Goal: Task Accomplishment & Management: Use online tool/utility

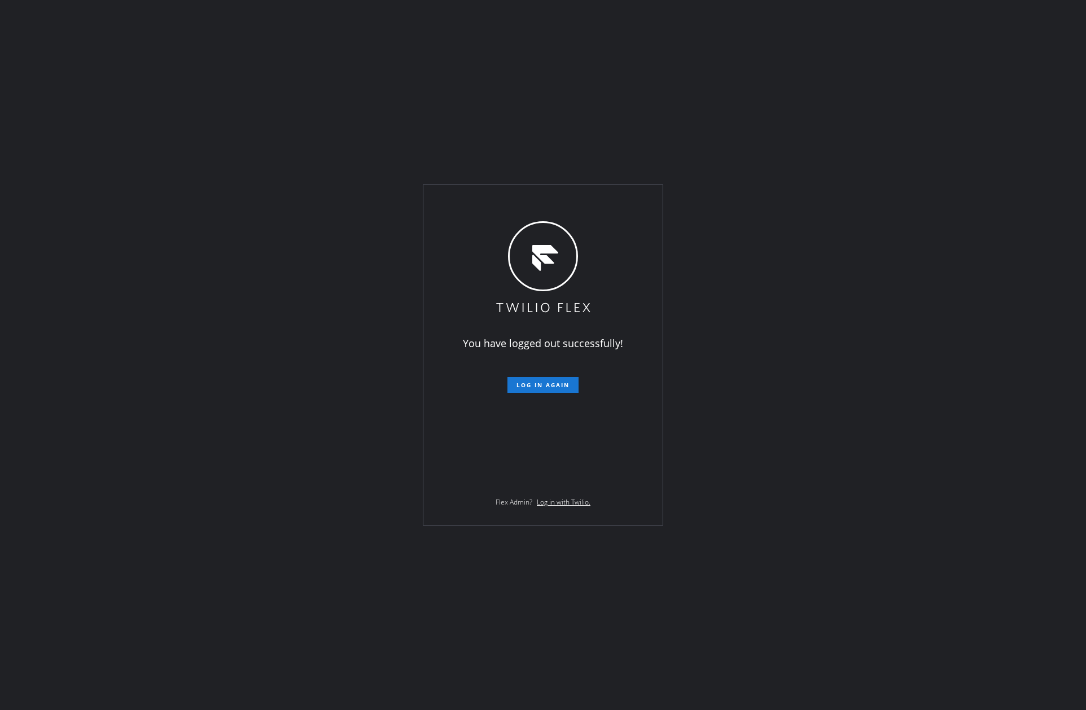
click at [366, 647] on div "You have logged out successfully! Log in again Flex Admin? Log in with Twilio." at bounding box center [543, 355] width 1086 height 710
click at [254, 287] on div "You have logged out successfully! Log in again Flex Admin? Log in with Twilio." at bounding box center [543, 355] width 1086 height 710
click at [545, 395] on div "You have logged out successfully! Log in again Flex Admin? Log in with Twilio." at bounding box center [542, 355] width 239 height 340
click at [551, 386] on span "Log in again" at bounding box center [542, 385] width 53 height 8
click at [546, 388] on span "Log in again" at bounding box center [542, 385] width 53 height 8
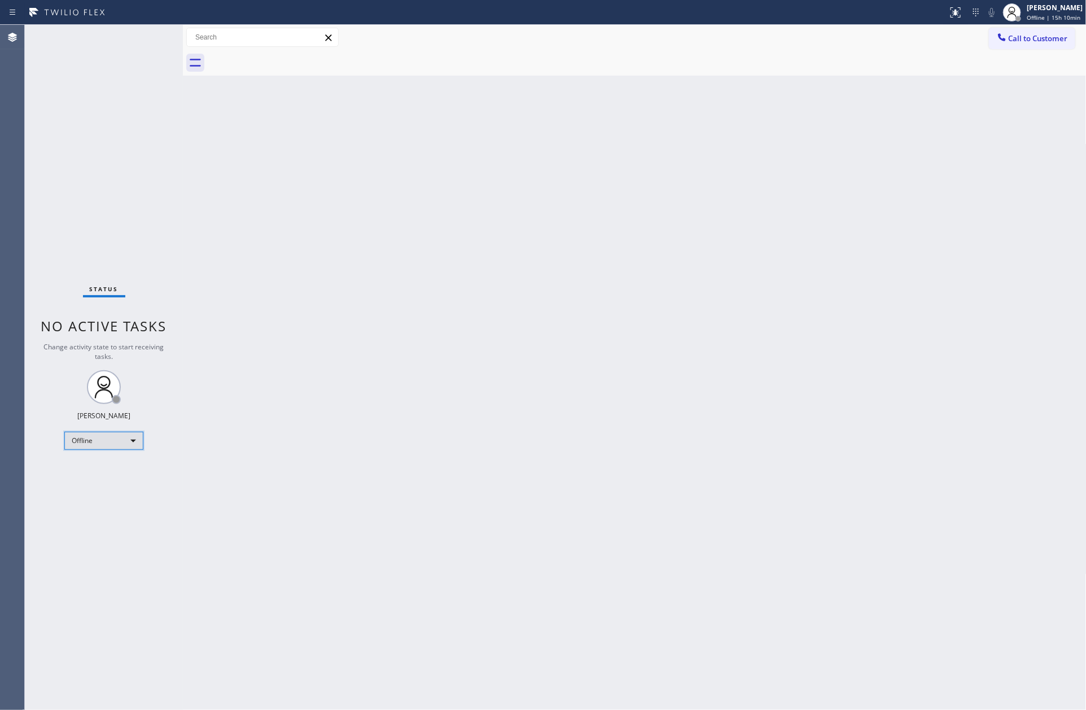
click at [110, 442] on div "Offline" at bounding box center [103, 441] width 79 height 18
click at [243, 473] on div at bounding box center [543, 355] width 1086 height 710
click at [127, 436] on div "Offline" at bounding box center [103, 441] width 79 height 18
click at [97, 486] on li "Unavailable" at bounding box center [103, 484] width 76 height 14
click at [500, 429] on div "Back to Dashboard Change Sender ID Customers Technicians Select a contact Outbo…" at bounding box center [634, 367] width 903 height 685
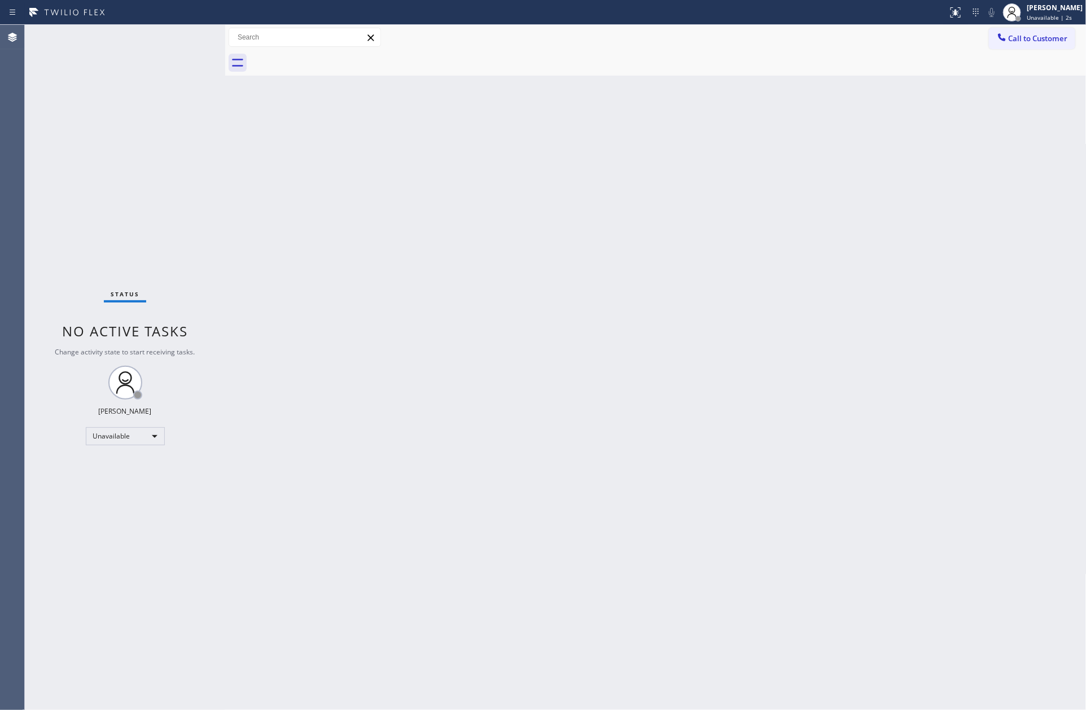
drag, startPoint x: 183, startPoint y: 160, endPoint x: 226, endPoint y: 157, distance: 42.4
click at [225, 157] on div at bounding box center [225, 367] width 0 height 685
click at [440, 288] on div "Back to Dashboard Change Sender ID Customers Technicians Select a contact Outbo…" at bounding box center [655, 367] width 861 height 685
drag, startPoint x: 620, startPoint y: 471, endPoint x: 788, endPoint y: 520, distance: 175.2
click at [635, 476] on div "Back to Dashboard Change Sender ID Customers Technicians Select a contact Outbo…" at bounding box center [655, 367] width 861 height 685
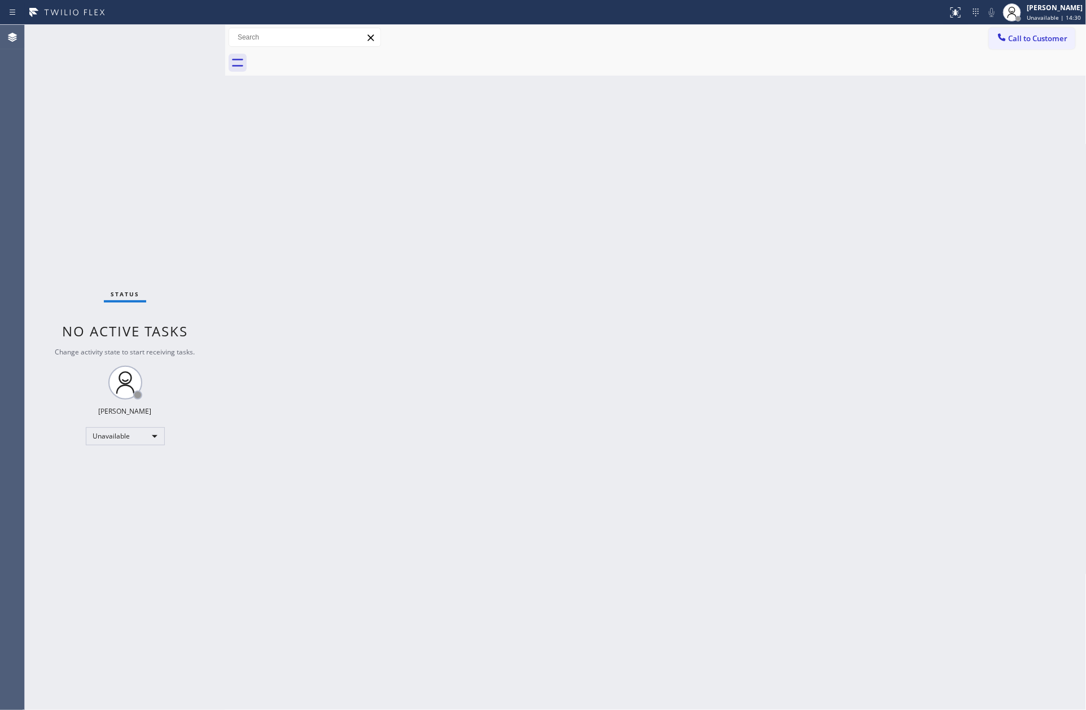
click at [480, 617] on div "Back to Dashboard Change Sender ID Customers Technicians Select a contact Outbo…" at bounding box center [655, 367] width 861 height 685
click at [876, 608] on div "Back to Dashboard Change Sender ID Customers Technicians Select a contact Outbo…" at bounding box center [655, 367] width 861 height 685
click at [119, 431] on div "Unavailable" at bounding box center [125, 436] width 79 height 18
click at [132, 466] on li "Available" at bounding box center [124, 466] width 76 height 14
click at [818, 463] on div "Back to Dashboard Change Sender ID Customers Technicians Select a contact Outbo…" at bounding box center [655, 367] width 861 height 685
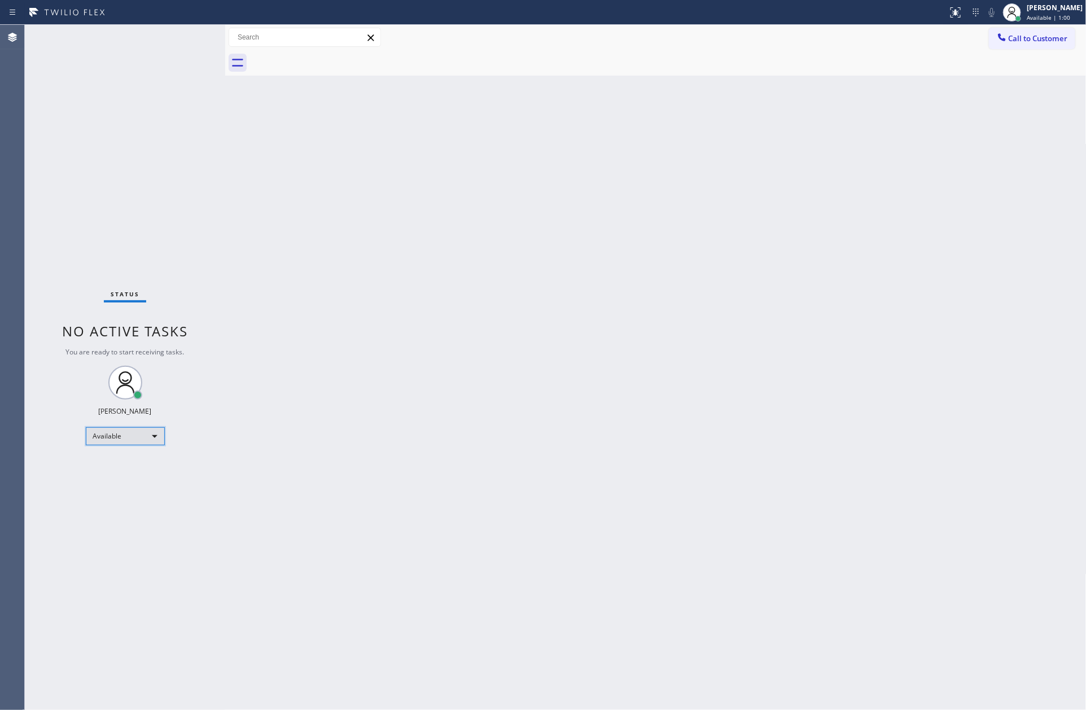
click at [131, 443] on div "Available" at bounding box center [125, 436] width 79 height 18
click at [121, 483] on li "Unavailable" at bounding box center [124, 480] width 76 height 14
click at [671, 342] on div "Back to Dashboard Change Sender ID Customers Technicians Select a contact Outbo…" at bounding box center [655, 367] width 861 height 685
click at [593, 612] on div "Back to Dashboard Change Sender ID Customers Technicians Select a contact Outbo…" at bounding box center [655, 367] width 861 height 685
click at [146, 437] on div "Unavailable" at bounding box center [125, 436] width 79 height 18
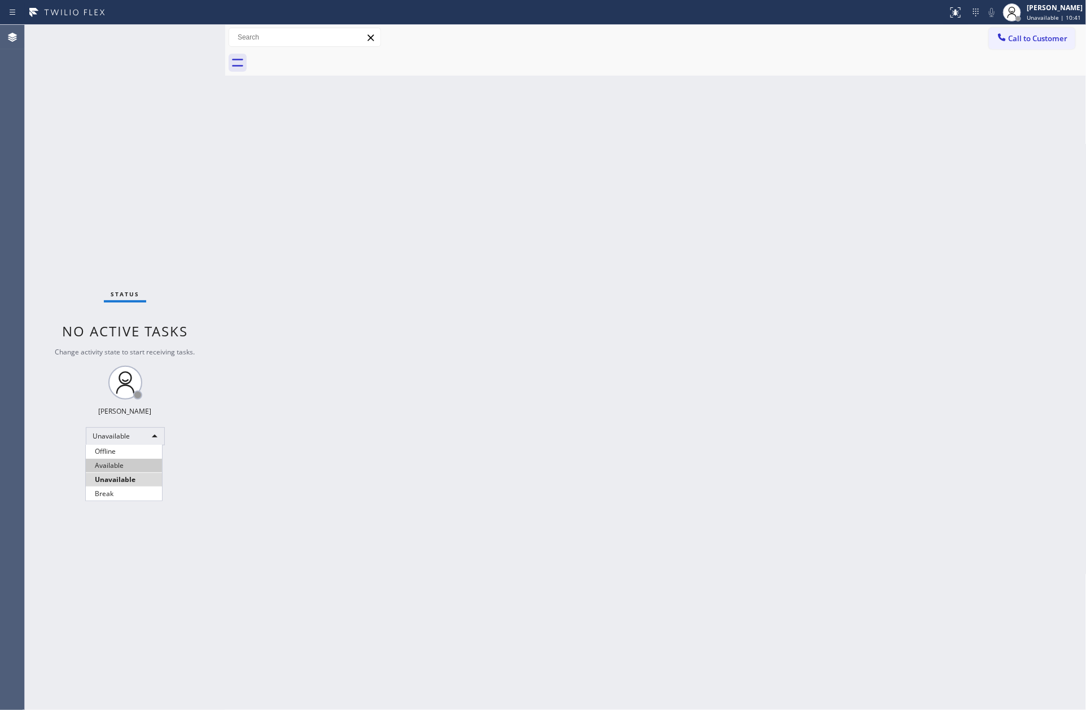
click at [132, 468] on li "Available" at bounding box center [124, 466] width 76 height 14
click at [600, 478] on div "Back to Dashboard Change Sender ID Customers Technicians Select a contact Outbo…" at bounding box center [655, 367] width 861 height 685
click at [749, 345] on div "Back to Dashboard Change Sender ID Customers Technicians Select a contact Outbo…" at bounding box center [655, 367] width 861 height 685
click at [519, 487] on div "Back to Dashboard Change Sender ID Customers Technicians Select a contact Outbo…" at bounding box center [655, 367] width 861 height 685
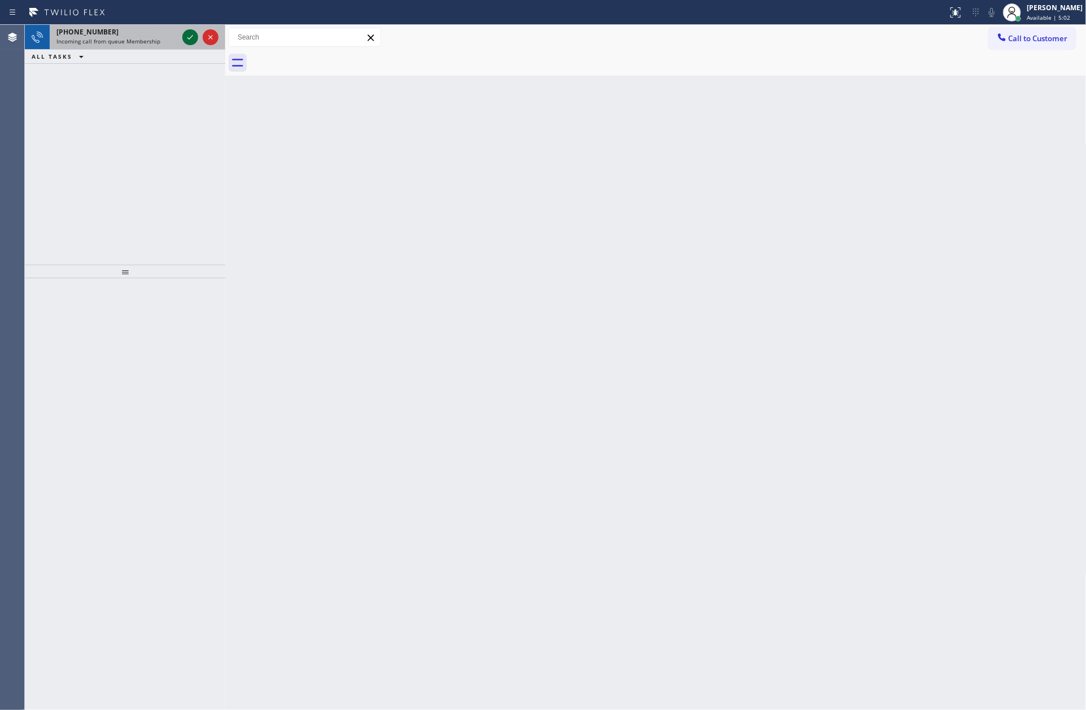
click at [192, 42] on icon at bounding box center [190, 37] width 14 height 14
click at [191, 42] on icon at bounding box center [190, 37] width 14 height 14
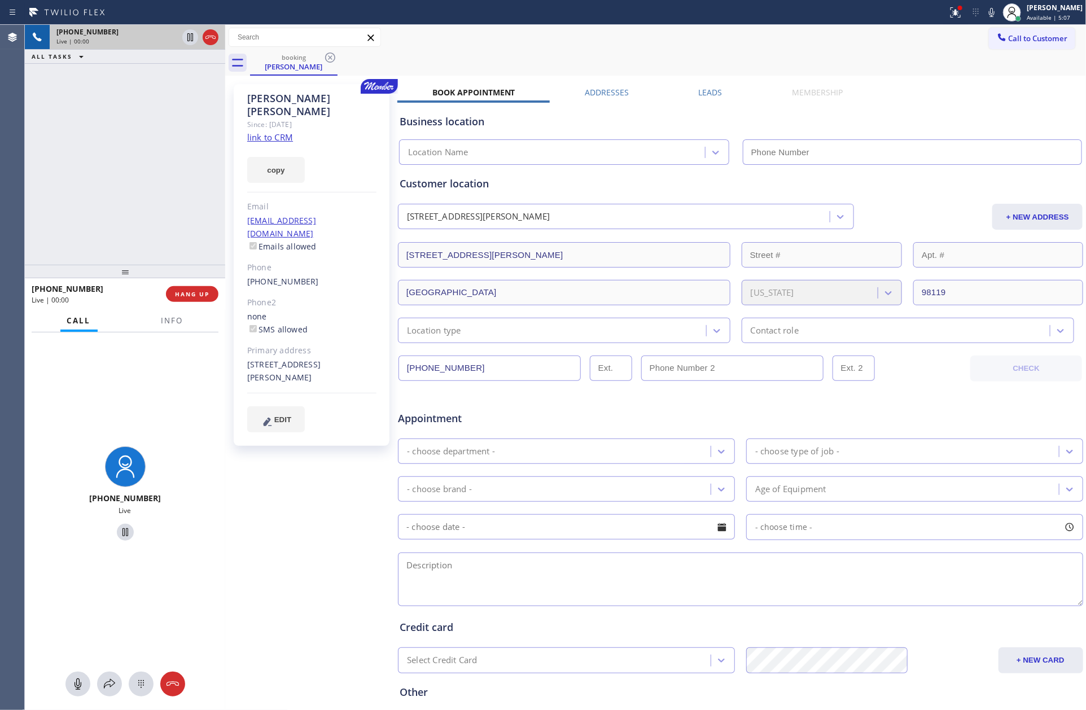
type input "[PHONE_NUMBER]"
click at [281, 131] on link "link to CRM" at bounding box center [270, 136] width 46 height 11
drag, startPoint x: 178, startPoint y: 293, endPoint x: 148, endPoint y: 139, distance: 157.0
click at [178, 287] on button "HANG UP" at bounding box center [192, 294] width 52 height 16
click at [148, 139] on div "[PHONE_NUMBER] Live | 00:27 ALL TASKS ALL TASKS ACTIVE TASKS TASKS IN WRAP UP" at bounding box center [125, 145] width 200 height 240
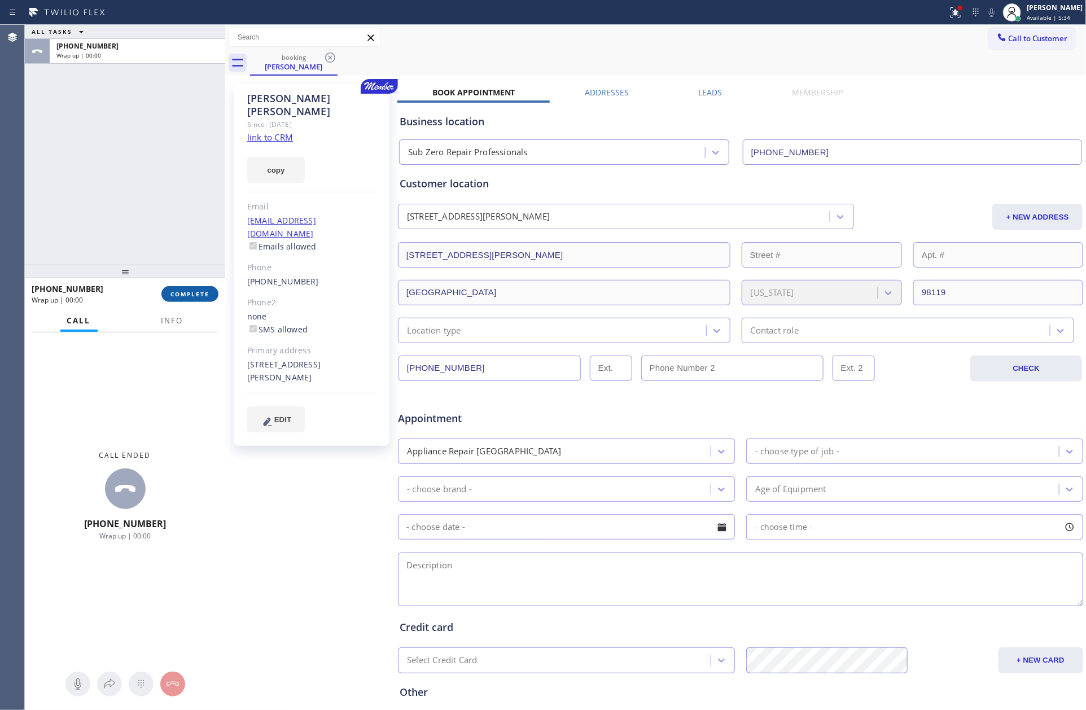
click at [178, 293] on span "COMPLETE" at bounding box center [189, 294] width 39 height 8
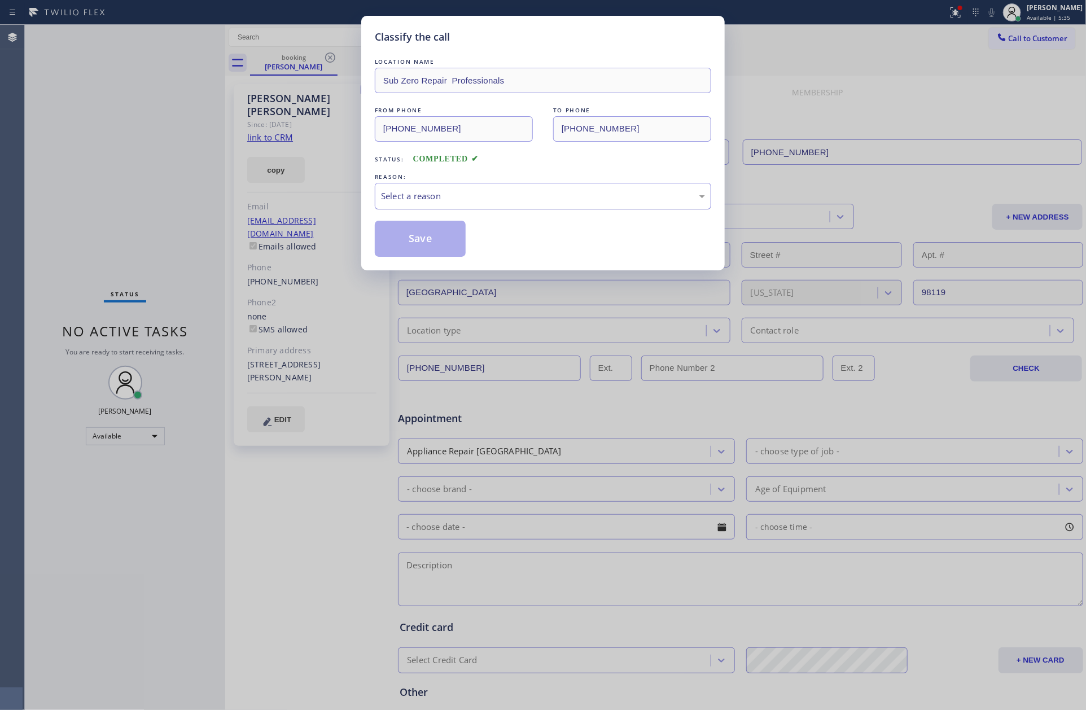
click at [418, 192] on div "Select a reason" at bounding box center [543, 196] width 324 height 13
click at [433, 239] on button "Save" at bounding box center [420, 239] width 91 height 36
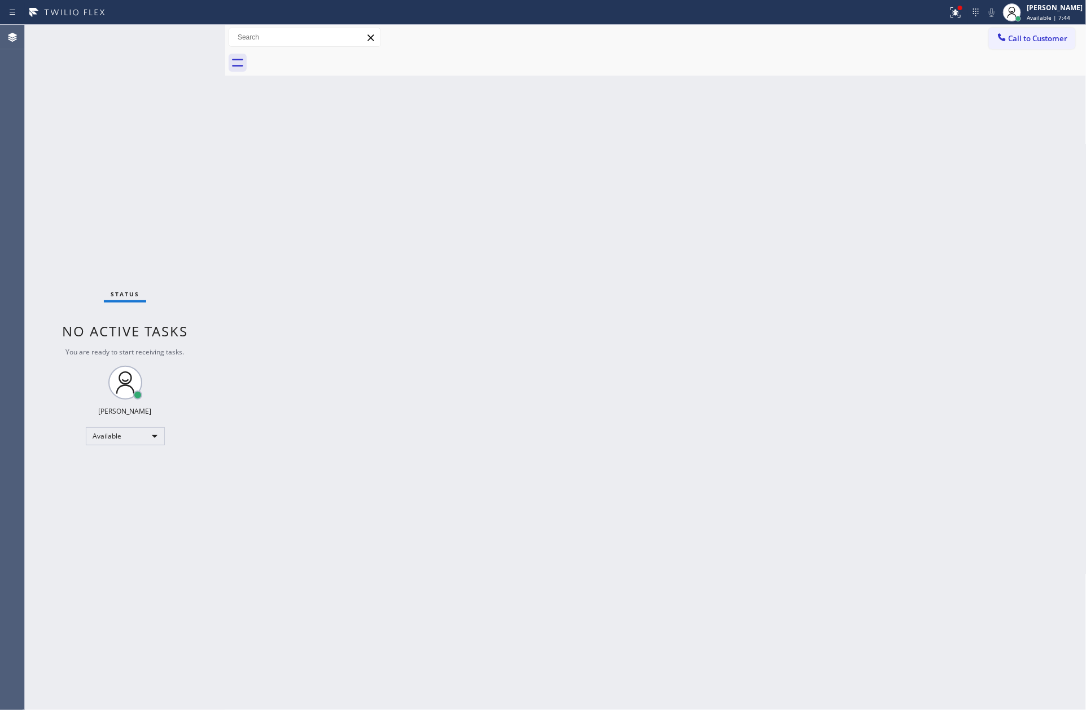
drag, startPoint x: 537, startPoint y: 527, endPoint x: 635, endPoint y: 572, distance: 108.1
click at [537, 527] on div "Back to Dashboard Change Sender ID Customers Technicians Select a contact Outbo…" at bounding box center [655, 367] width 861 height 685
click at [518, 143] on div "Back to Dashboard Change Sender ID Customers Technicians Select a contact Outbo…" at bounding box center [655, 367] width 861 height 685
drag, startPoint x: 538, startPoint y: 403, endPoint x: 867, endPoint y: 8, distance: 513.6
click at [546, 399] on div "Back to Dashboard Change Sender ID Customers Technicians Select a contact Outbo…" at bounding box center [655, 367] width 861 height 685
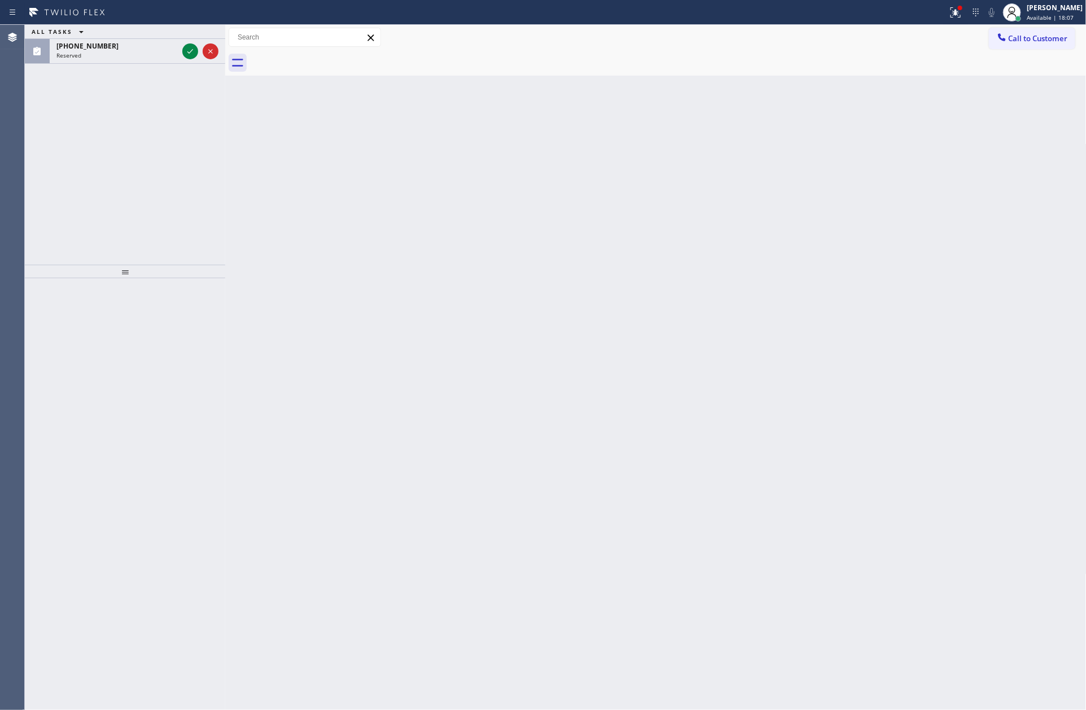
click at [557, 245] on div "Back to Dashboard Change Sender ID Customers Technicians Select a contact Outbo…" at bounding box center [655, 367] width 861 height 685
click at [190, 50] on icon at bounding box center [190, 52] width 14 height 14
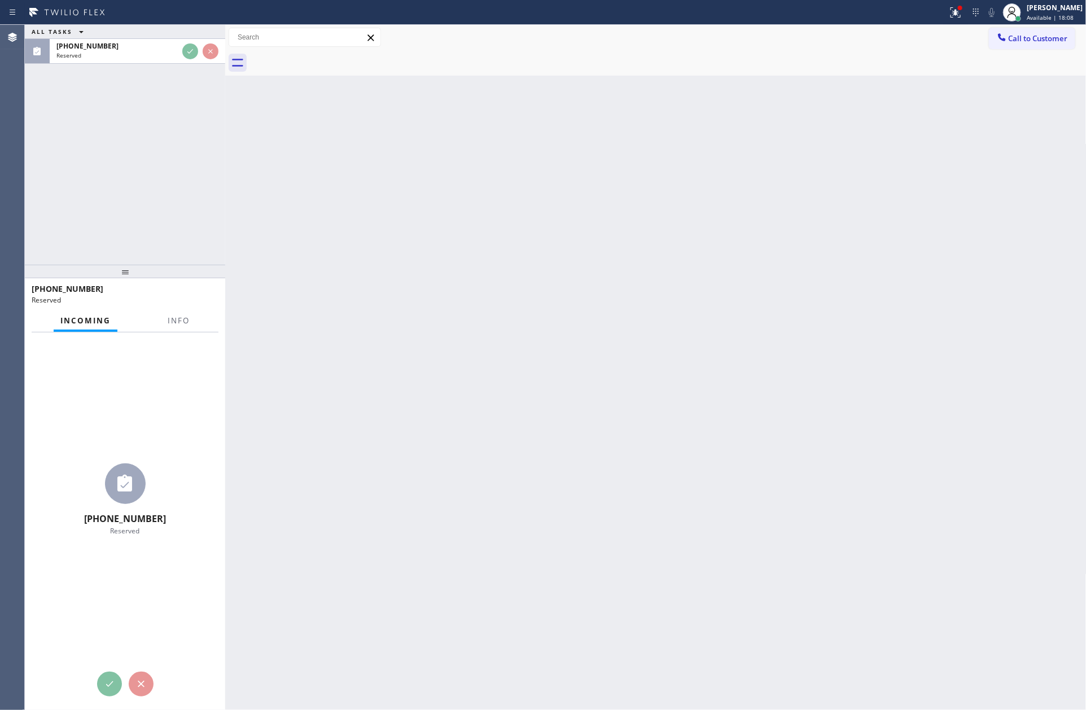
drag, startPoint x: 254, startPoint y: 251, endPoint x: 270, endPoint y: 258, distance: 17.2
click at [270, 258] on div "Back to Dashboard Change Sender ID Customers Technicians Select a contact Outbo…" at bounding box center [655, 367] width 861 height 685
click at [849, 386] on div "Back to Dashboard Change Sender ID Customers Technicians Select a contact Outbo…" at bounding box center [655, 367] width 861 height 685
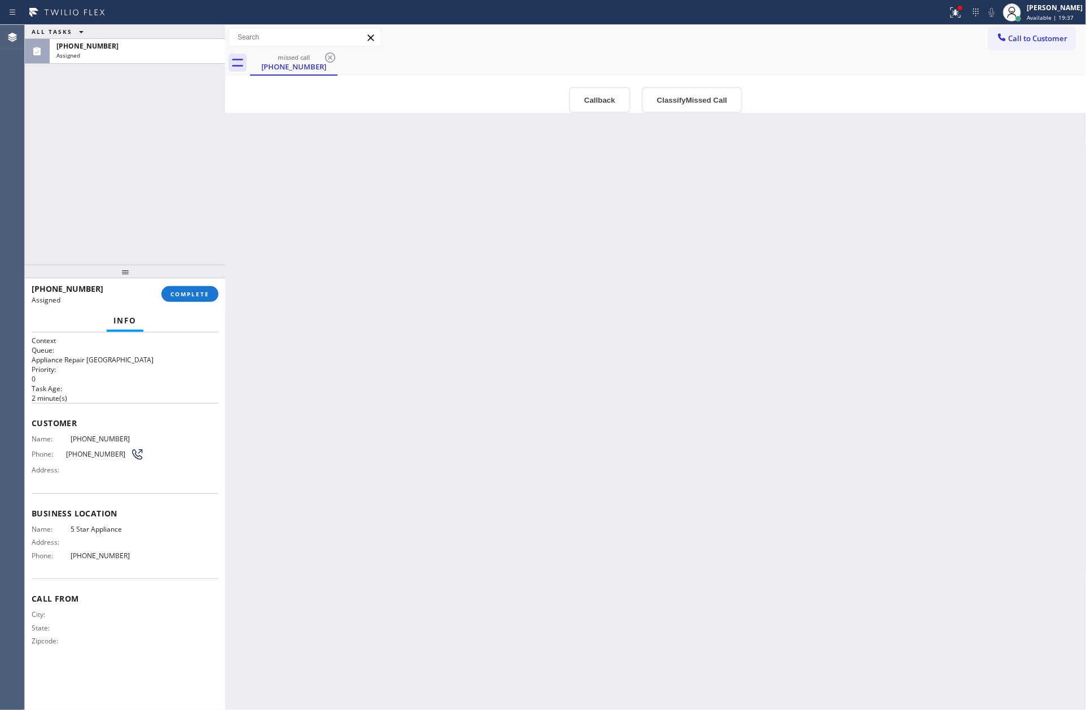
click at [515, 341] on div "Back to Dashboard Change Sender ID Customers Technicians Select a contact Outbo…" at bounding box center [655, 367] width 861 height 685
click at [1024, 14] on div at bounding box center [1011, 12] width 25 height 25
click at [979, 68] on button "Unavailable" at bounding box center [1029, 74] width 113 height 15
click at [717, 374] on div "Back to Dashboard Change Sender ID Customers Technicians Select a contact Outbo…" at bounding box center [655, 367] width 861 height 685
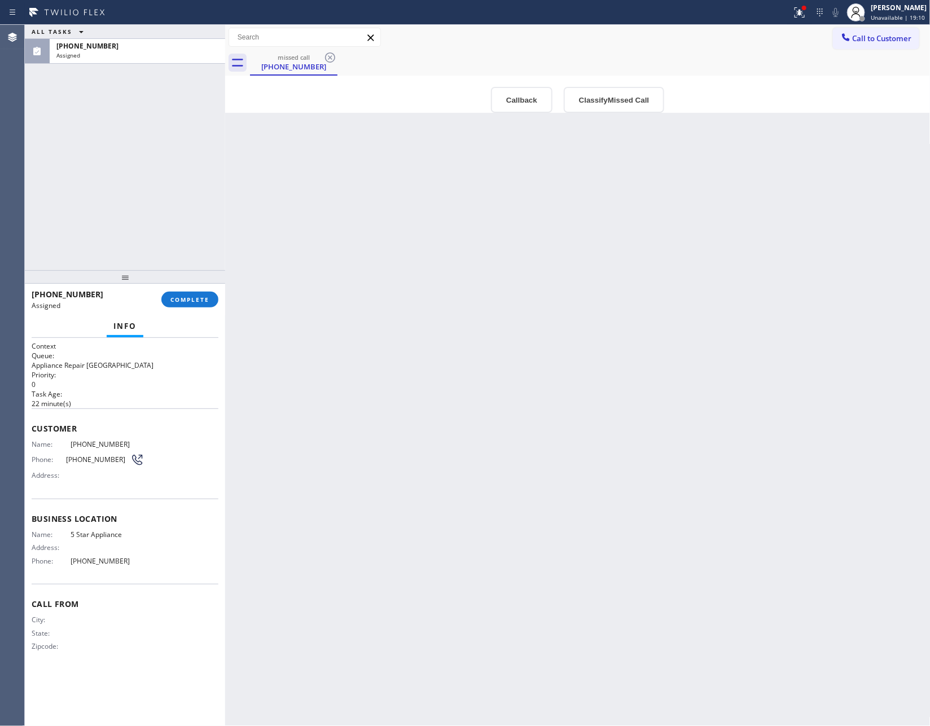
click at [469, 437] on div "Back to Dashboard Change Sender ID Customers Technicians Select a contact Outbo…" at bounding box center [577, 375] width 705 height 701
click at [623, 105] on button "Classify Missed Call" at bounding box center [614, 100] width 100 height 26
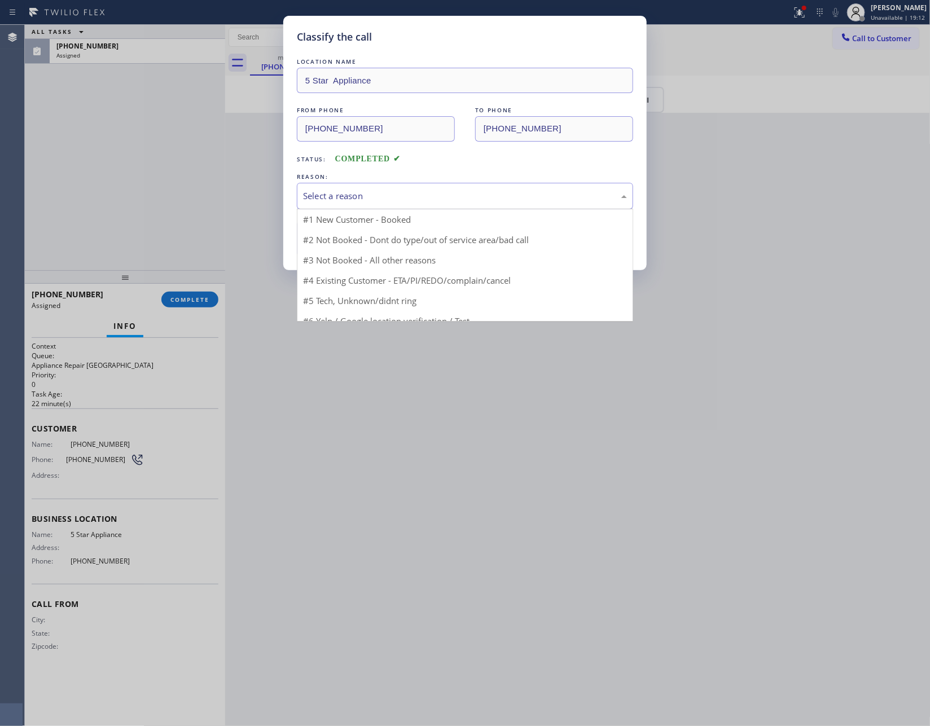
click at [446, 194] on div "Select a reason" at bounding box center [465, 196] width 324 height 13
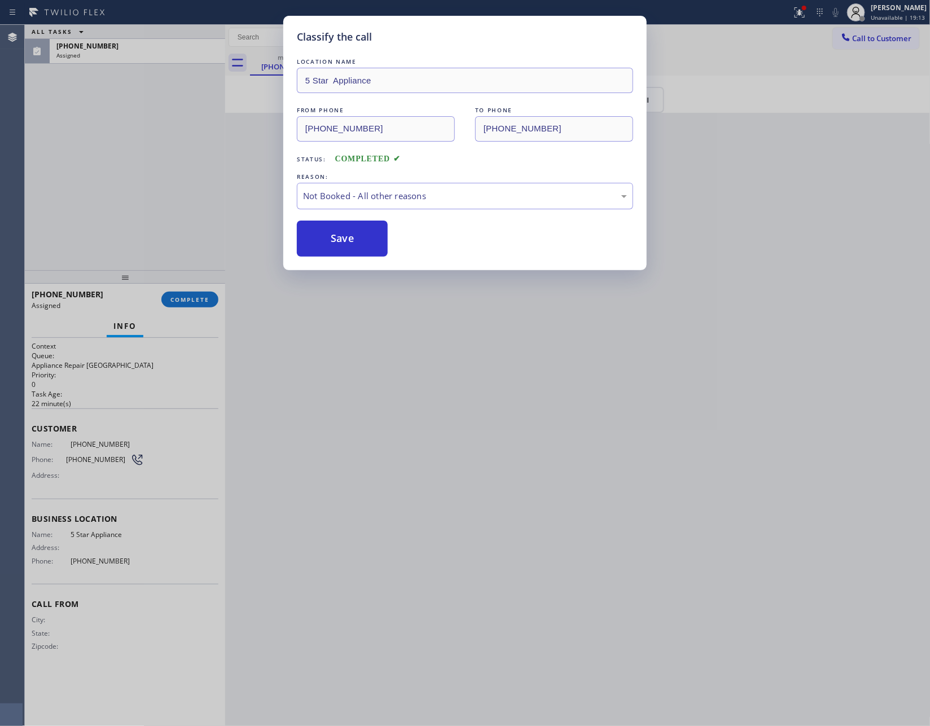
click at [363, 239] on button "Save" at bounding box center [342, 239] width 91 height 36
drag, startPoint x: 363, startPoint y: 239, endPoint x: 388, endPoint y: 225, distance: 28.6
click at [367, 236] on button "Save" at bounding box center [342, 239] width 91 height 36
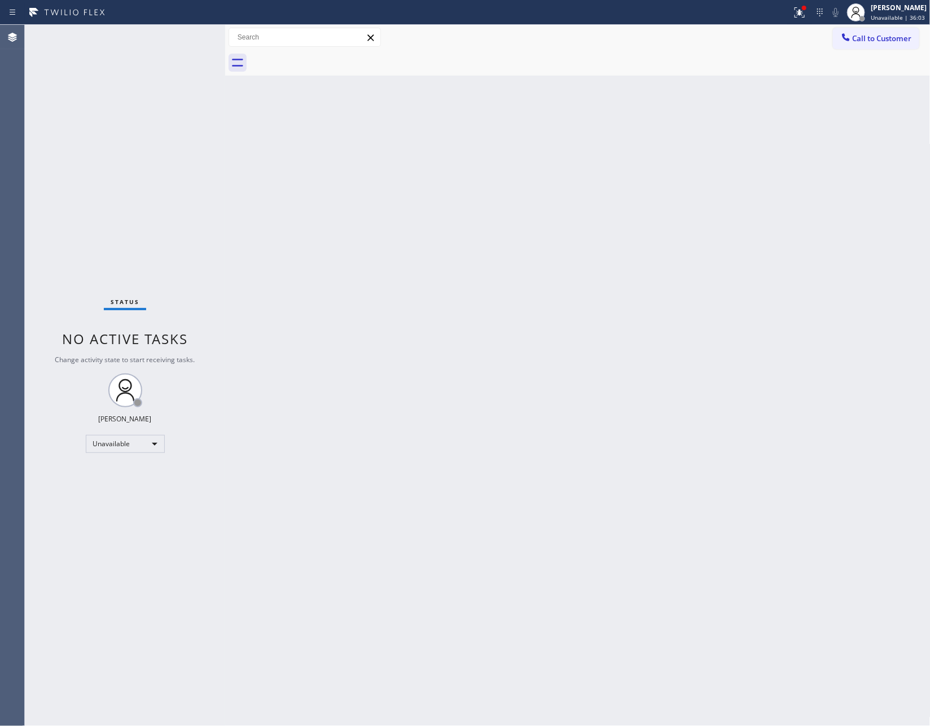
drag, startPoint x: 359, startPoint y: 339, endPoint x: 114, endPoint y: 502, distance: 294.7
click at [354, 352] on div "Back to Dashboard Change Sender ID Customers Technicians Select a contact Outbo…" at bounding box center [577, 375] width 705 height 701
click at [108, 447] on div "Unavailable" at bounding box center [125, 444] width 79 height 18
click at [128, 472] on li "Available" at bounding box center [124, 474] width 76 height 14
click at [651, 436] on div "Back to Dashboard Change Sender ID Customers Technicians Select a contact Outbo…" at bounding box center [577, 375] width 705 height 701
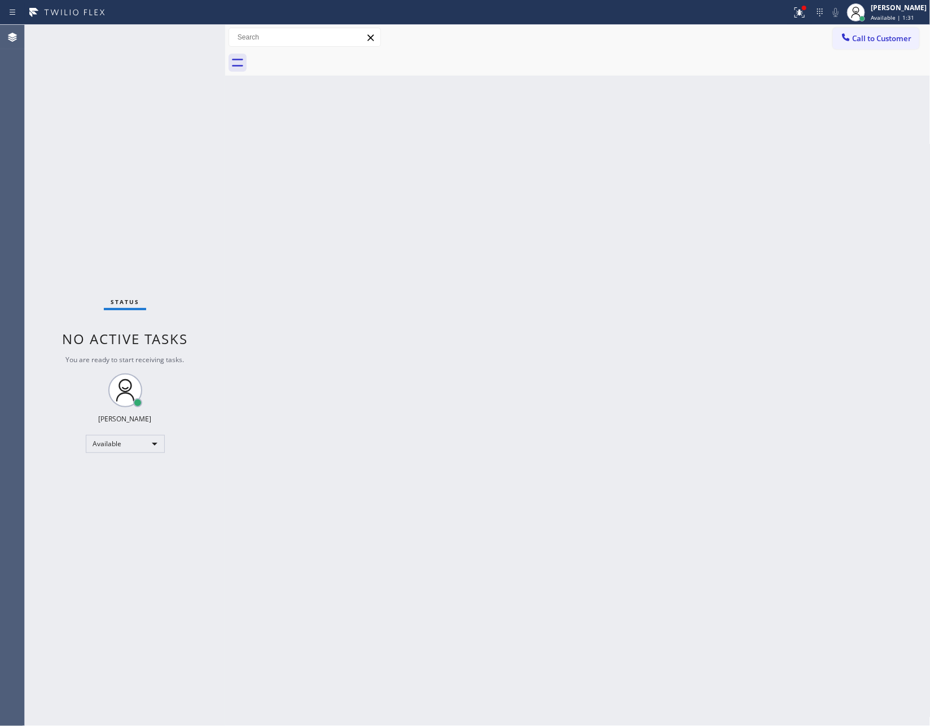
click at [364, 348] on div "Back to Dashboard Change Sender ID Customers Technicians Select a contact Outbo…" at bounding box center [577, 375] width 705 height 701
drag, startPoint x: 73, startPoint y: 141, endPoint x: 603, endPoint y: 12, distance: 545.2
click at [126, 150] on div "Status No active tasks You are ready to start receiving tasks. [PERSON_NAME] Av…" at bounding box center [125, 375] width 200 height 701
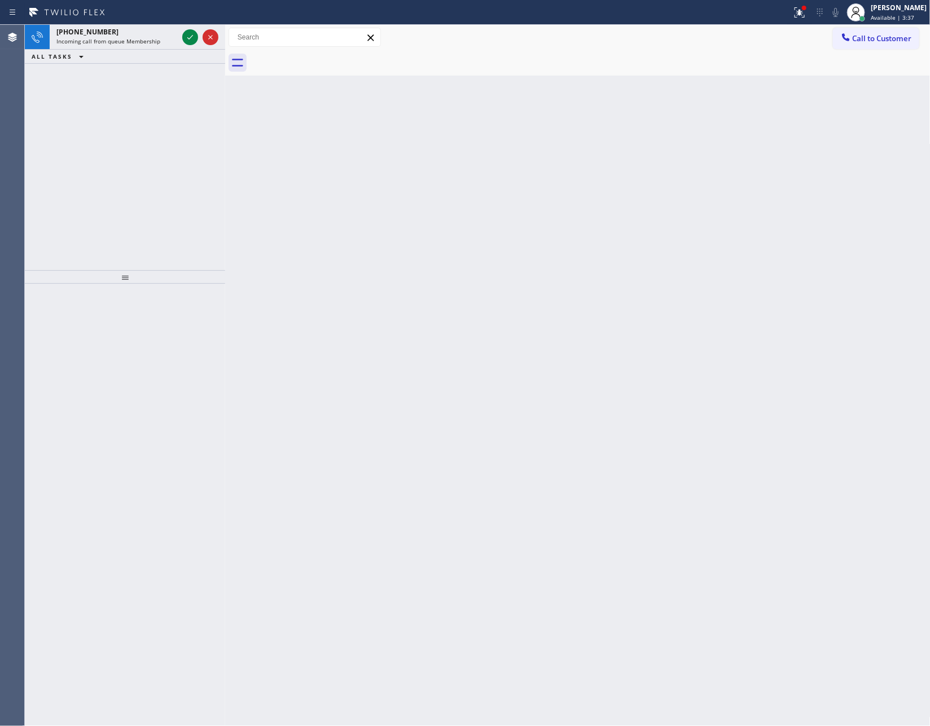
drag, startPoint x: 171, startPoint y: 168, endPoint x: 193, endPoint y: 43, distance: 126.6
click at [178, 154] on div "[PHONE_NUMBER] Incoming call from queue Membership ALL TASKS ALL TASKS ACTIVE T…" at bounding box center [125, 147] width 200 height 245
click at [192, 39] on icon at bounding box center [190, 37] width 14 height 14
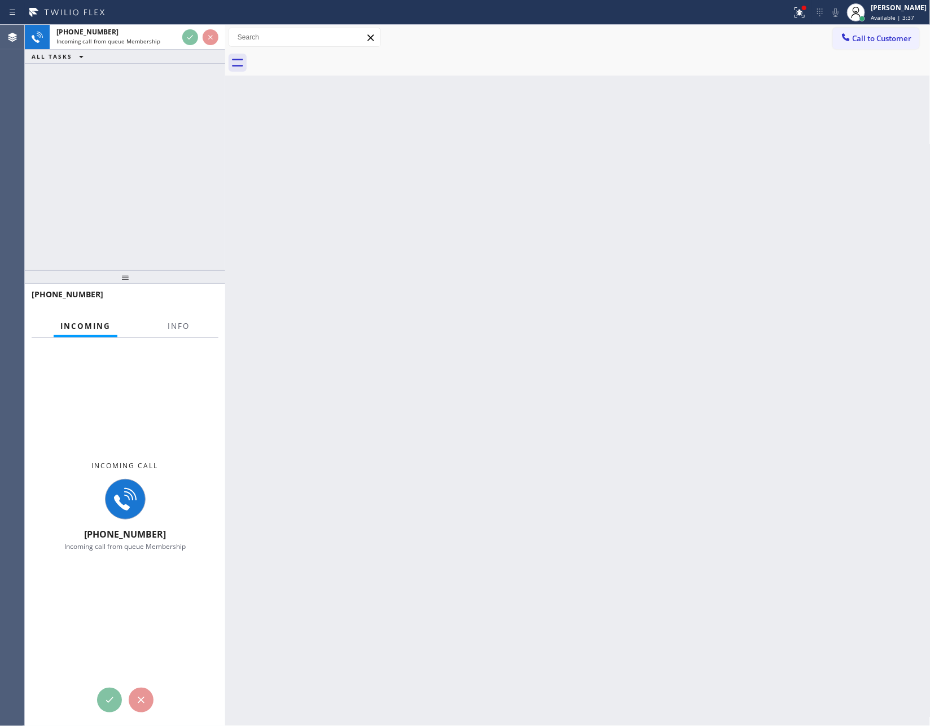
click at [179, 148] on div "[PHONE_NUMBER] Incoming call from queue Membership ALL TASKS ALL TASKS ACTIVE T…" at bounding box center [125, 147] width 200 height 245
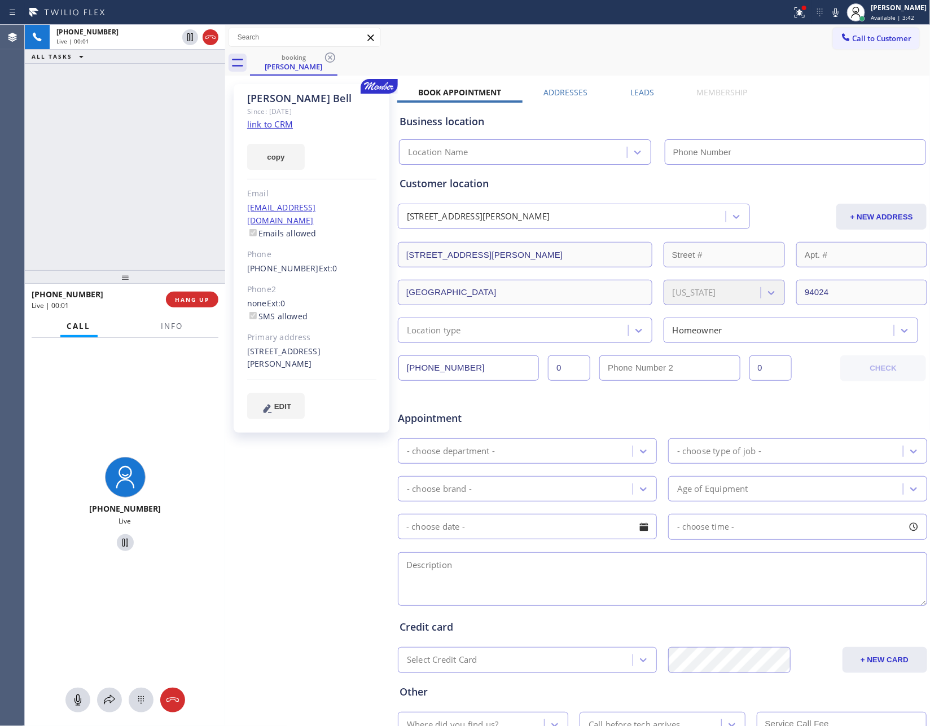
type input "[PHONE_NUMBER]"
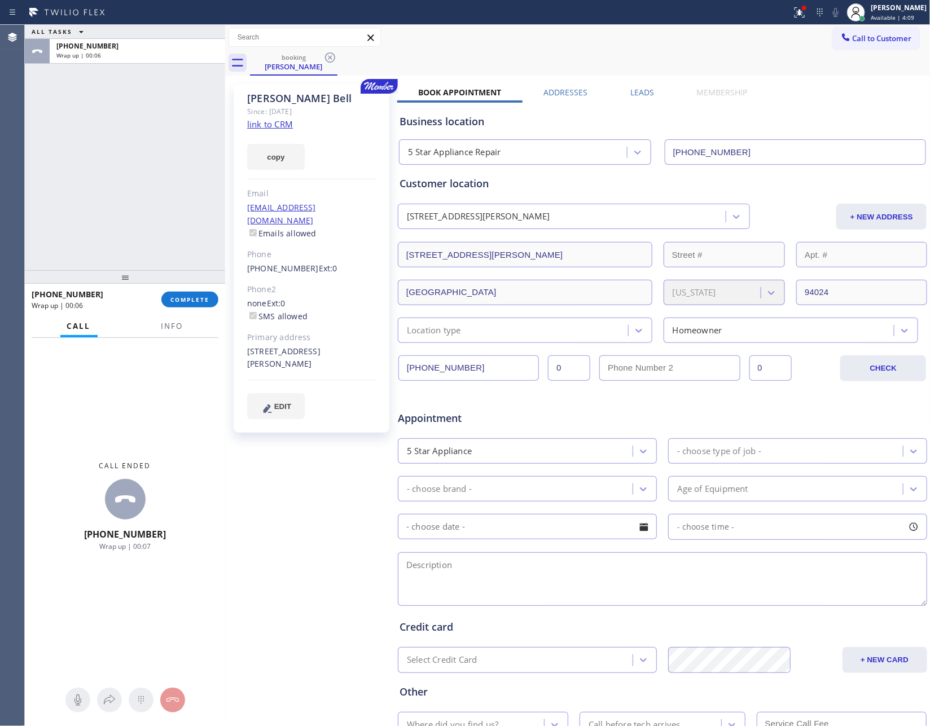
click at [632, 95] on label "Leads" at bounding box center [642, 92] width 24 height 11
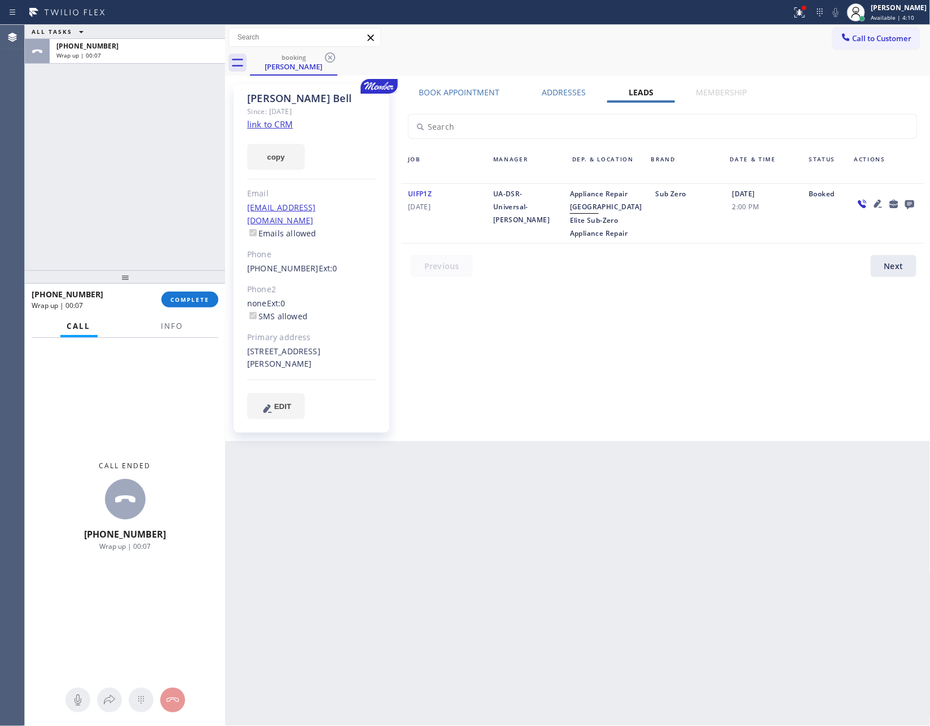
drag, startPoint x: 764, startPoint y: 370, endPoint x: 916, endPoint y: 249, distance: 193.9
click at [778, 368] on div "Book Appointment Addresses Leads Membership Business location 5 Star Appliance …" at bounding box center [662, 263] width 530 height 352
click at [908, 203] on icon at bounding box center [908, 204] width 9 height 9
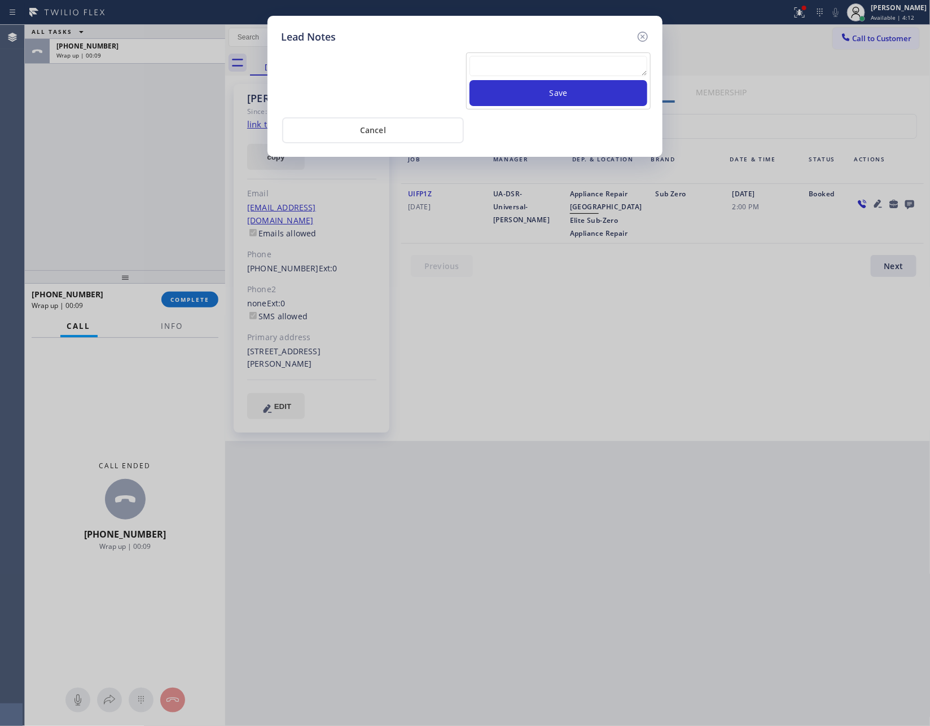
click at [525, 62] on textarea at bounding box center [558, 66] width 178 height 20
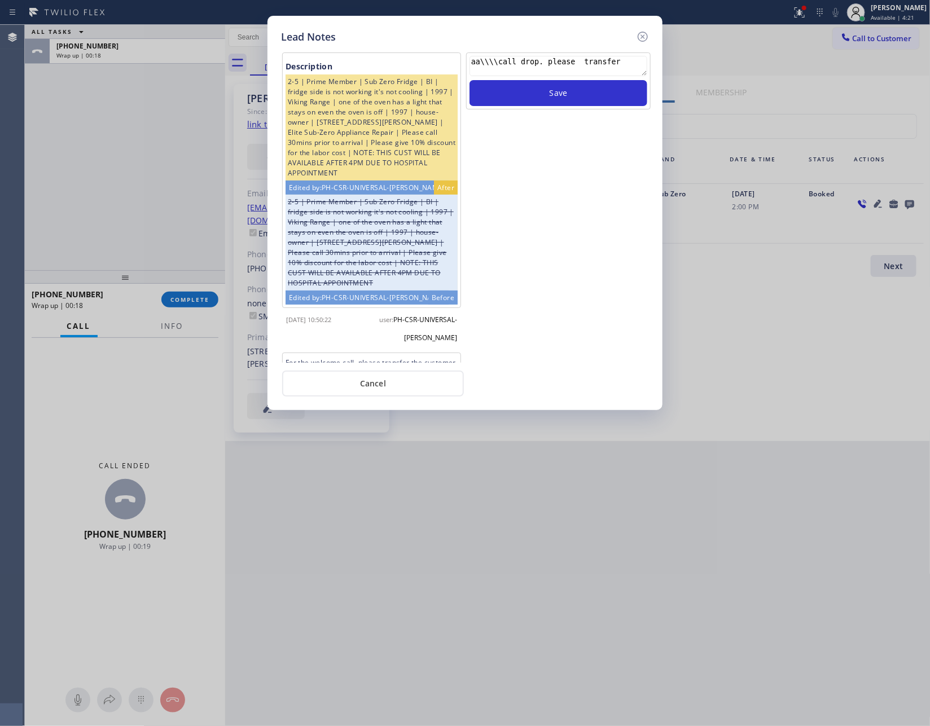
drag, startPoint x: 498, startPoint y: 64, endPoint x: 370, endPoint y: 34, distance: 131.5
click at [376, 42] on div "Lead Notes Description 2-5 | Prime Member | Sub Zero Fridge | BI | fridge side …" at bounding box center [464, 213] width 395 height 394
type textarea "call drop. please transfer"
click at [496, 94] on button "Save" at bounding box center [558, 93] width 178 height 26
click at [366, 383] on button "Cancel" at bounding box center [373, 384] width 182 height 26
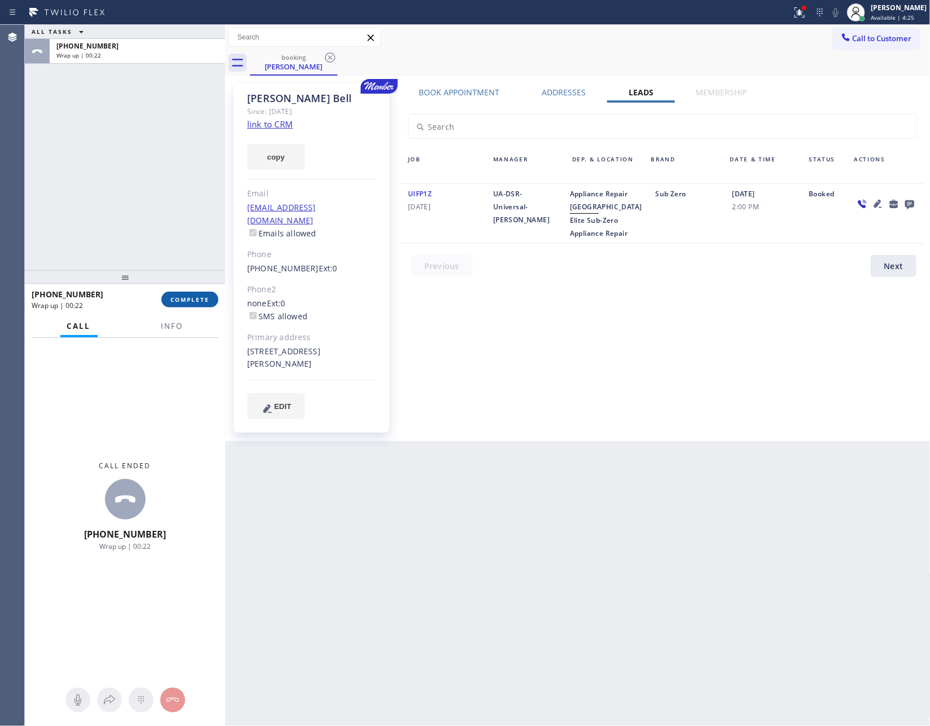
click at [177, 302] on span "COMPLETE" at bounding box center [189, 300] width 39 height 8
click at [133, 147] on div "ALL TASKS ALL TASKS ACTIVE TASKS TASKS IN WRAP UP [PHONE_NUMBER] Wrap up | 00:22" at bounding box center [125, 147] width 200 height 245
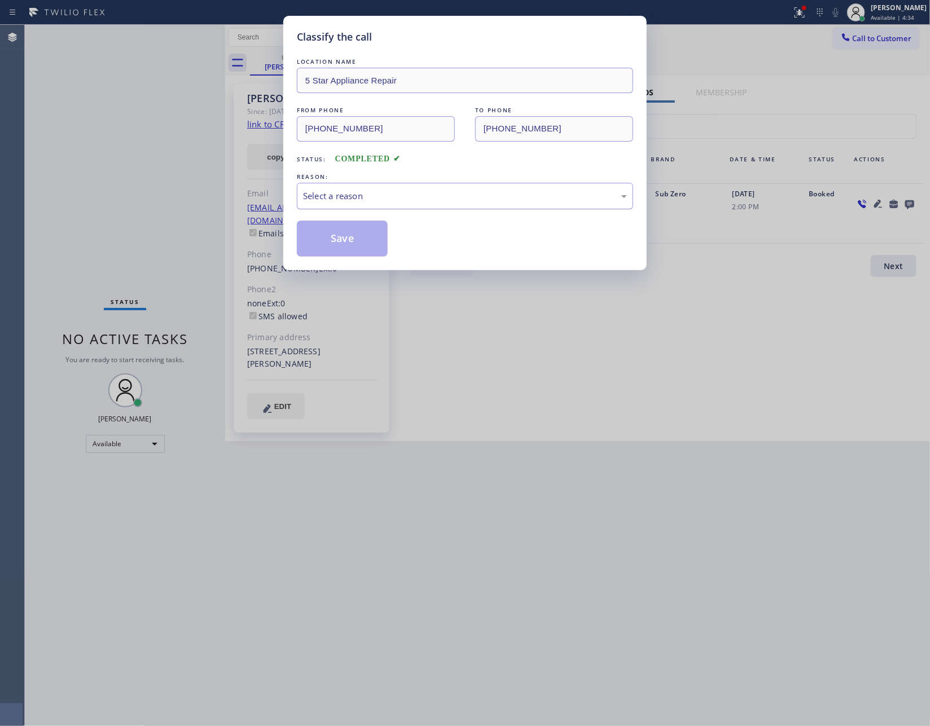
click at [376, 197] on div "Select a reason" at bounding box center [465, 196] width 324 height 13
click at [354, 239] on button "Save" at bounding box center [342, 239] width 91 height 36
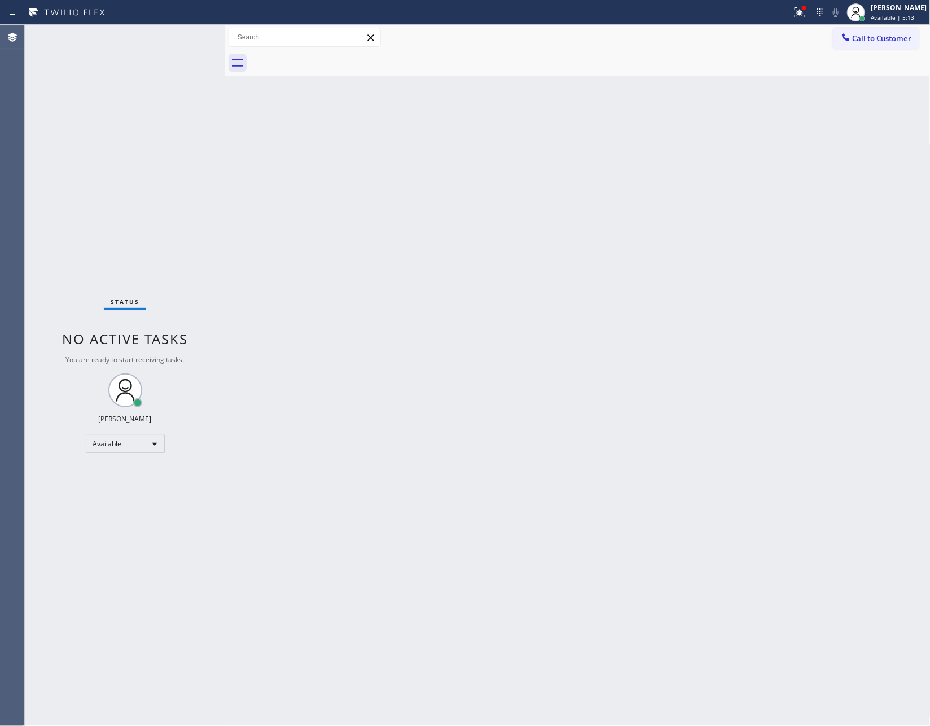
click at [520, 388] on div "Back to Dashboard Change Sender ID Customers Technicians Select a contact Outbo…" at bounding box center [577, 375] width 705 height 701
drag, startPoint x: 530, startPoint y: 425, endPoint x: 222, endPoint y: 535, distance: 327.1
click at [501, 454] on div "Back to Dashboard Change Sender ID Customers Technicians Select a contact Outbo…" at bounding box center [577, 375] width 705 height 701
drag, startPoint x: 300, startPoint y: 364, endPoint x: 412, endPoint y: 203, distance: 196.6
click at [329, 331] on div "Back to Dashboard Change Sender ID Customers Technicians Select a contact Outbo…" at bounding box center [577, 375] width 705 height 701
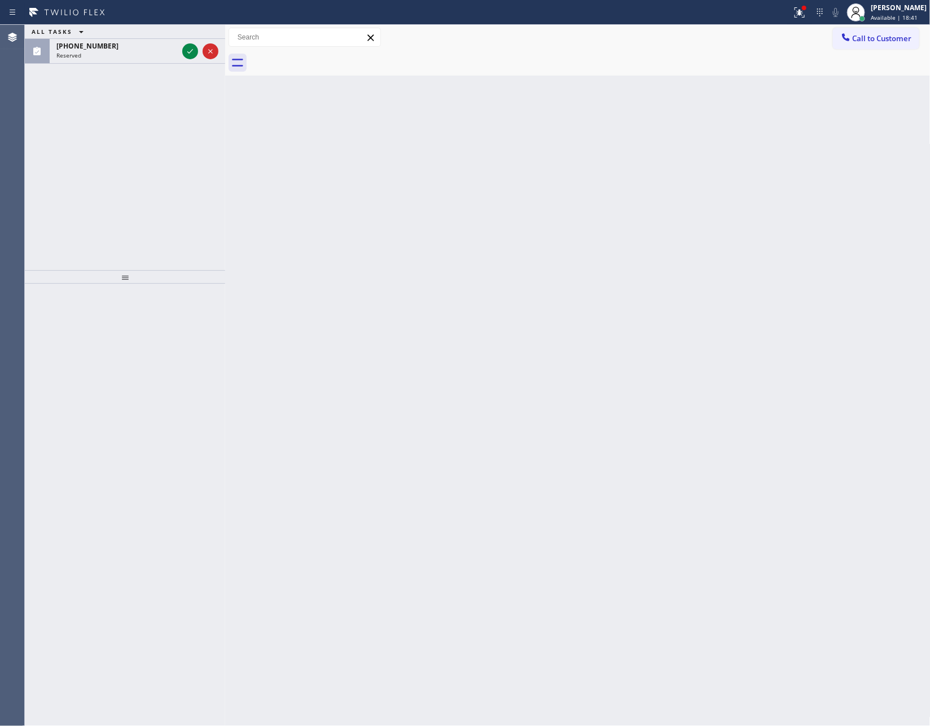
click at [491, 434] on div "Back to Dashboard Change Sender ID Customers Technicians Select a contact Outbo…" at bounding box center [577, 375] width 705 height 701
click at [188, 51] on icon at bounding box center [190, 52] width 14 height 14
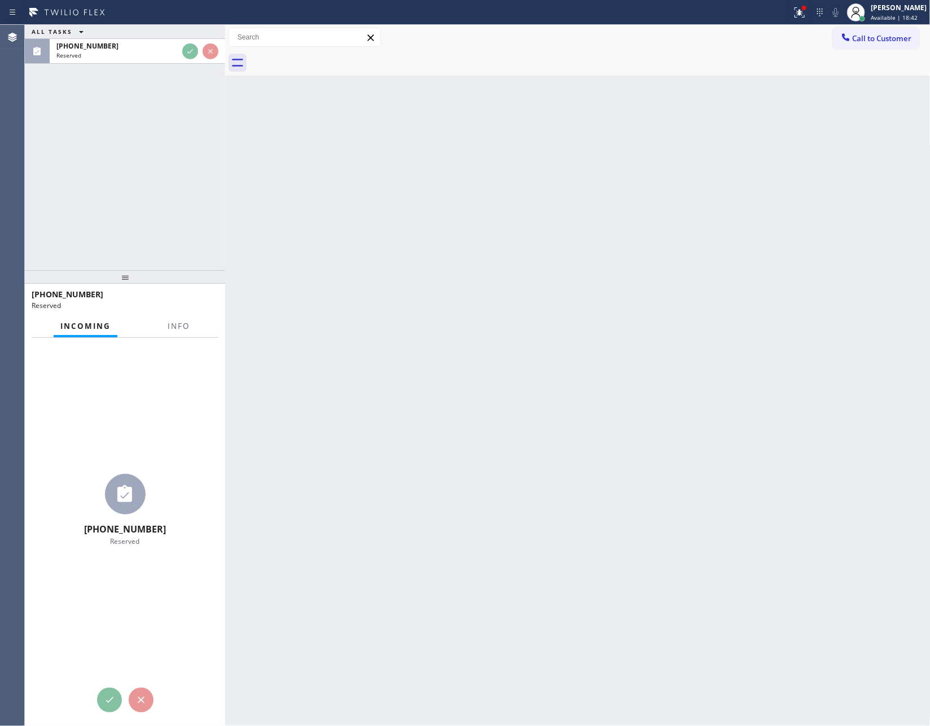
click at [174, 165] on div "ALL TASKS ALL TASKS ACTIVE TASKS TASKS IN WRAP UP [PHONE_NUMBER] Reserved" at bounding box center [125, 147] width 200 height 245
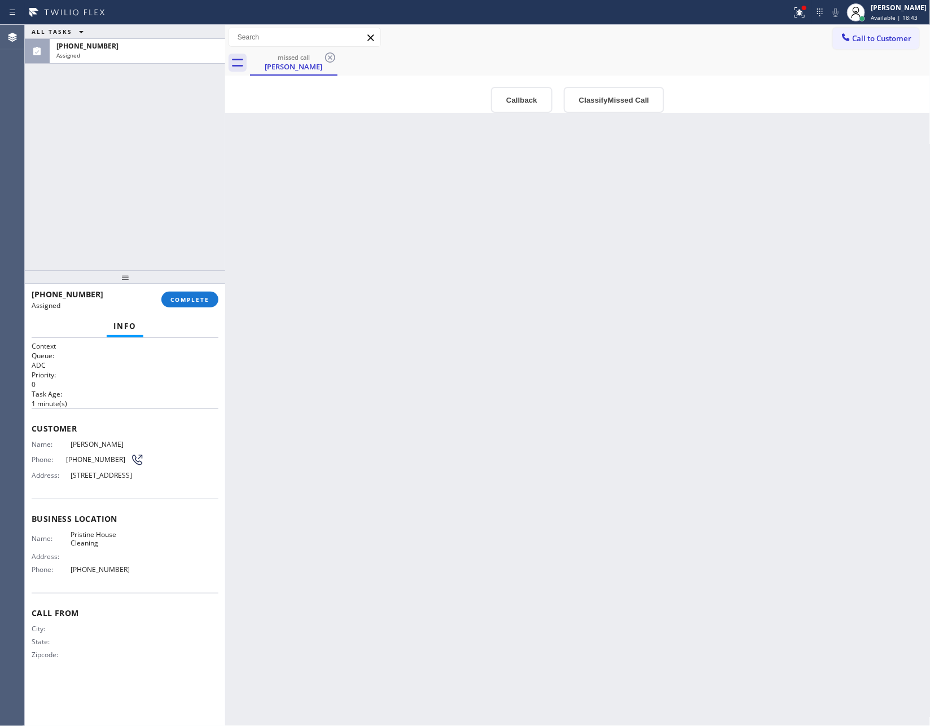
click at [467, 510] on div "Back to Dashboard Change Sender ID Customers Technicians Select a contact Outbo…" at bounding box center [577, 375] width 705 height 701
click at [520, 87] on button "Callback" at bounding box center [522, 100] width 62 height 26
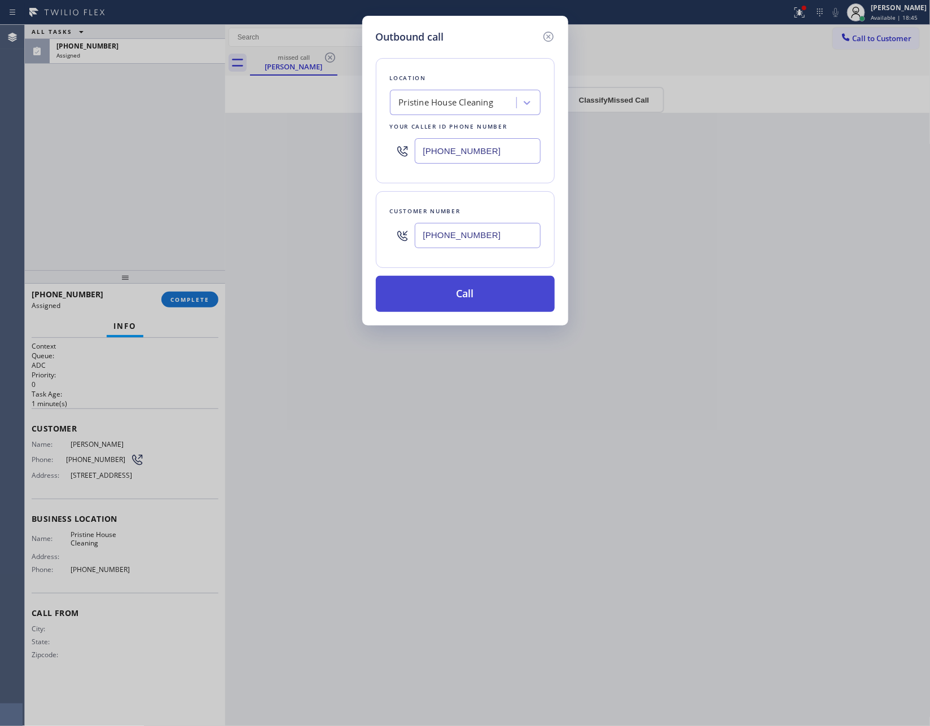
click at [493, 292] on button "Call" at bounding box center [465, 294] width 179 height 36
click at [137, 149] on div "Outbound call Location Pristine House Cleaning Your caller id phone number [PHO…" at bounding box center [465, 363] width 930 height 726
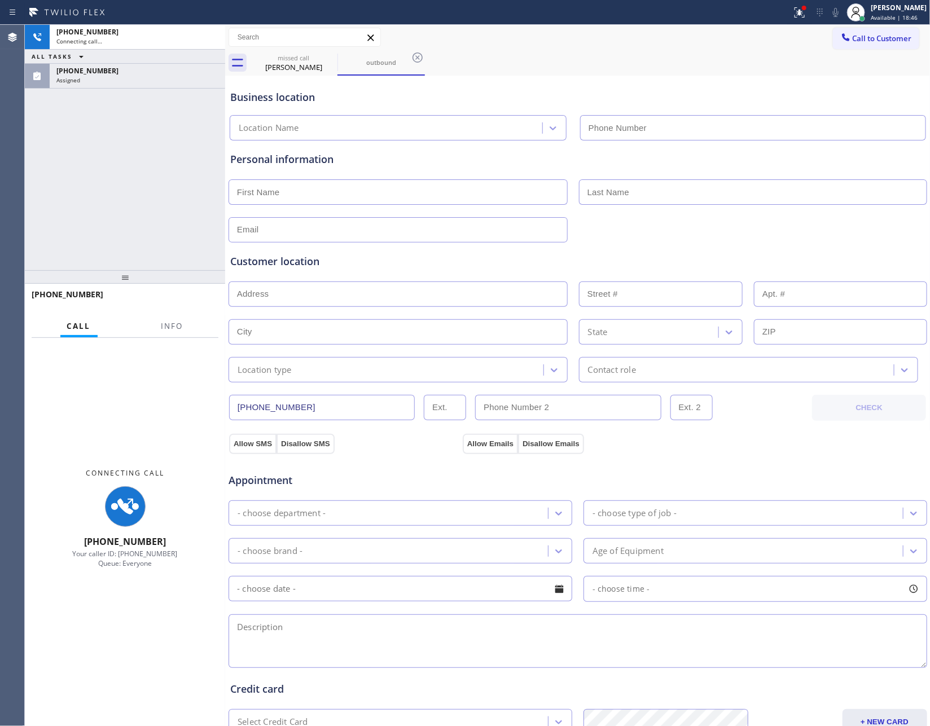
type input "[PHONE_NUMBER]"
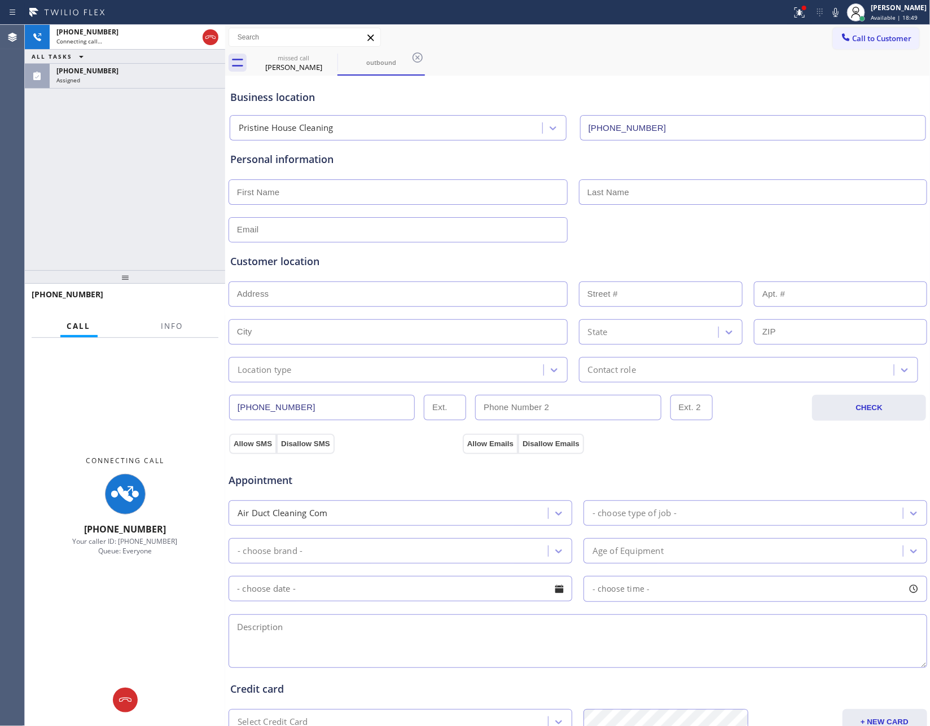
click at [137, 149] on div "[PHONE_NUMBER] Connecting call… ALL TASKS ALL TASKS ACTIVE TASKS TASKS IN WRAP …" at bounding box center [125, 147] width 200 height 245
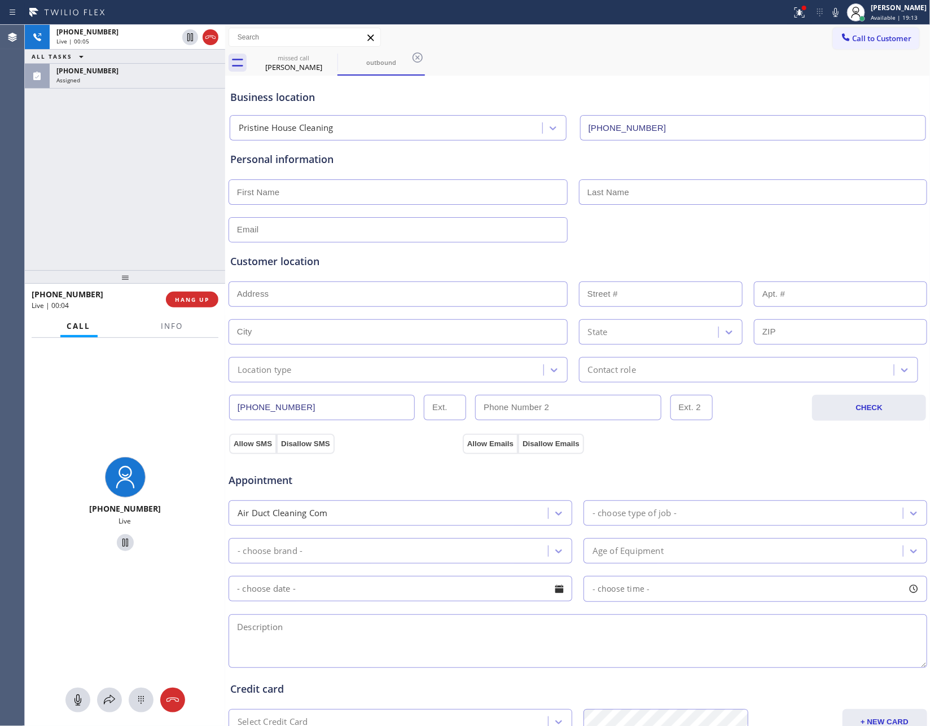
click at [137, 149] on div "[PHONE_NUMBER] Live | 00:05 ALL TASKS ALL TASKS ACTIVE TASKS TASKS IN WRAP UP […" at bounding box center [125, 147] width 200 height 245
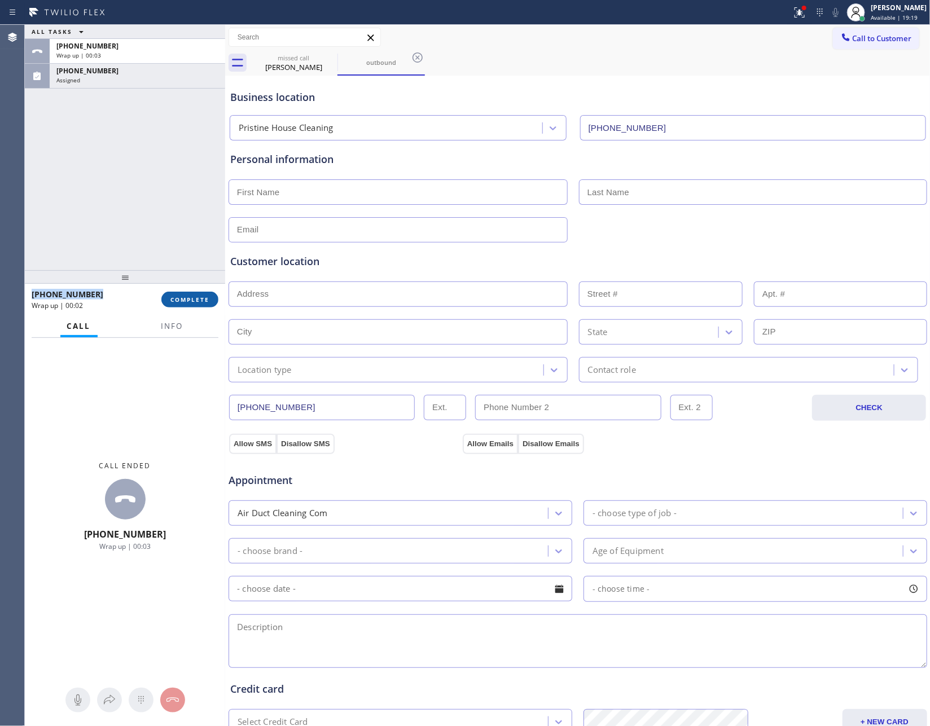
click at [173, 297] on span "COMPLETE" at bounding box center [189, 300] width 39 height 8
click at [139, 150] on div "ALL TASKS ALL TASKS ACTIVE TASKS TASKS IN WRAP UP [PHONE_NUMBER] Wrap up | 00:[…" at bounding box center [125, 147] width 200 height 245
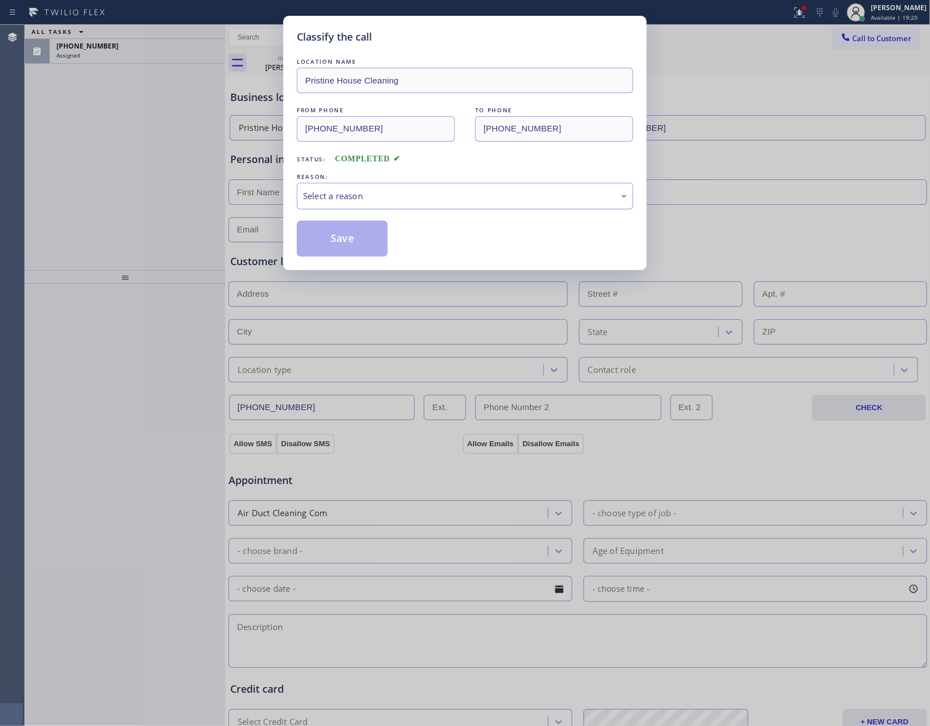
click at [352, 198] on div "Select a reason" at bounding box center [465, 196] width 324 height 13
click at [349, 243] on button "Save" at bounding box center [342, 239] width 91 height 36
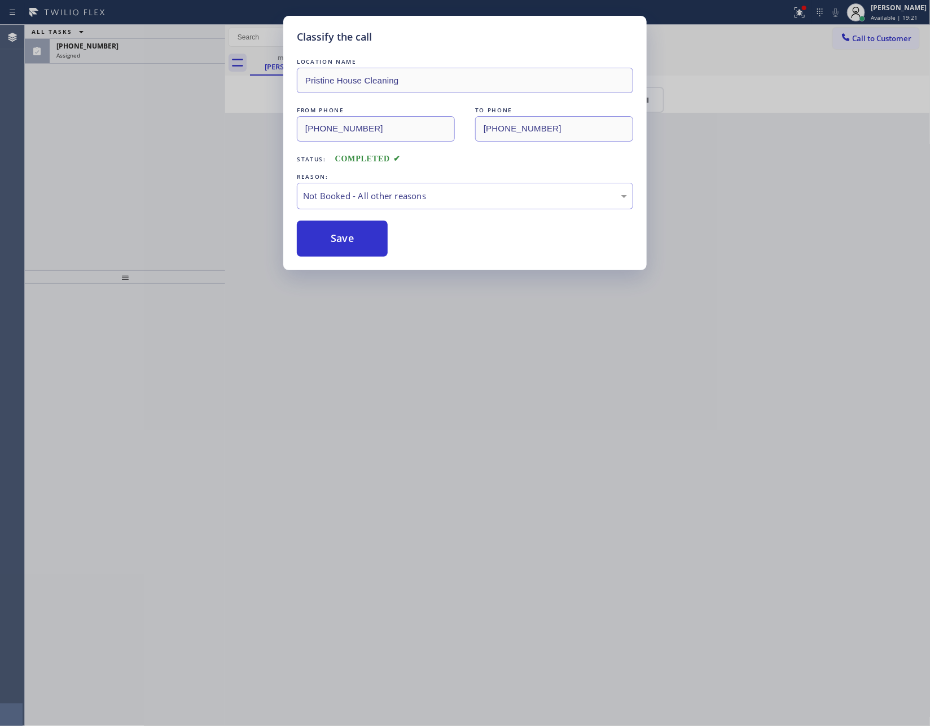
click at [349, 243] on button "Save" at bounding box center [342, 239] width 91 height 36
click at [168, 198] on div "Classify the call LOCATION NAME Pristine House Cleaning FROM PHONE [PHONE_NUMBE…" at bounding box center [465, 363] width 930 height 726
click at [168, 198] on div "Classify the call LOCATION NAME Sub Zero Repair Professionals FROM PHONE [PHONE…" at bounding box center [477, 375] width 905 height 701
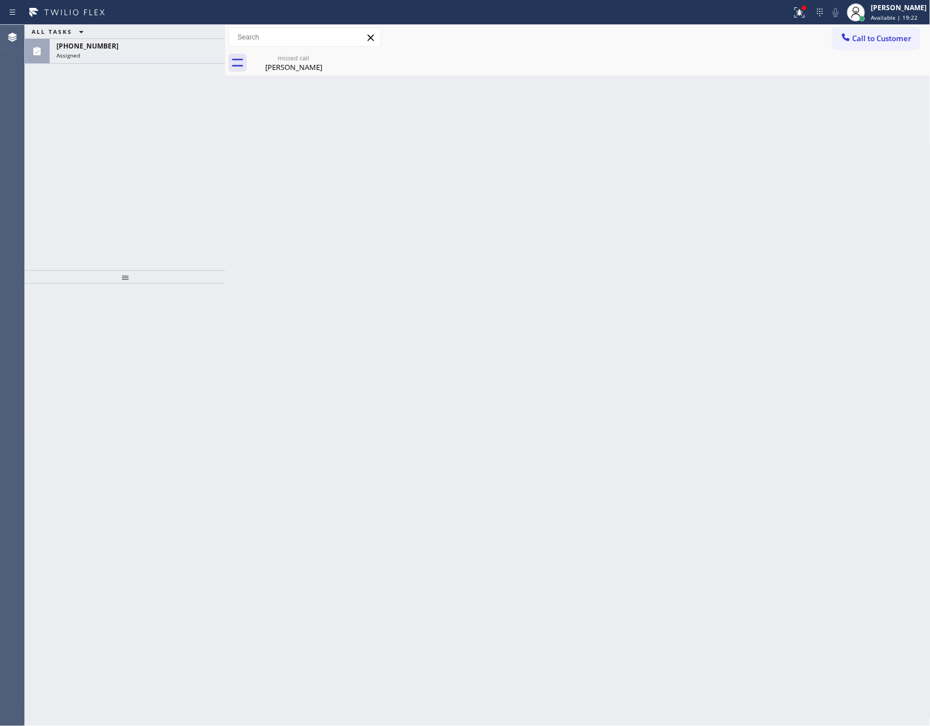
click at [182, 53] on div "Assigned" at bounding box center [137, 55] width 162 height 8
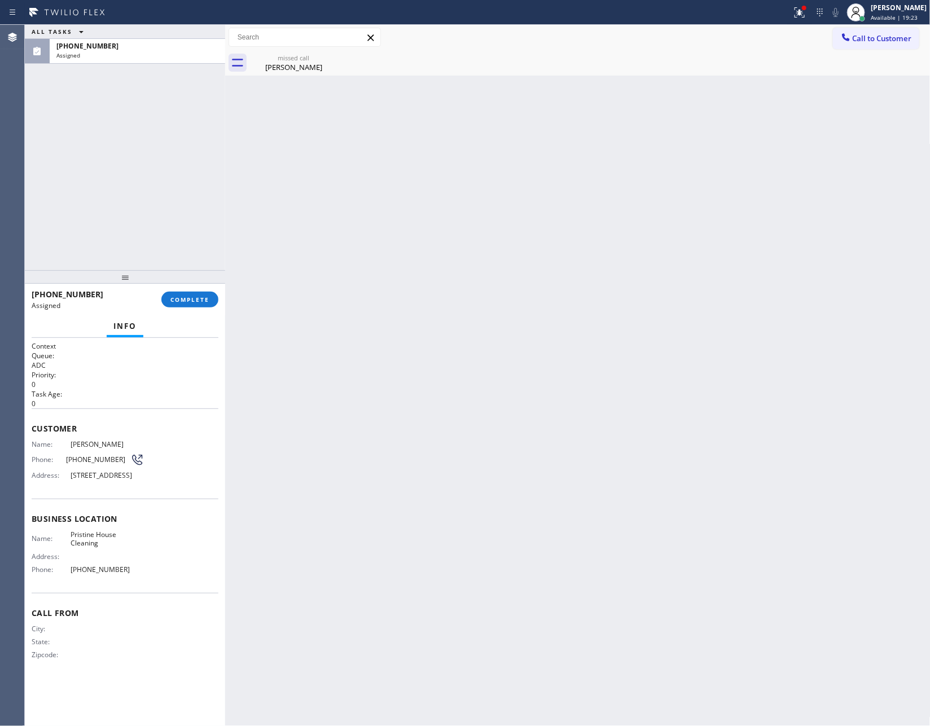
drag, startPoint x: 199, startPoint y: 297, endPoint x: 194, endPoint y: 261, distance: 36.5
click at [198, 298] on span "COMPLETE" at bounding box center [189, 300] width 39 height 8
click at [169, 110] on div "ALL TASKS ALL TASKS ACTIVE TASKS TASKS IN WRAP UP [PHONE_NUMBER] Assigned" at bounding box center [125, 147] width 200 height 245
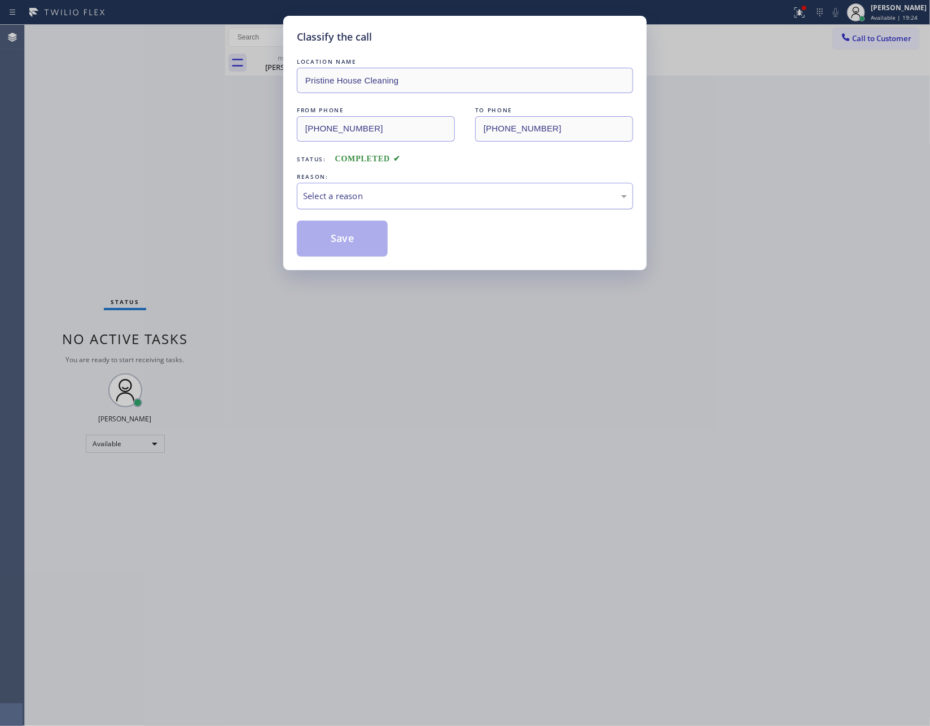
click at [388, 195] on div "Select a reason" at bounding box center [465, 196] width 336 height 27
click at [336, 241] on button "Save" at bounding box center [342, 239] width 91 height 36
click at [60, 109] on div "Classify the call LOCATION NAME Sub Zero Repair Professionals FROM PHONE [PHONE…" at bounding box center [477, 375] width 905 height 701
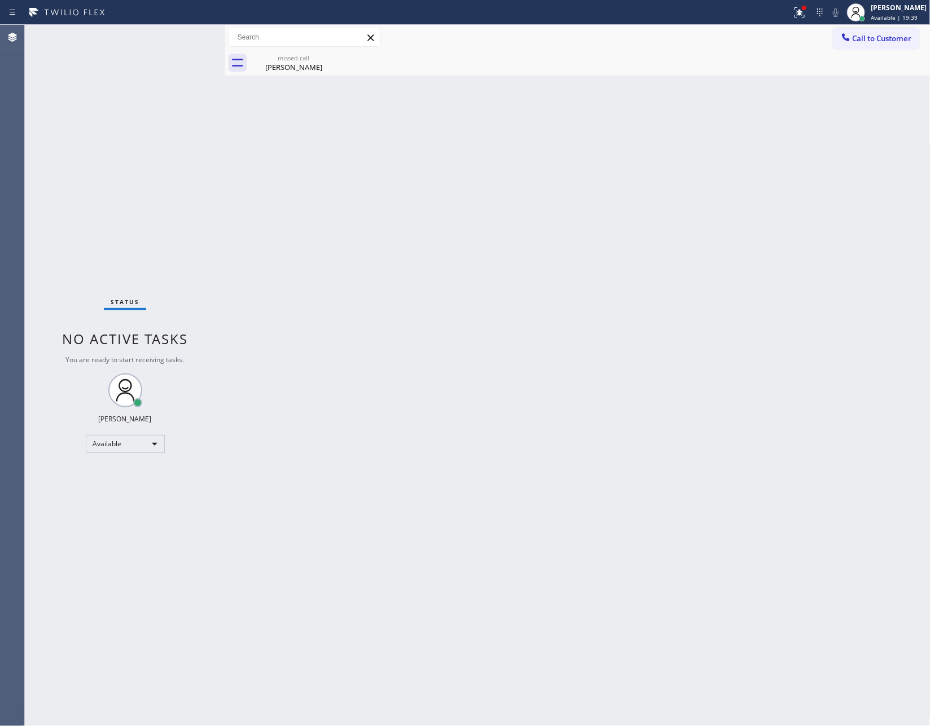
click at [309, 166] on div "Back to Dashboard Change Sender ID Customers Technicians Select a contact Outbo…" at bounding box center [577, 375] width 705 height 701
click at [419, 90] on div "Back to Dashboard Change Sender ID Customers Technicians Select a contact Outbo…" at bounding box center [577, 375] width 705 height 701
drag, startPoint x: 399, startPoint y: 427, endPoint x: 385, endPoint y: 364, distance: 64.9
click at [399, 427] on div "Back to Dashboard Change Sender ID Customers Technicians Select a contact Outbo…" at bounding box center [577, 375] width 705 height 701
drag, startPoint x: 46, startPoint y: 164, endPoint x: 81, endPoint y: 141, distance: 41.9
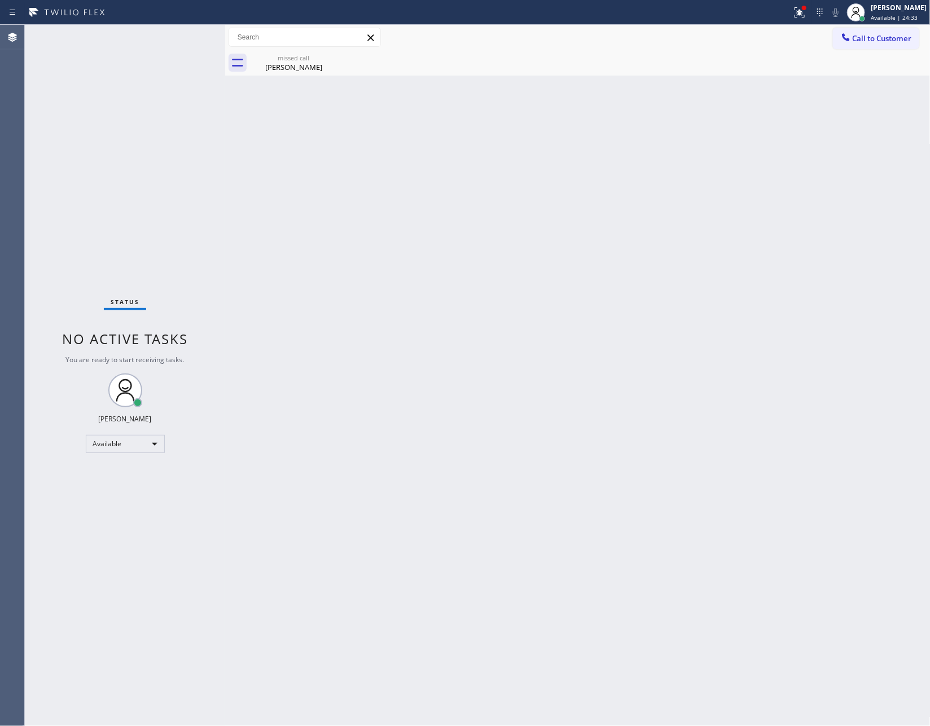
click at [65, 151] on div "Status No active tasks You are ready to start receiving tasks. [PERSON_NAME] Av…" at bounding box center [125, 375] width 200 height 701
drag, startPoint x: 530, startPoint y: 359, endPoint x: 623, endPoint y: 383, distance: 96.8
click at [603, 380] on div "Back to Dashboard Change Sender ID Customers Technicians Select a contact Outbo…" at bounding box center [577, 375] width 705 height 701
click at [667, 378] on div "Back to Dashboard Change Sender ID Customers Technicians Select a contact Outbo…" at bounding box center [577, 375] width 705 height 701
click at [296, 67] on div "[PERSON_NAME]" at bounding box center [293, 67] width 85 height 10
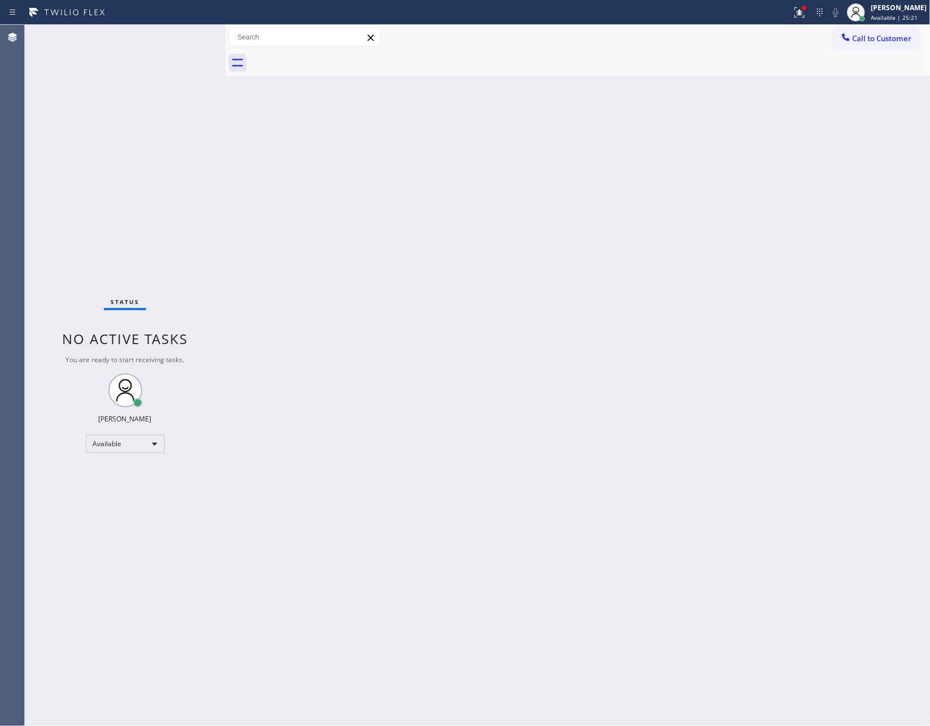
click at [656, 322] on div "Back to Dashboard Change Sender ID Customers Technicians Select a contact Outbo…" at bounding box center [577, 375] width 705 height 701
click at [657, 319] on div "Back to Dashboard Change Sender ID Customers Technicians Select a contact Outbo…" at bounding box center [577, 375] width 705 height 701
click at [100, 442] on div "Available" at bounding box center [125, 444] width 79 height 18
click at [122, 503] on li "Break" at bounding box center [124, 502] width 76 height 14
click at [479, 349] on div "Back to Dashboard Change Sender ID Customers Technicians Select a contact Outbo…" at bounding box center [577, 375] width 705 height 701
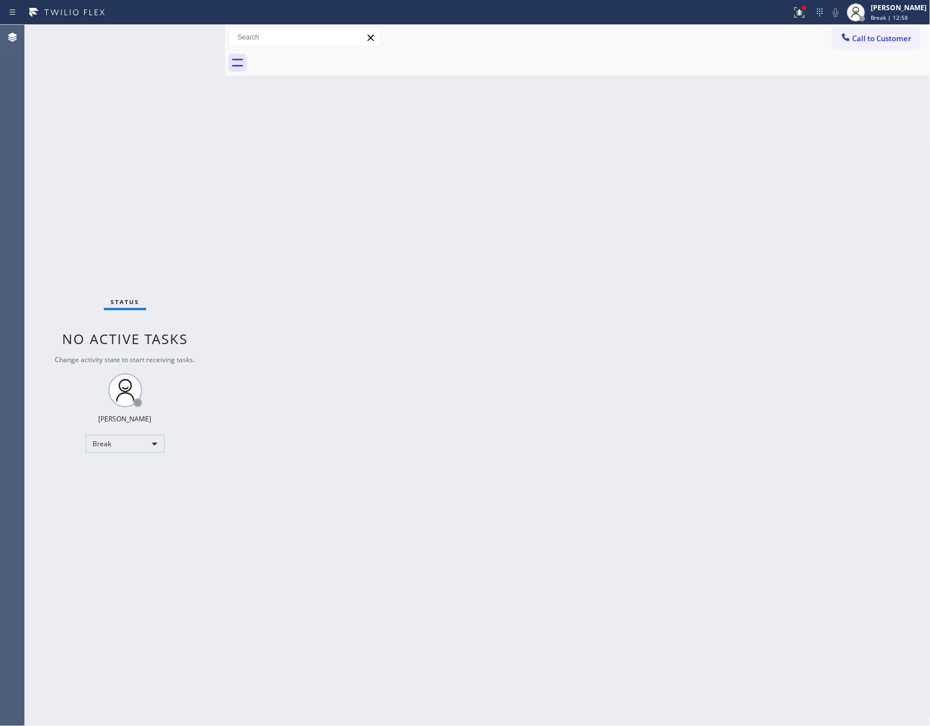
click at [475, 349] on div "Back to Dashboard Change Sender ID Customers Technicians Select a contact Outbo…" at bounding box center [577, 375] width 705 height 701
click at [131, 447] on div "Break" at bounding box center [125, 444] width 79 height 18
click at [147, 487] on li "Unavailable" at bounding box center [124, 488] width 76 height 14
click at [631, 367] on div "Back to Dashboard Change Sender ID Customers Technicians Select a contact Outbo…" at bounding box center [577, 375] width 705 height 701
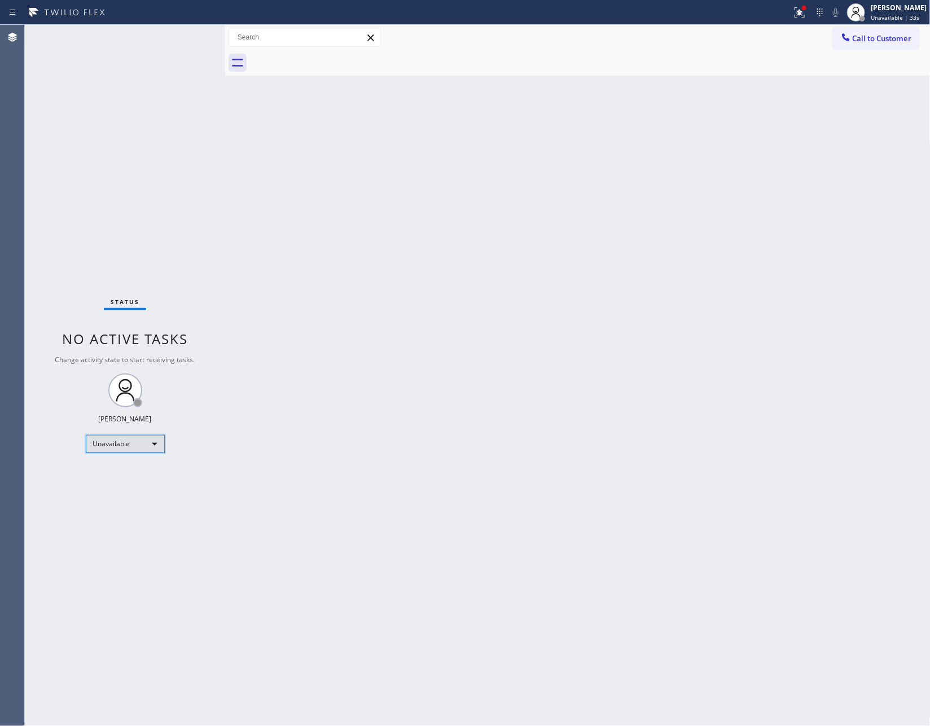
click at [151, 447] on div "Unavailable" at bounding box center [125, 444] width 79 height 18
click at [129, 474] on li "Available" at bounding box center [124, 474] width 76 height 14
click at [643, 393] on div "Back to Dashboard Change Sender ID Customers Technicians Select a contact Outbo…" at bounding box center [577, 375] width 705 height 701
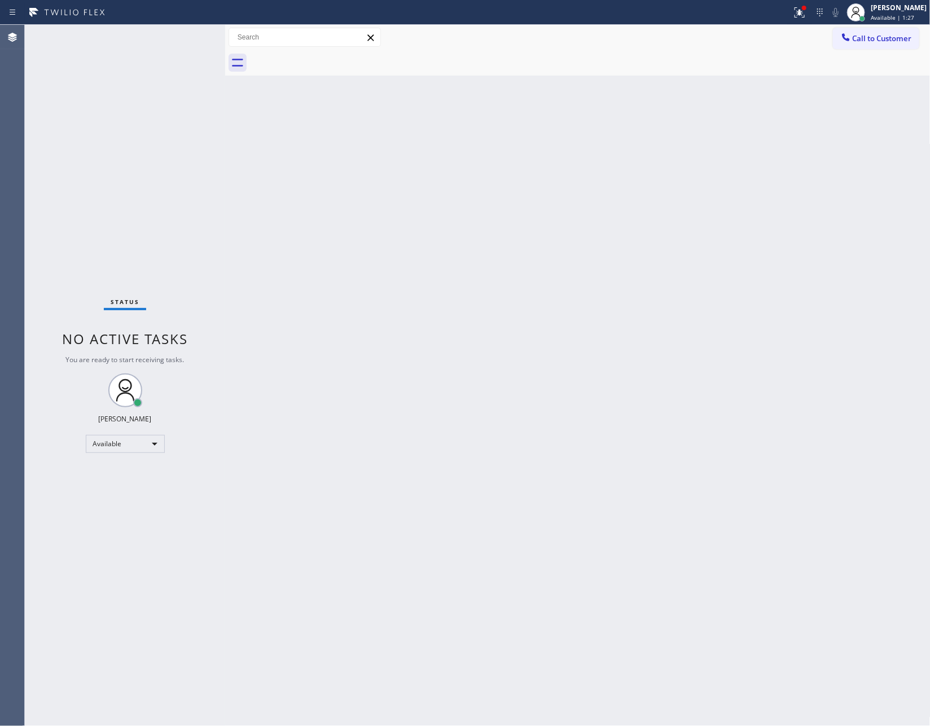
click at [535, 393] on div "Back to Dashboard Change Sender ID Customers Technicians Select a contact Outbo…" at bounding box center [577, 375] width 705 height 701
click at [386, 323] on div "Back to Dashboard Change Sender ID Customers Technicians Select a contact Outbo…" at bounding box center [577, 375] width 705 height 701
drag, startPoint x: 271, startPoint y: 286, endPoint x: 464, endPoint y: 134, distance: 245.4
click at [376, 208] on div "Back to Dashboard Change Sender ID Customers Technicians Select a contact Outbo…" at bounding box center [577, 375] width 705 height 701
drag, startPoint x: 90, startPoint y: 237, endPoint x: 632, endPoint y: 557, distance: 629.4
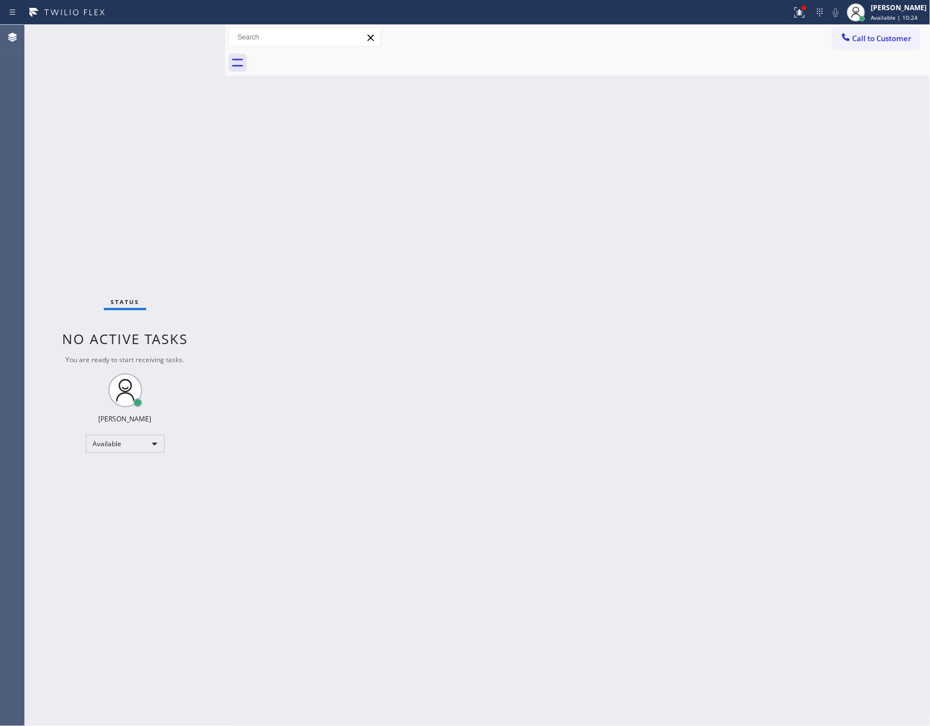
click at [157, 279] on div "Status No active tasks You are ready to start receiving tasks. [PERSON_NAME] Av…" at bounding box center [125, 375] width 200 height 701
click at [755, 591] on div "Back to Dashboard Change Sender ID Customers Technicians Select a contact Outbo…" at bounding box center [577, 375] width 705 height 701
click at [473, 410] on div "Back to Dashboard Change Sender ID Customers Technicians Select a contact Outbo…" at bounding box center [577, 375] width 705 height 701
click at [469, 354] on div "Back to Dashboard Change Sender ID Customers Technicians Select a contact Outbo…" at bounding box center [577, 375] width 705 height 701
click at [513, 373] on div "Back to Dashboard Change Sender ID Customers Technicians Select a contact Outbo…" at bounding box center [577, 375] width 705 height 701
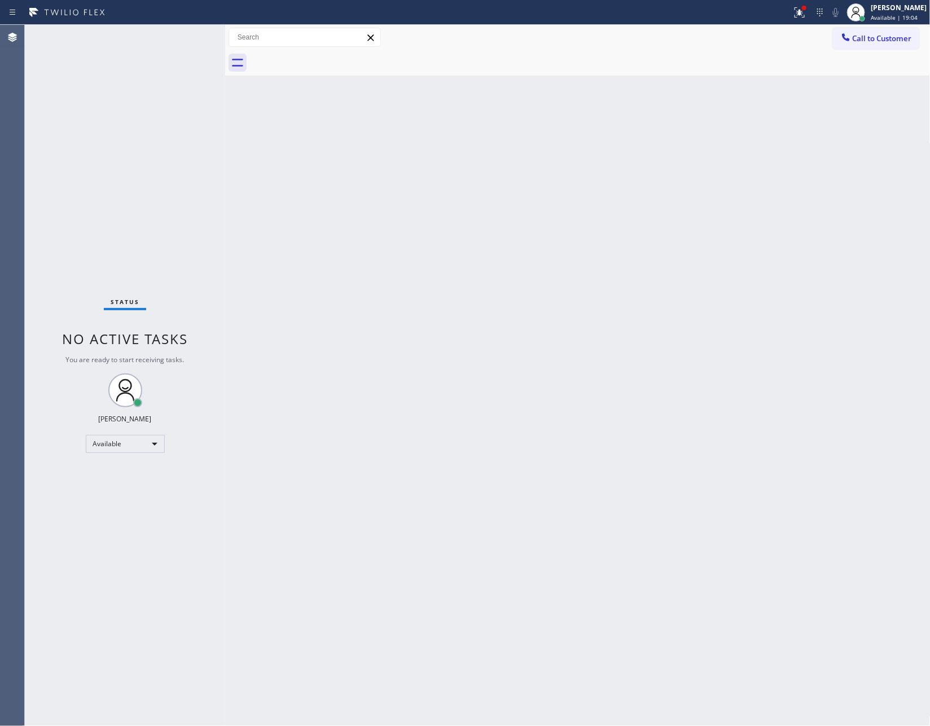
click at [407, 317] on div "Back to Dashboard Change Sender ID Customers Technicians Select a contact Outbo…" at bounding box center [577, 375] width 705 height 701
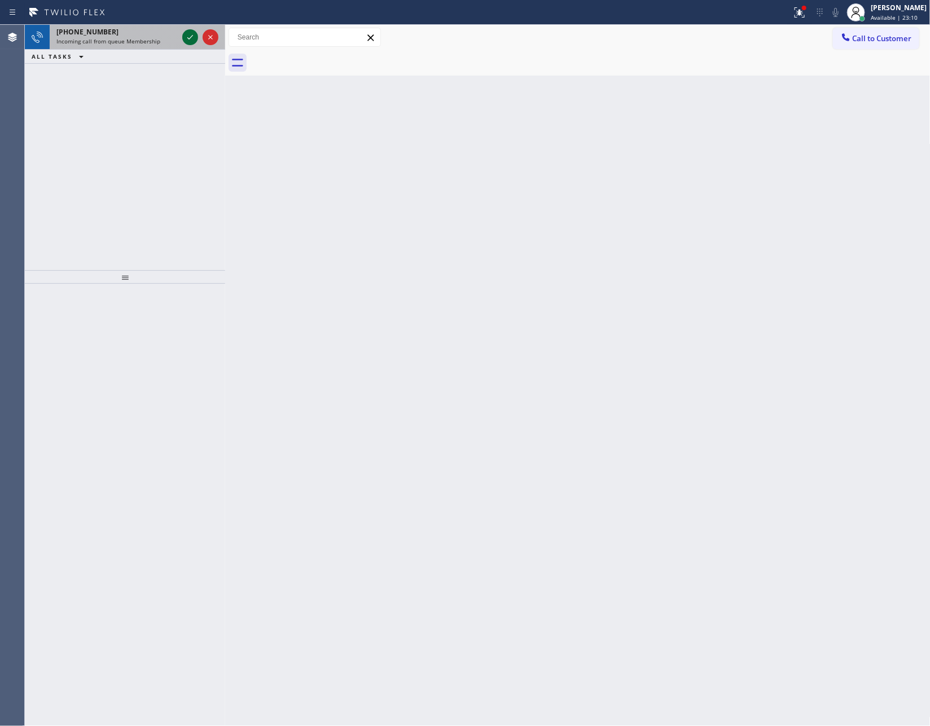
click at [191, 33] on icon at bounding box center [190, 37] width 14 height 14
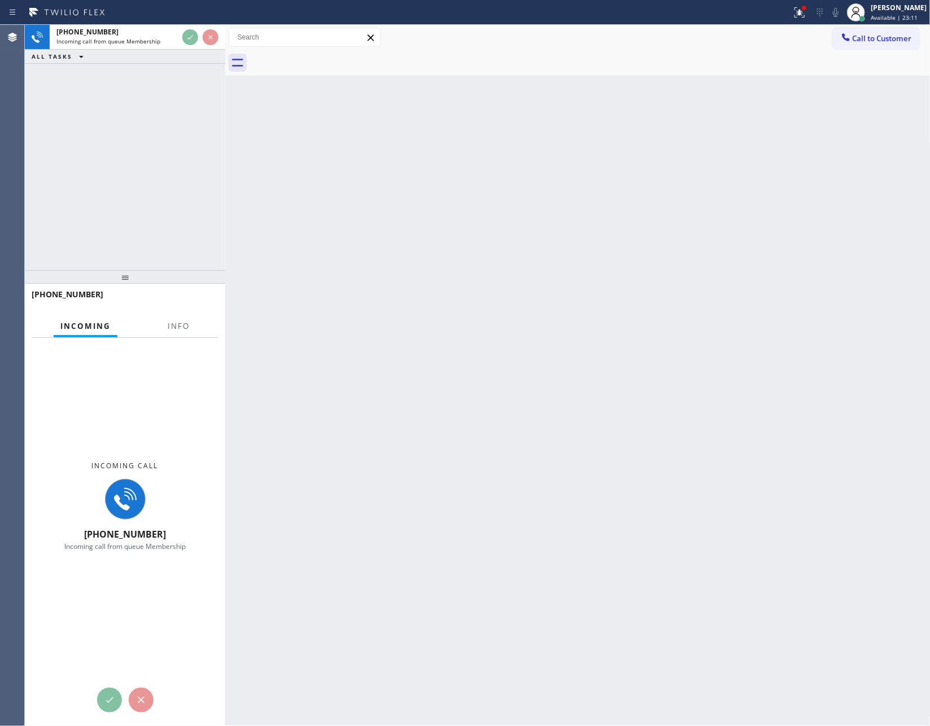
click at [183, 168] on div "[PHONE_NUMBER] Incoming call from queue Membership ALL TASKS ALL TASKS ACTIVE T…" at bounding box center [125, 147] width 200 height 245
click at [186, 168] on div "[PHONE_NUMBER] Incoming call from queue Membership ALL TASKS ALL TASKS ACTIVE T…" at bounding box center [125, 147] width 200 height 245
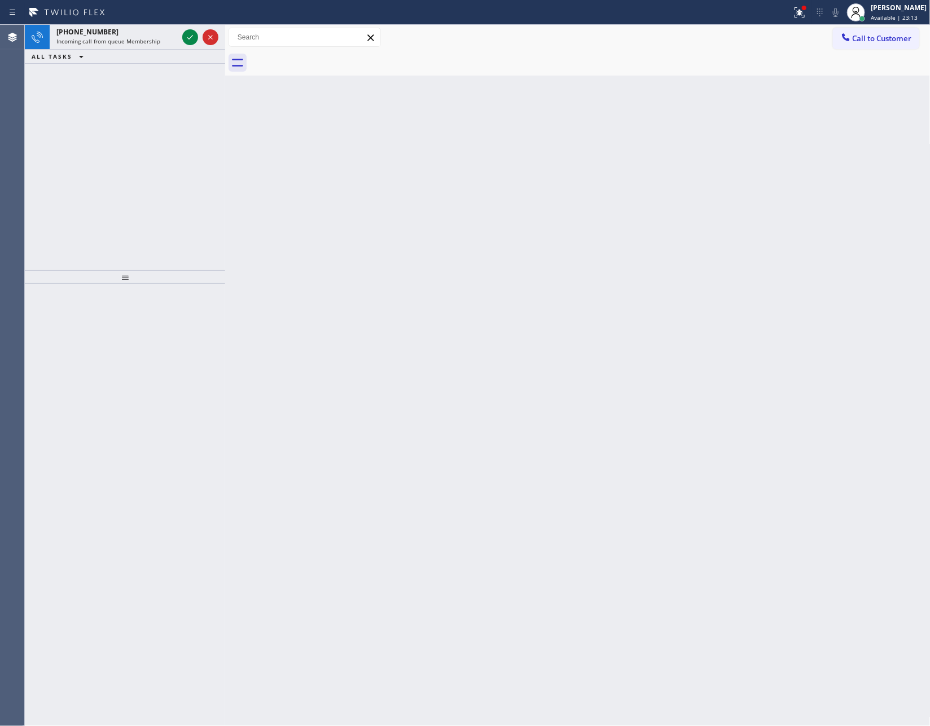
click at [186, 168] on div "[PHONE_NUMBER] Incoming call from queue Membership ALL TASKS ALL TASKS ACTIVE T…" at bounding box center [125, 147] width 200 height 245
click at [186, 37] on icon at bounding box center [190, 37] width 14 height 14
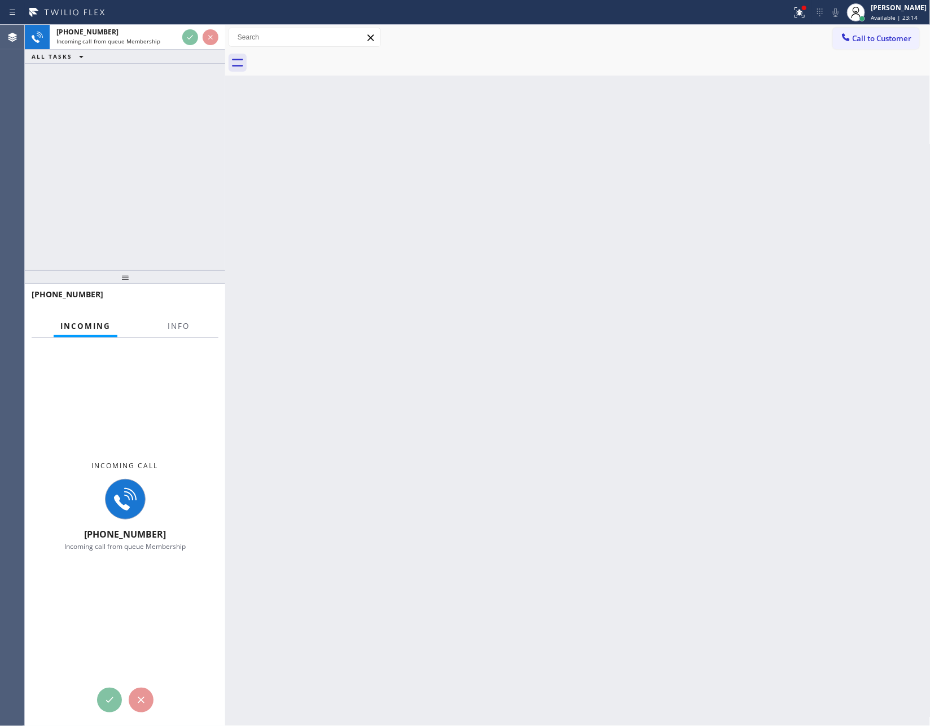
click at [192, 138] on div "[PHONE_NUMBER] Incoming call from queue Membership ALL TASKS ALL TASKS ACTIVE T…" at bounding box center [125, 147] width 200 height 245
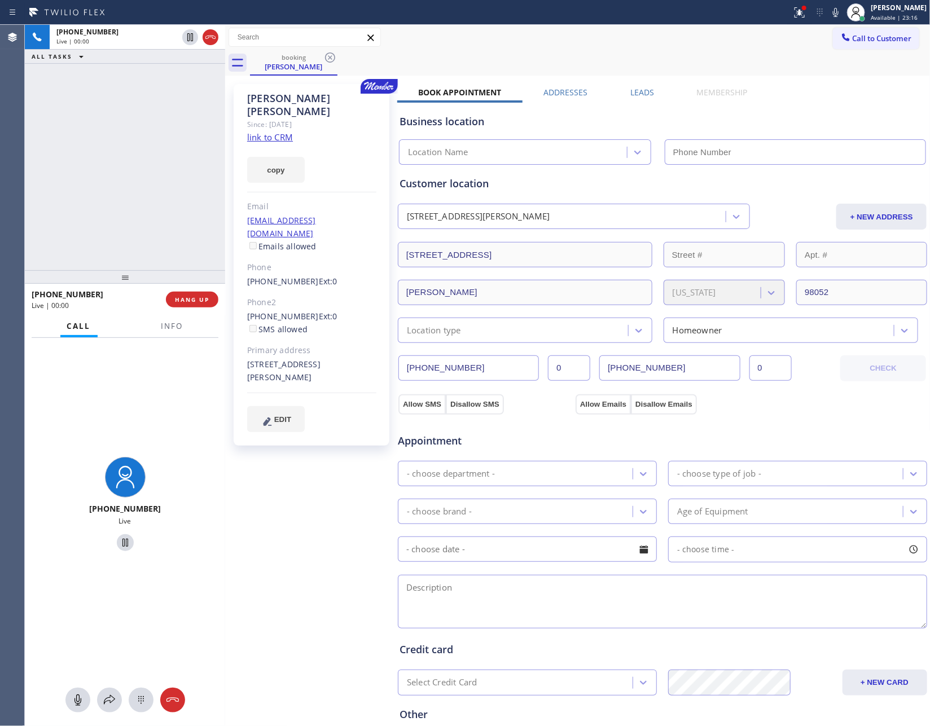
type input "[PHONE_NUMBER]"
click at [89, 138] on div "[PHONE_NUMBER] Live | 00:10 ALL TASKS ALL TASKS ACTIVE TASKS TASKS IN WRAP UP" at bounding box center [125, 147] width 200 height 245
click at [283, 131] on link "link to CRM" at bounding box center [270, 136] width 46 height 11
drag, startPoint x: 158, startPoint y: 276, endPoint x: 162, endPoint y: 305, distance: 29.1
click at [162, 305] on div "[PHONE_NUMBER] Live | 00:16 ALL TASKS ALL TASKS ACTIVE TASKS TASKS IN WRAP UP […" at bounding box center [125, 375] width 200 height 701
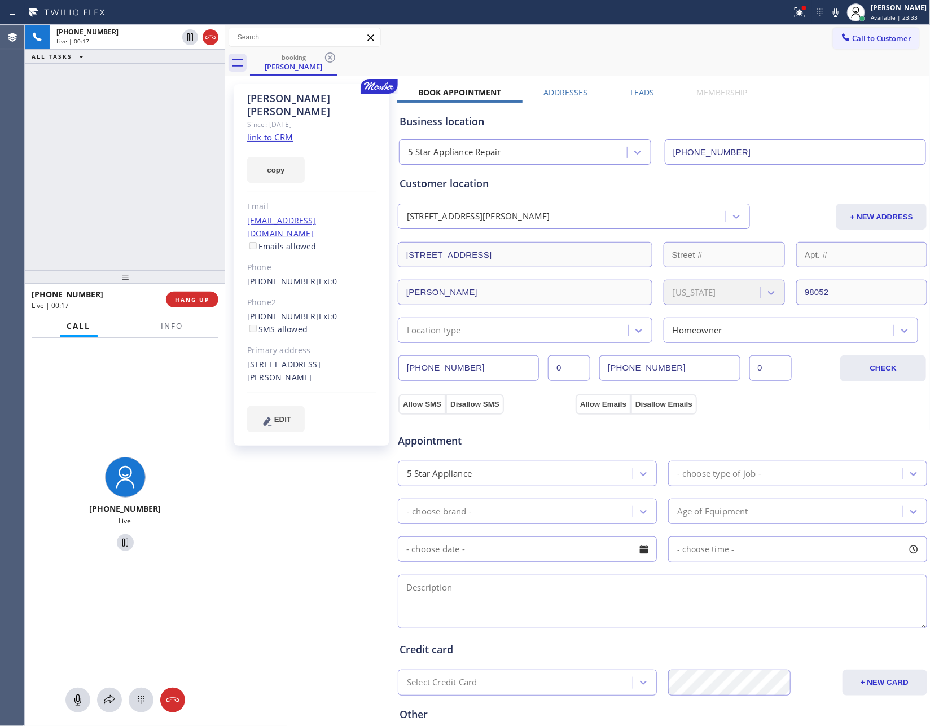
drag, startPoint x: 75, startPoint y: 698, endPoint x: 82, endPoint y: 562, distance: 136.1
click at [75, 698] on icon at bounding box center [78, 700] width 14 height 14
click at [95, 270] on div at bounding box center [125, 277] width 200 height 14
click at [73, 701] on icon at bounding box center [78, 700] width 14 height 14
click at [85, 217] on div "[PHONE_NUMBER] Live | 04:10 ALL TASKS ALL TASKS ACTIVE TASKS TASKS IN WRAP UP" at bounding box center [125, 147] width 200 height 244
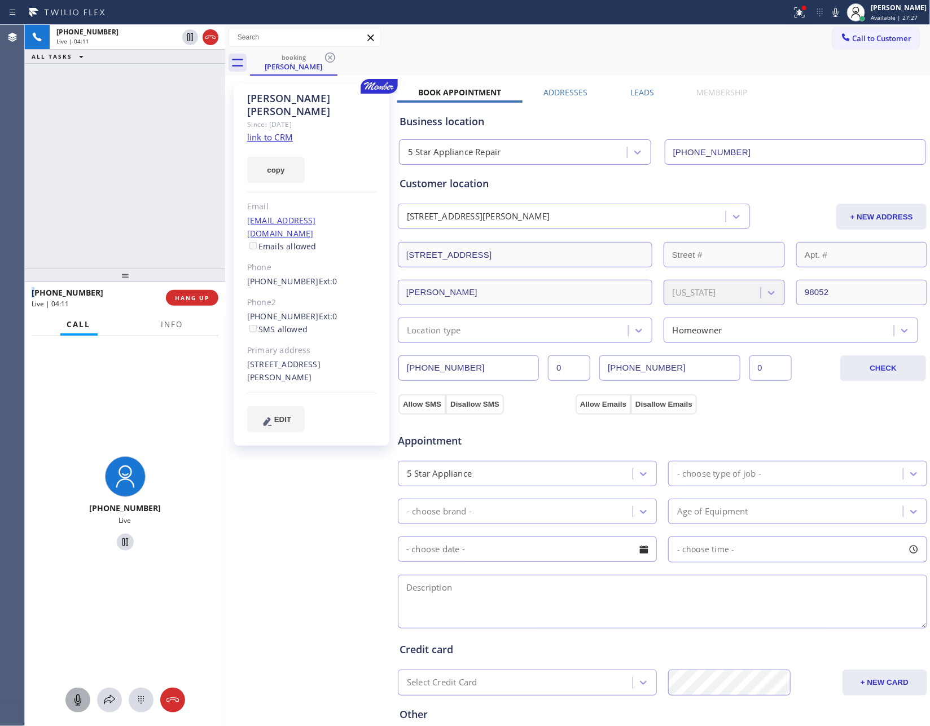
click at [85, 217] on div "[PHONE_NUMBER] Live | 04:11 ALL TASKS ALL TASKS ACTIVE TASKS TASKS IN WRAP UP" at bounding box center [125, 147] width 200 height 244
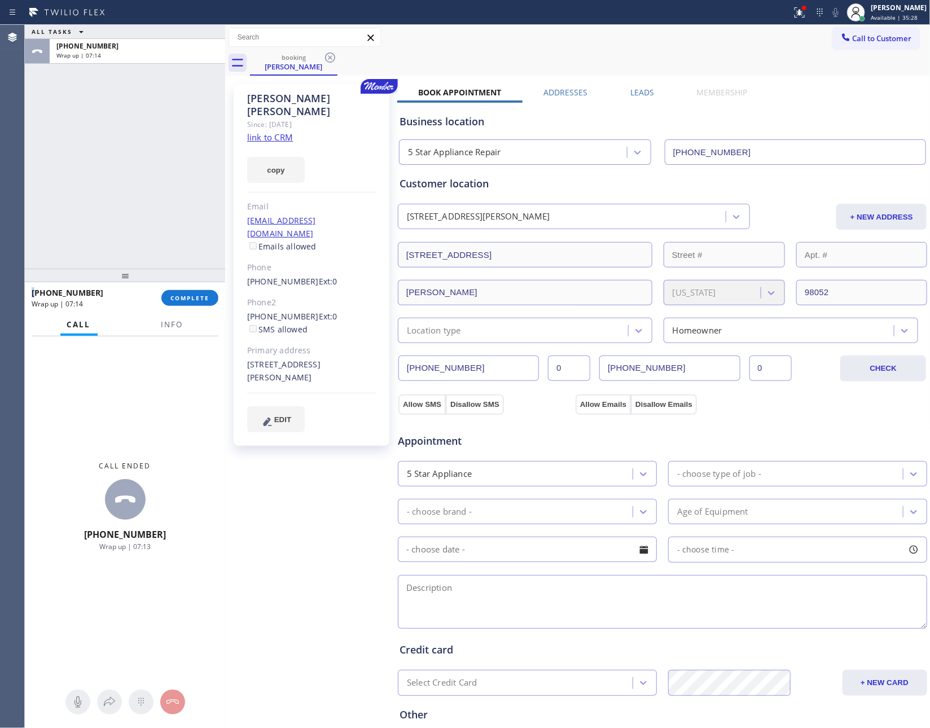
click at [209, 295] on button "COMPLETE" at bounding box center [189, 298] width 57 height 16
click at [168, 174] on div "ALL TASKS ALL TASKS ACTIVE TASKS TASKS IN WRAP UP [PHONE_NUMBER] Wrap up | 07:14" at bounding box center [125, 147] width 200 height 244
click at [173, 173] on div "ALL TASKS ALL TASKS ACTIVE TASKS TASKS IN WRAP UP [PHONE_NUMBER] Wrap up | 07:15" at bounding box center [125, 147] width 200 height 244
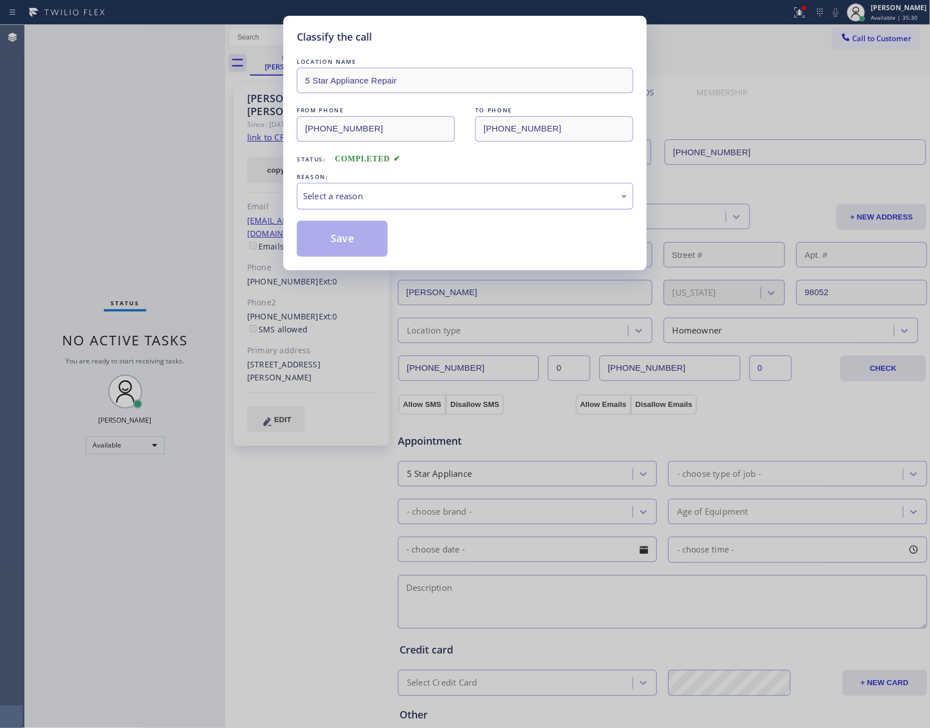
click at [399, 191] on div "Select a reason" at bounding box center [465, 196] width 324 height 13
click at [357, 239] on button "Save" at bounding box center [342, 239] width 91 height 36
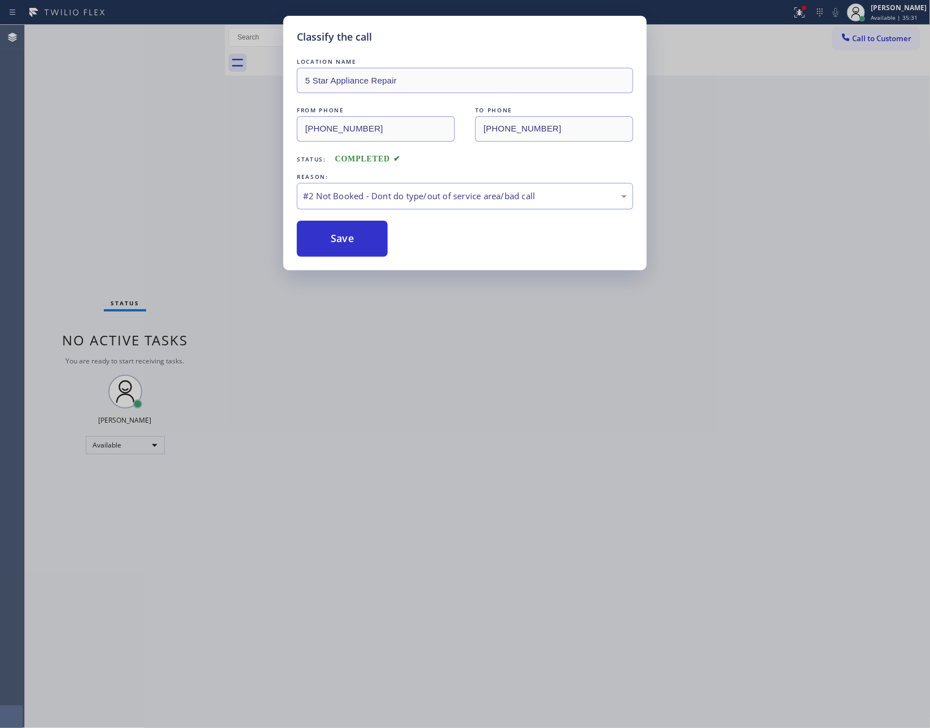
click at [357, 239] on button "Save" at bounding box center [342, 239] width 91 height 36
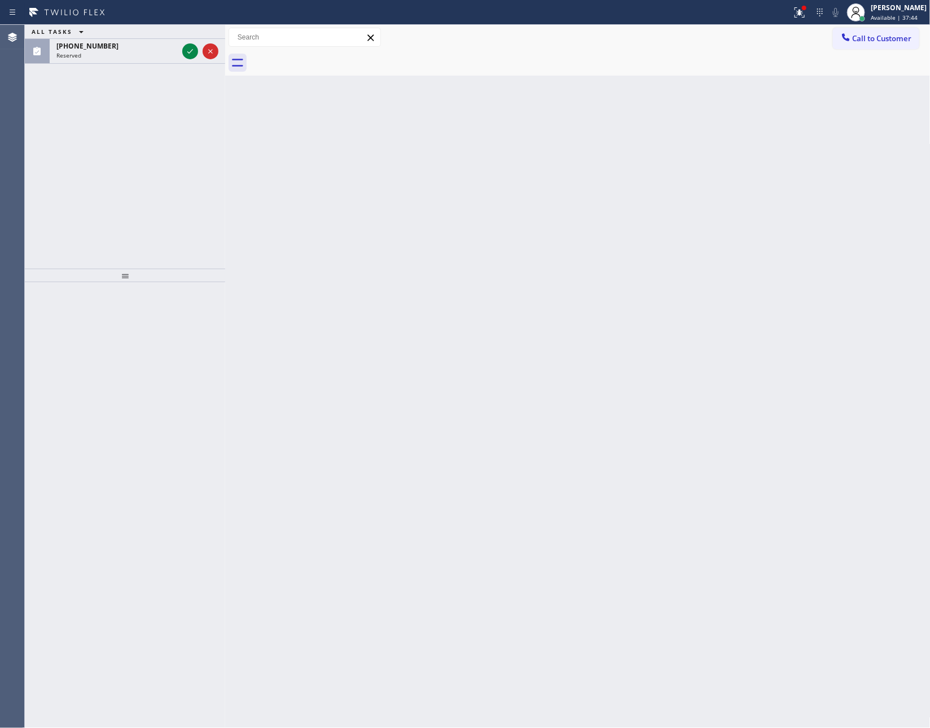
drag, startPoint x: 151, startPoint y: 195, endPoint x: 213, endPoint y: 71, distance: 138.8
click at [197, 191] on div "ALL TASKS ALL TASKS ACTIVE TASKS TASKS IN WRAP UP [PHONE_NUMBER] Reserved" at bounding box center [125, 147] width 200 height 244
click at [193, 53] on icon at bounding box center [190, 52] width 14 height 14
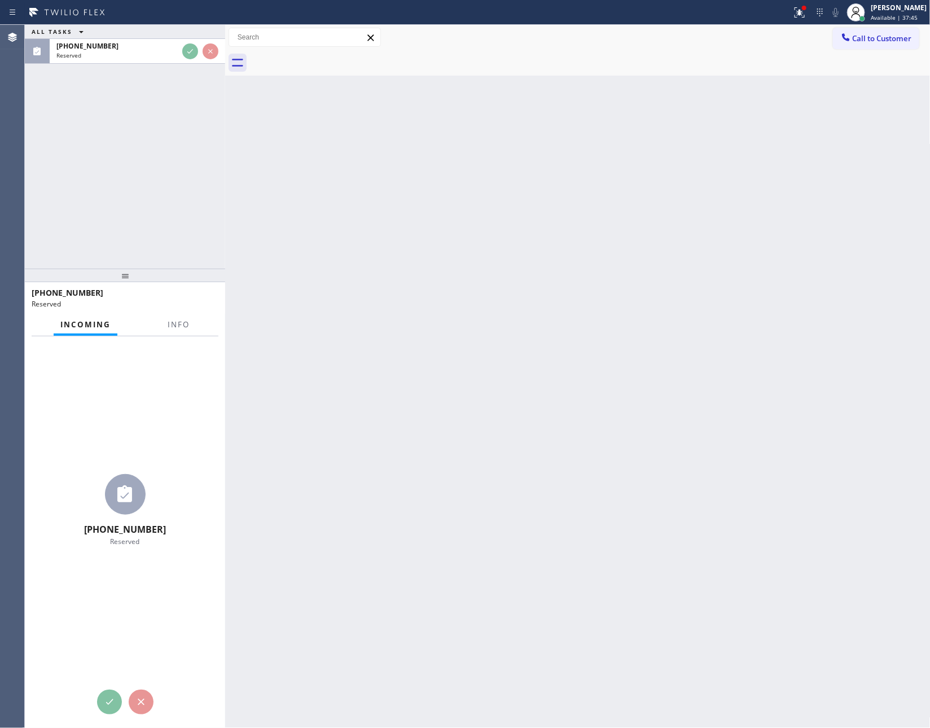
click at [151, 246] on div "ALL TASKS ALL TASKS ACTIVE TASKS TASKS IN WRAP UP [PHONE_NUMBER] Reserved" at bounding box center [125, 147] width 200 height 244
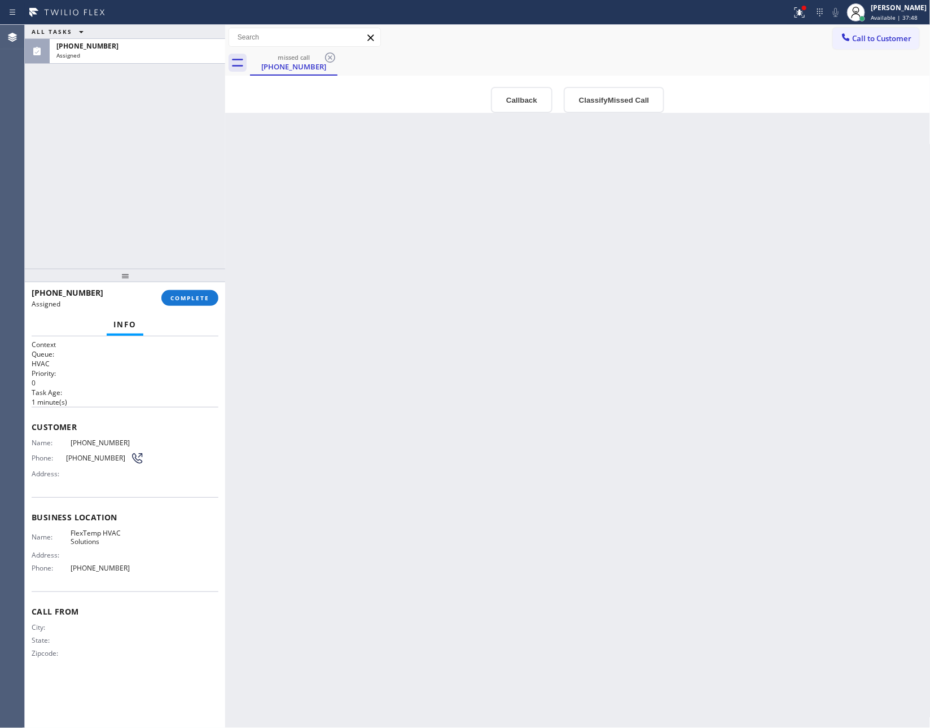
drag, startPoint x: 680, startPoint y: 409, endPoint x: 561, endPoint y: 109, distance: 322.6
click at [689, 397] on div "Back to Dashboard Change Sender ID Customers Technicians Select a contact Outbo…" at bounding box center [577, 376] width 705 height 703
click at [515, 107] on button "Callback" at bounding box center [522, 100] width 62 height 26
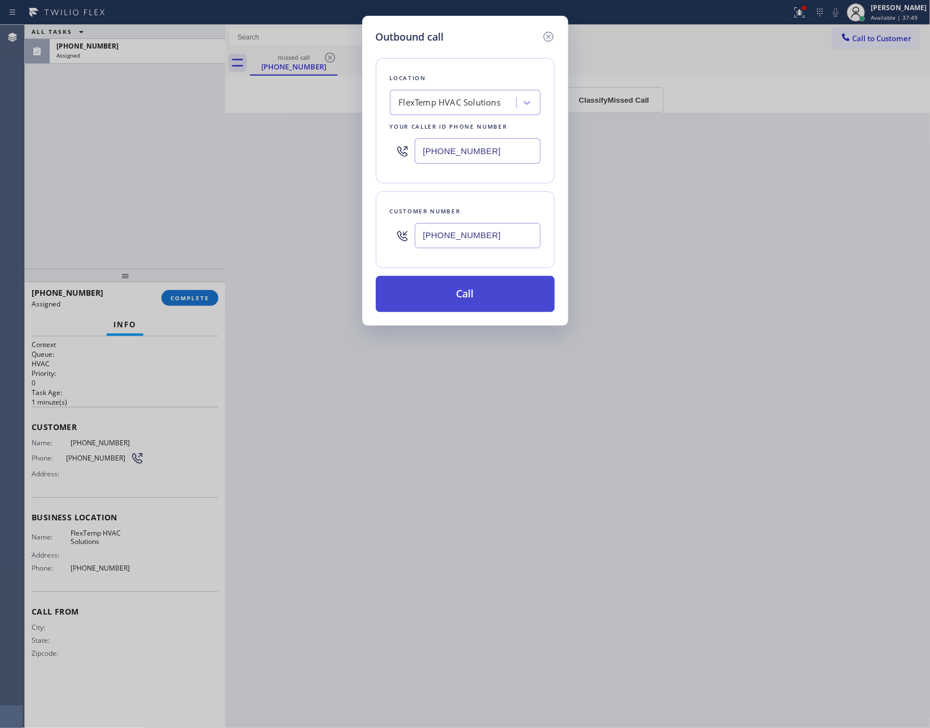
click at [505, 291] on button "Call" at bounding box center [465, 294] width 179 height 36
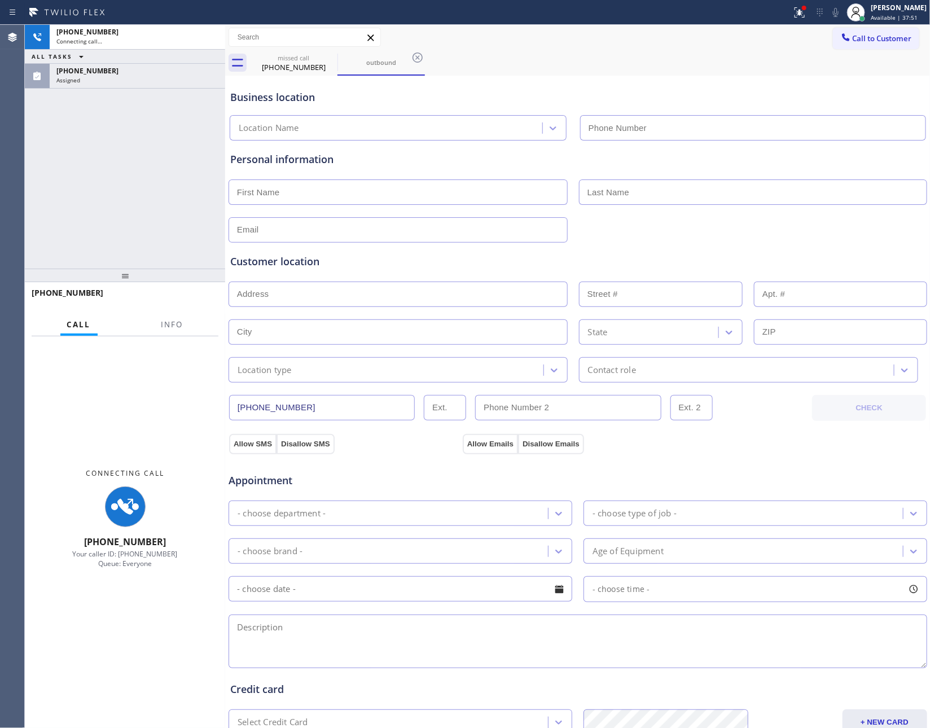
type input "[PHONE_NUMBER]"
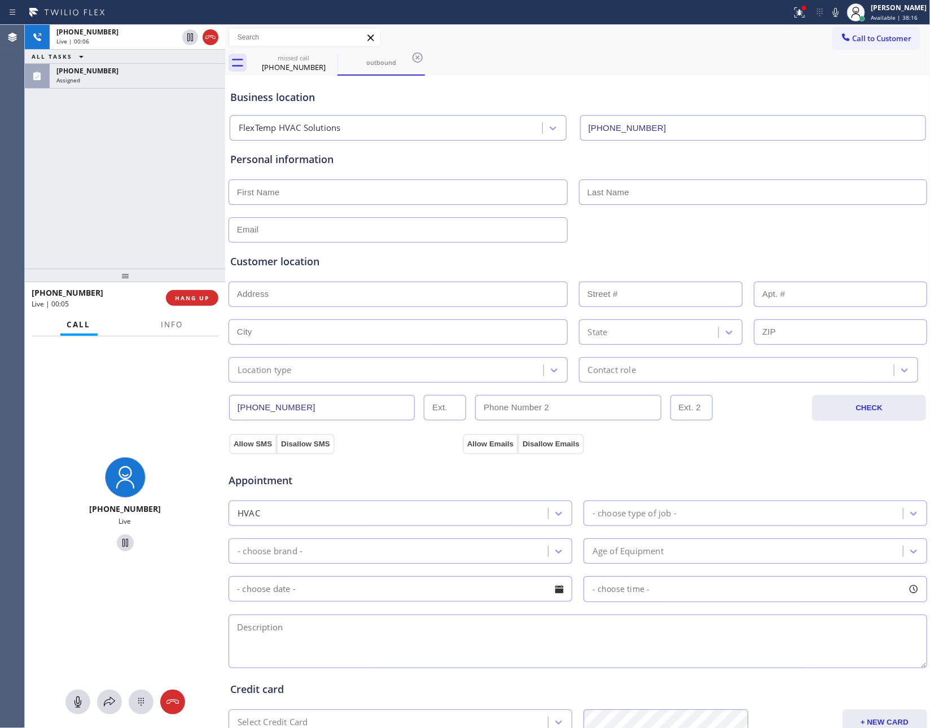
drag, startPoint x: 191, startPoint y: 298, endPoint x: 168, endPoint y: 166, distance: 134.1
click at [191, 298] on span "HANG UP" at bounding box center [192, 298] width 34 height 8
click at [168, 163] on div "[PHONE_NUMBER] Live | 00:07 ALL TASKS ALL TASKS ACTIVE TASKS TASKS IN WRAP UP […" at bounding box center [125, 147] width 200 height 244
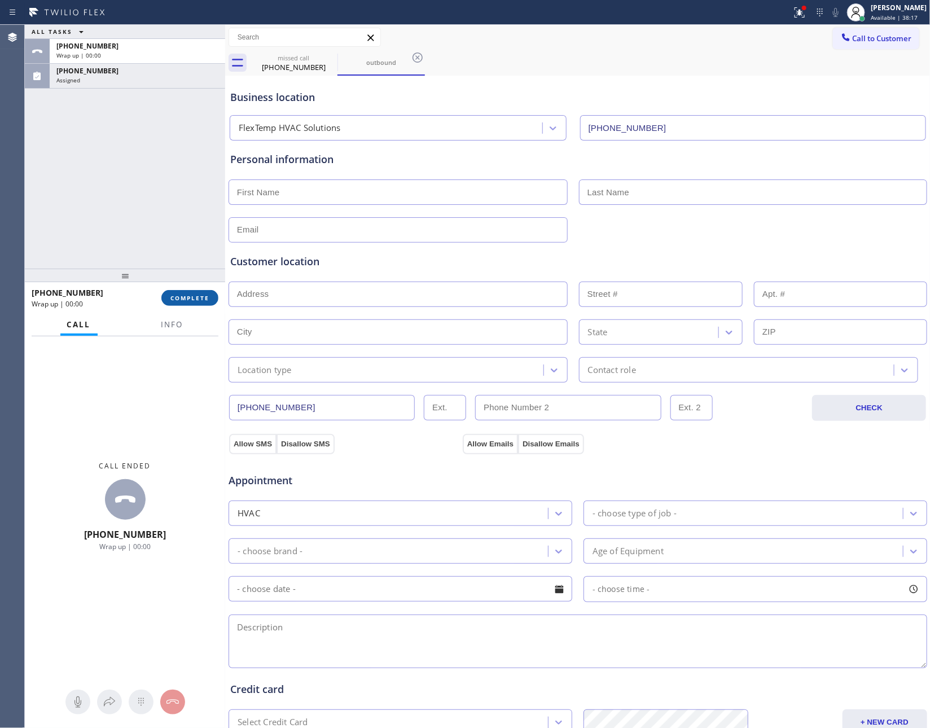
click at [203, 290] on button "COMPLETE" at bounding box center [189, 298] width 57 height 16
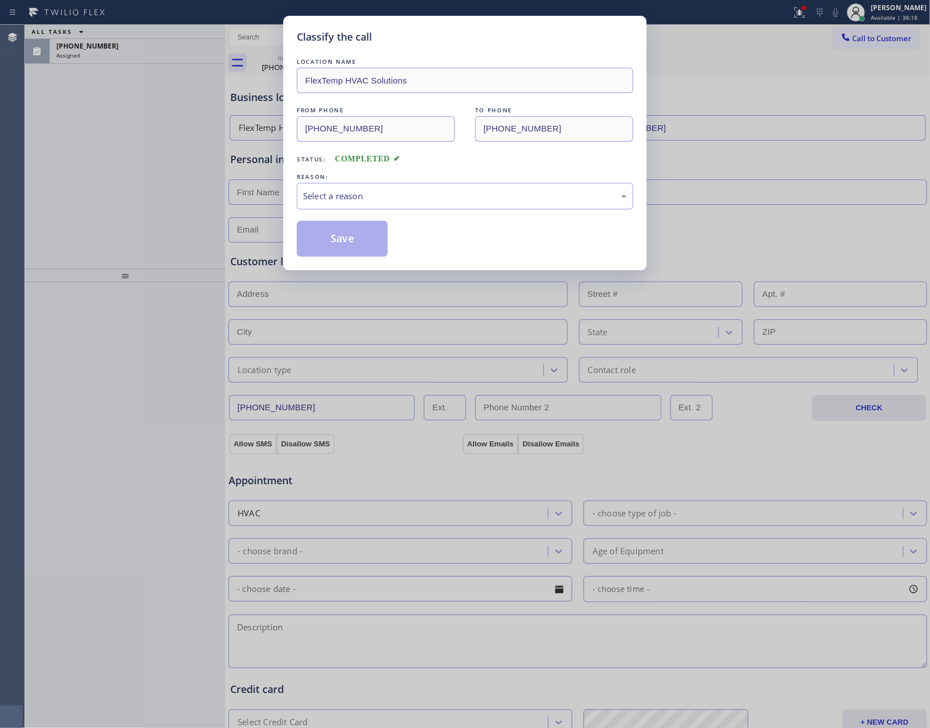
click at [200, 175] on div "Classify the call LOCATION NAME Sub Zero Repair Professionals FROM PHONE [PHONE…" at bounding box center [477, 376] width 905 height 703
click at [327, 200] on div "Select a reason" at bounding box center [465, 196] width 324 height 13
click at [337, 244] on button "Save" at bounding box center [342, 239] width 91 height 36
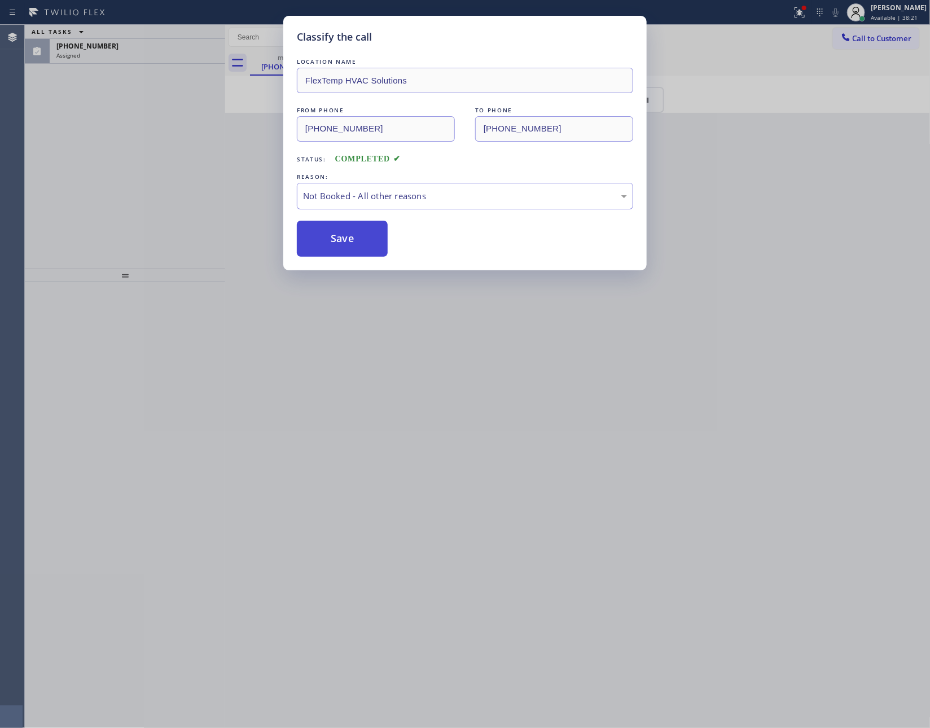
click at [337, 244] on button "Save" at bounding box center [342, 239] width 91 height 36
click at [95, 199] on div "Classify the call LOCATION NAME FlexTemp HVAC Solutions FROM PHONE [PHONE_NUMBE…" at bounding box center [465, 364] width 930 height 728
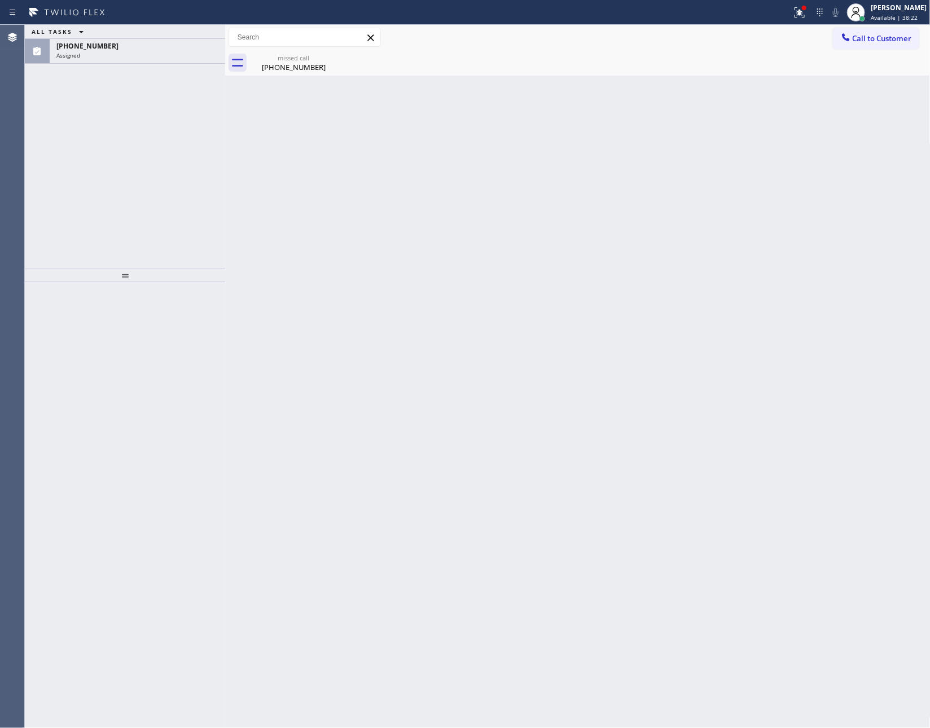
click at [171, 53] on div "Assigned" at bounding box center [137, 55] width 162 height 8
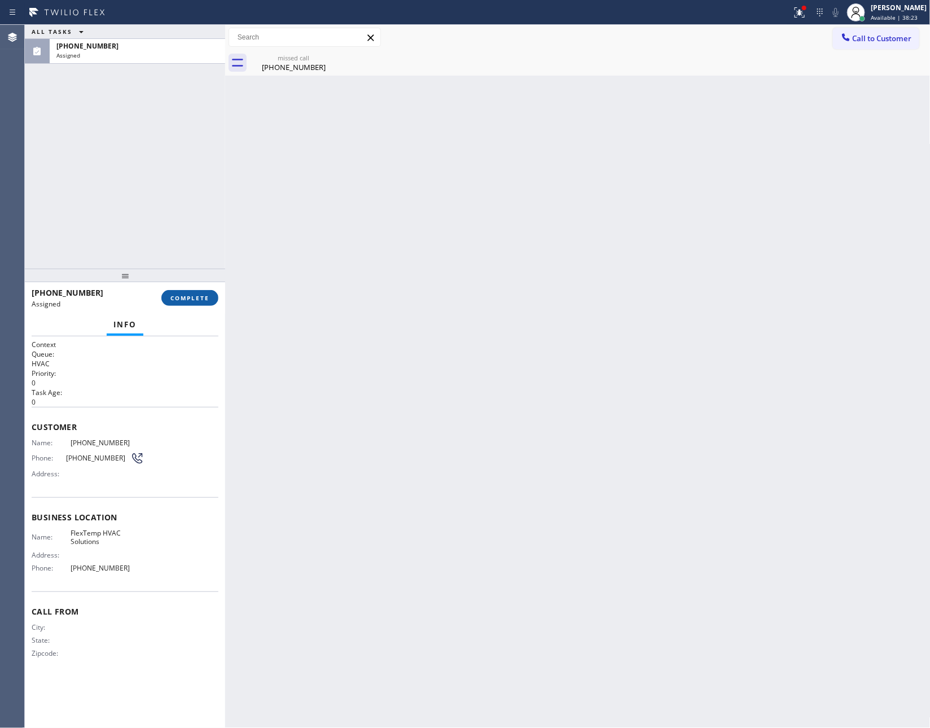
click at [199, 293] on button "COMPLETE" at bounding box center [189, 298] width 57 height 16
click at [177, 146] on div "ALL TASKS ALL TASKS ACTIVE TASKS TASKS IN WRAP UP [PHONE_NUMBER] Assigned" at bounding box center [125, 147] width 200 height 244
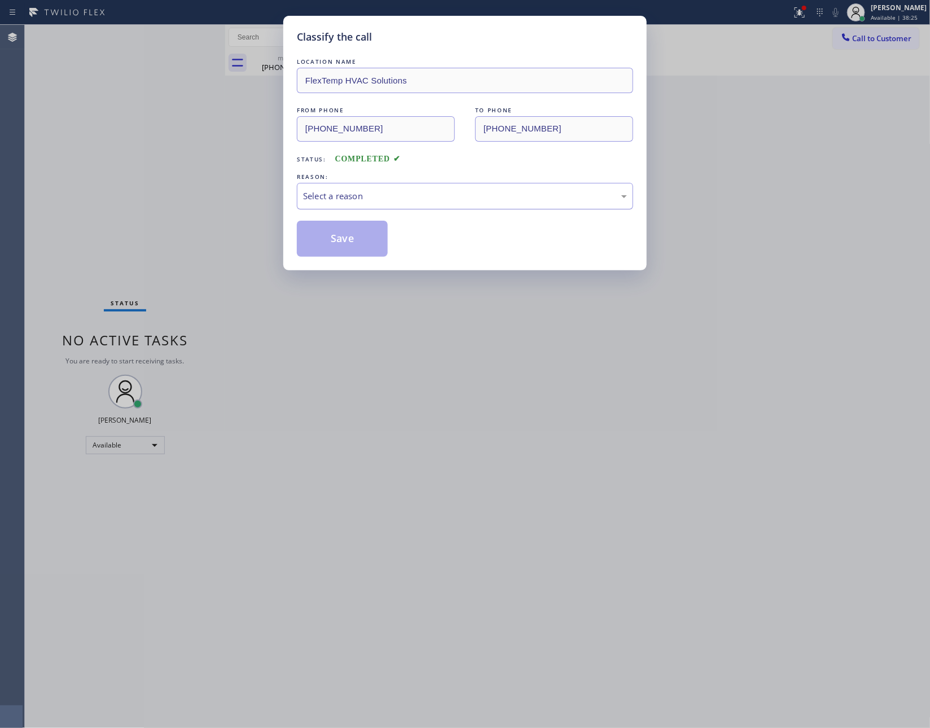
click at [350, 190] on div "Select a reason" at bounding box center [465, 196] width 324 height 13
click at [346, 238] on button "Save" at bounding box center [342, 239] width 91 height 36
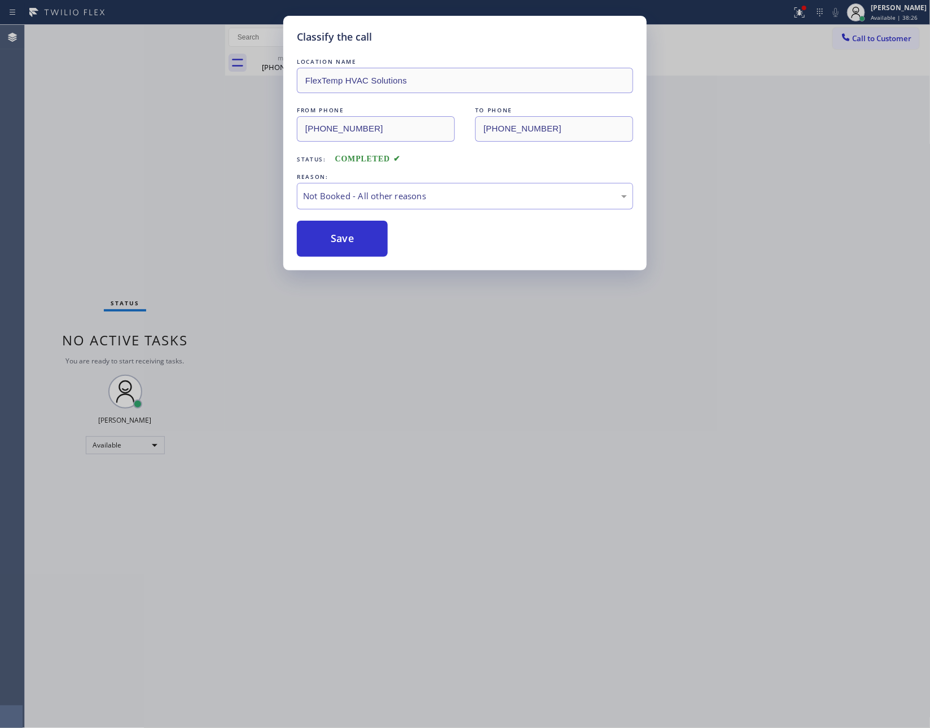
click at [346, 238] on button "Save" at bounding box center [342, 239] width 91 height 36
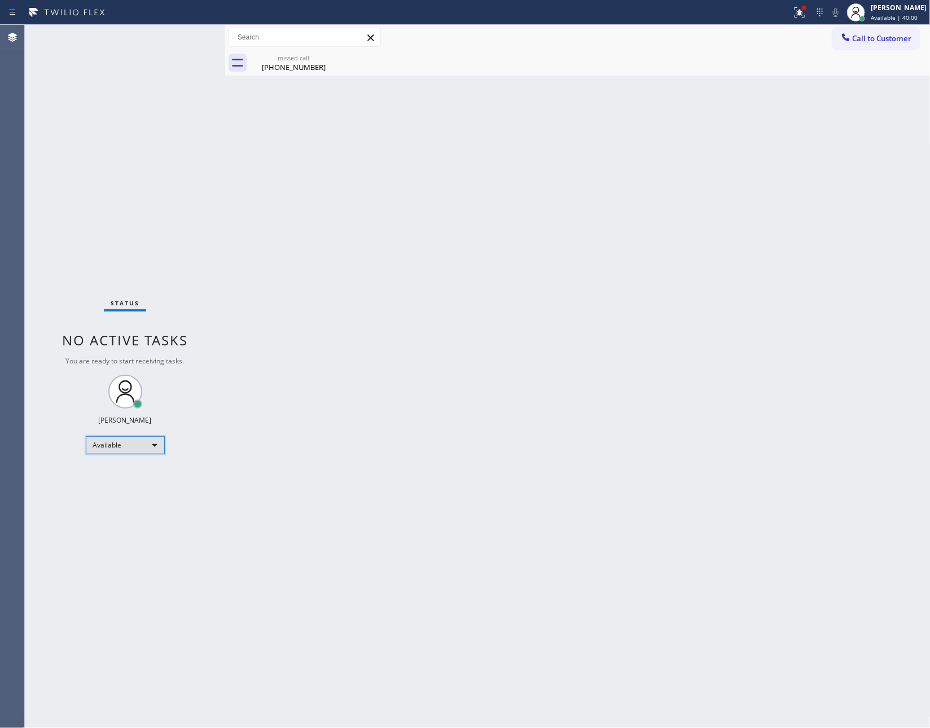
click at [146, 443] on div "Available" at bounding box center [125, 445] width 79 height 18
click at [133, 489] on li "Unavailable" at bounding box center [124, 489] width 76 height 14
click at [554, 434] on div "Back to Dashboard Change Sender ID Customers Technicians Select a contact Outbo…" at bounding box center [577, 376] width 705 height 703
drag, startPoint x: 410, startPoint y: 450, endPoint x: 569, endPoint y: 297, distance: 221.1
click at [427, 450] on div "Back to Dashboard Change Sender ID Customers Technicians Select a contact Outbo…" at bounding box center [577, 376] width 705 height 703
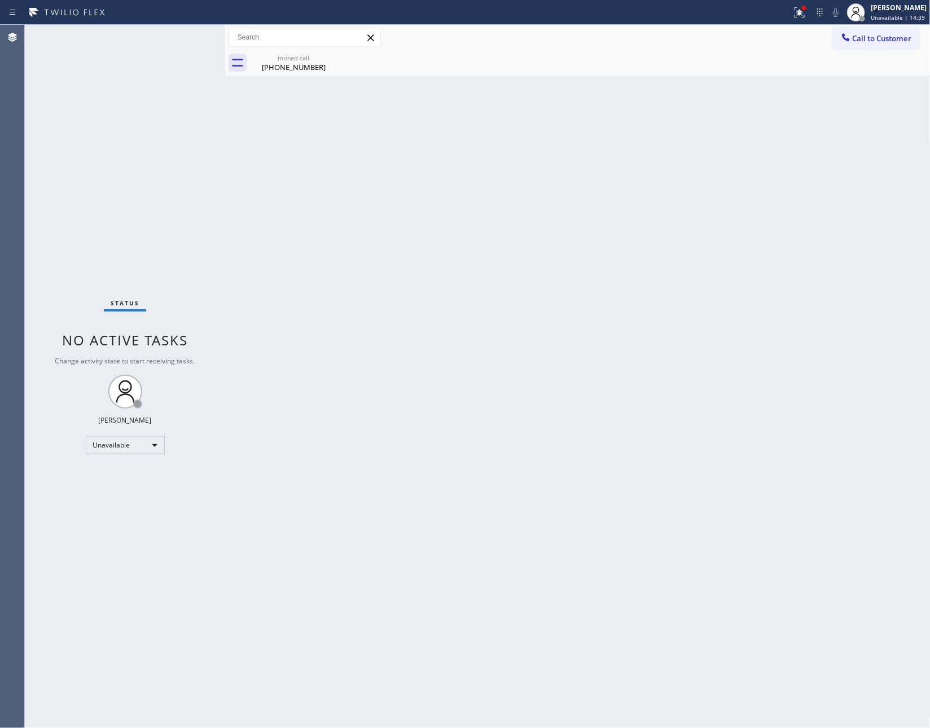
click at [453, 587] on div "Back to Dashboard Change Sender ID Customers Technicians Select a contact Outbo…" at bounding box center [577, 376] width 705 height 703
click at [457, 421] on div "Back to Dashboard Change Sender ID Customers Technicians Select a contact Outbo…" at bounding box center [577, 376] width 705 height 703
click at [295, 58] on div "missed call" at bounding box center [293, 58] width 85 height 8
drag, startPoint x: 369, startPoint y: 137, endPoint x: 449, endPoint y: 31, distance: 132.6
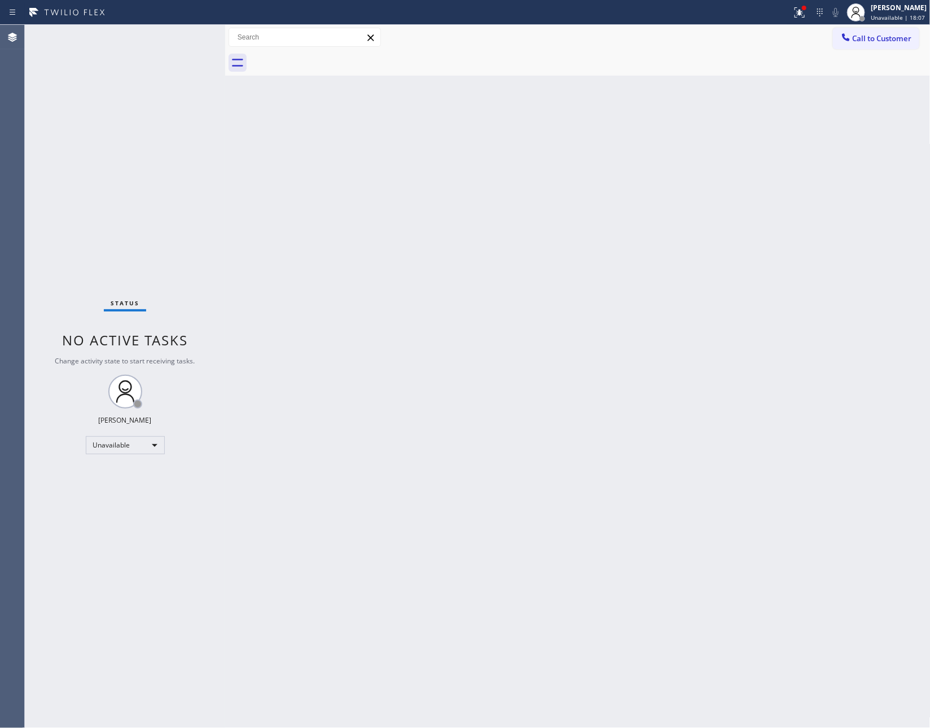
click at [383, 128] on div "Back to Dashboard Change Sender ID Customers Technicians Select a contact Outbo…" at bounding box center [577, 376] width 705 height 703
click at [442, 405] on div "Back to Dashboard Change Sender ID Customers Technicians Select a contact Outbo…" at bounding box center [577, 376] width 705 height 703
drag, startPoint x: 224, startPoint y: 178, endPoint x: 283, endPoint y: 187, distance: 59.3
click at [284, 187] on div at bounding box center [284, 376] width 0 height 703
drag, startPoint x: 168, startPoint y: 185, endPoint x: 423, endPoint y: 447, distance: 366.3
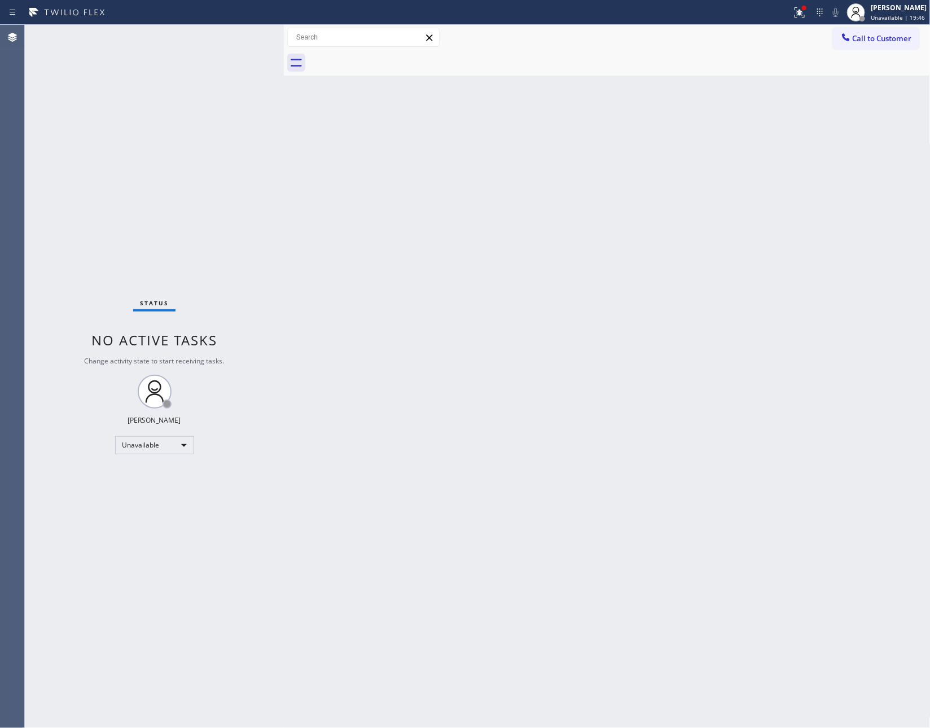
click at [194, 213] on div "Status No active tasks Change activity state to start receiving tasks. [PERSON_…" at bounding box center [154, 376] width 259 height 703
click at [475, 415] on div "Back to Dashboard Change Sender ID Customers Technicians Select a contact Outbo…" at bounding box center [607, 376] width 647 height 703
click at [623, 611] on div "Back to Dashboard Change Sender ID Customers Technicians Select a contact Outbo…" at bounding box center [607, 376] width 647 height 703
drag, startPoint x: 578, startPoint y: 623, endPoint x: 667, endPoint y: 516, distance: 139.4
click at [615, 599] on div "Back to Dashboard Change Sender ID Customers Technicians Select a contact Outbo…" at bounding box center [607, 376] width 647 height 703
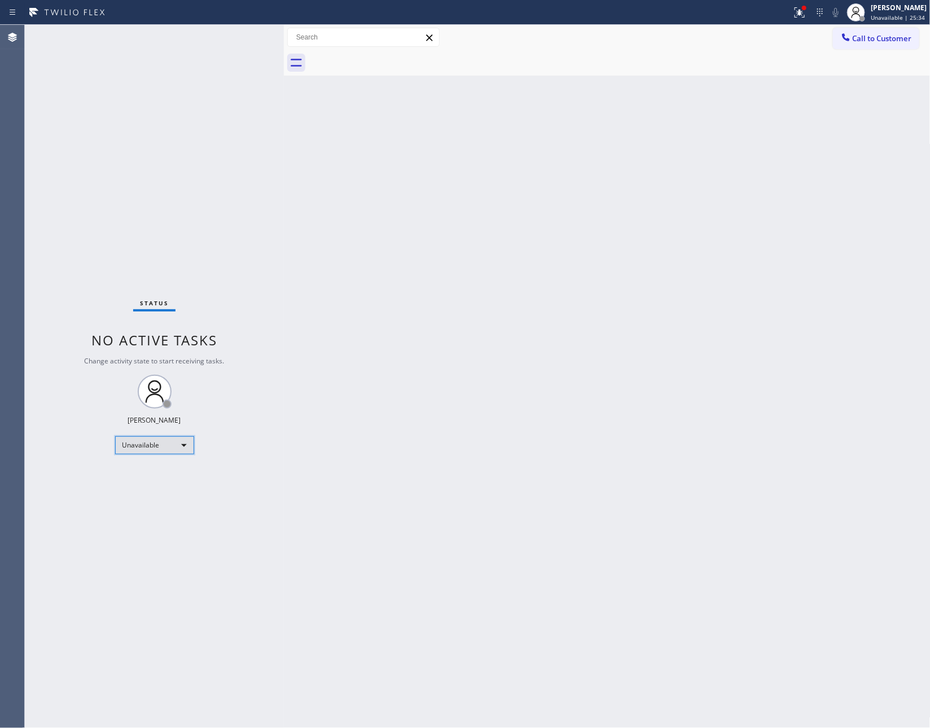
click at [137, 441] on div "Unavailable" at bounding box center [154, 445] width 79 height 18
drag, startPoint x: 148, startPoint y: 469, endPoint x: 762, endPoint y: 397, distance: 618.2
click at [161, 469] on li "Available" at bounding box center [153, 475] width 76 height 14
click at [786, 388] on div "Back to Dashboard Change Sender ID Customers Technicians Select a contact Outbo…" at bounding box center [607, 376] width 647 height 703
click at [636, 295] on div "Back to Dashboard Change Sender ID Customers Technicians Select a contact Outbo…" at bounding box center [607, 376] width 647 height 703
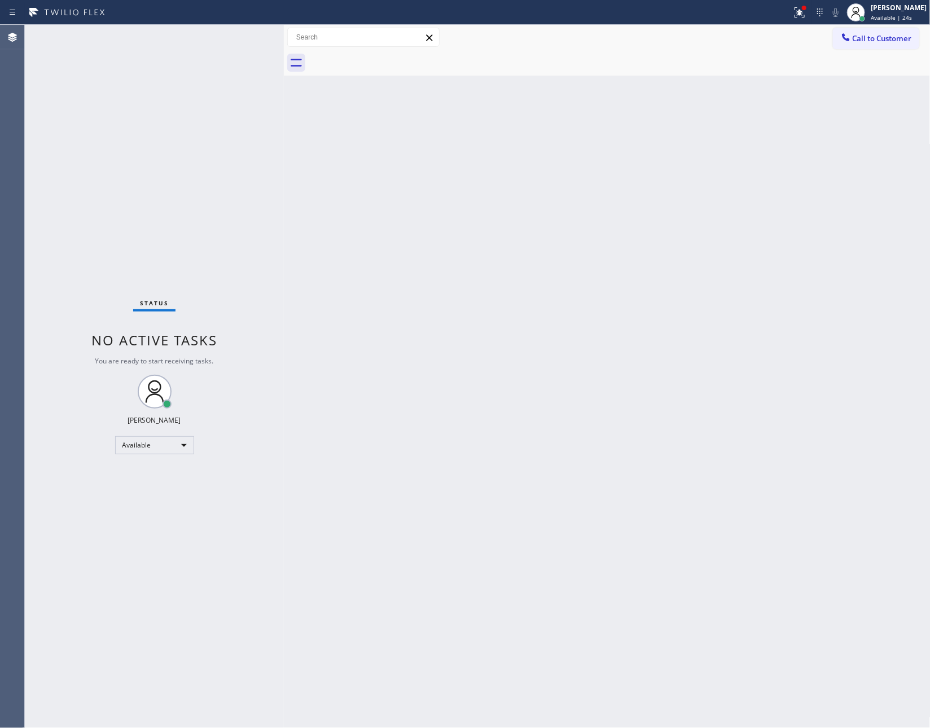
click at [574, 506] on div "Back to Dashboard Change Sender ID Customers Technicians Select a contact Outbo…" at bounding box center [607, 376] width 647 height 703
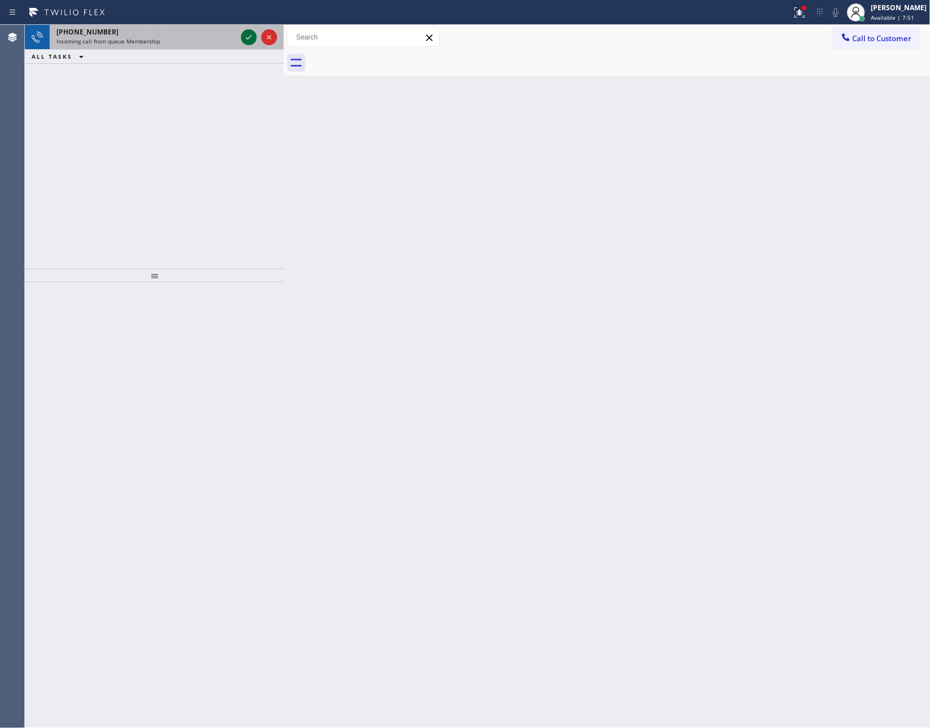
click at [244, 36] on icon at bounding box center [249, 37] width 14 height 14
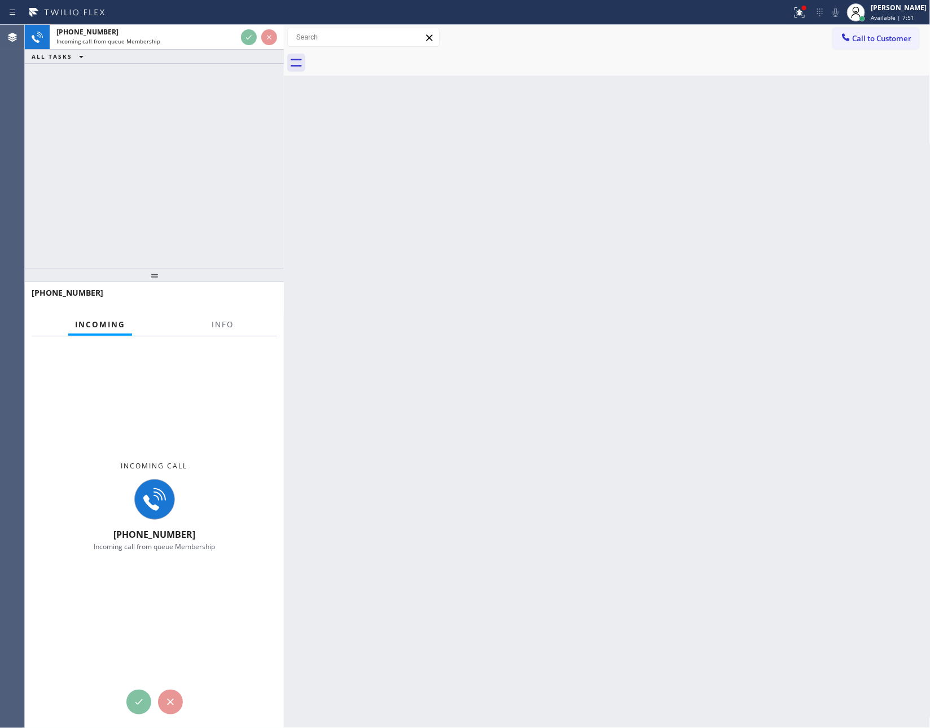
click at [244, 160] on div "[PHONE_NUMBER] Incoming call from queue Membership ALL TASKS ALL TASKS ACTIVE T…" at bounding box center [154, 147] width 259 height 244
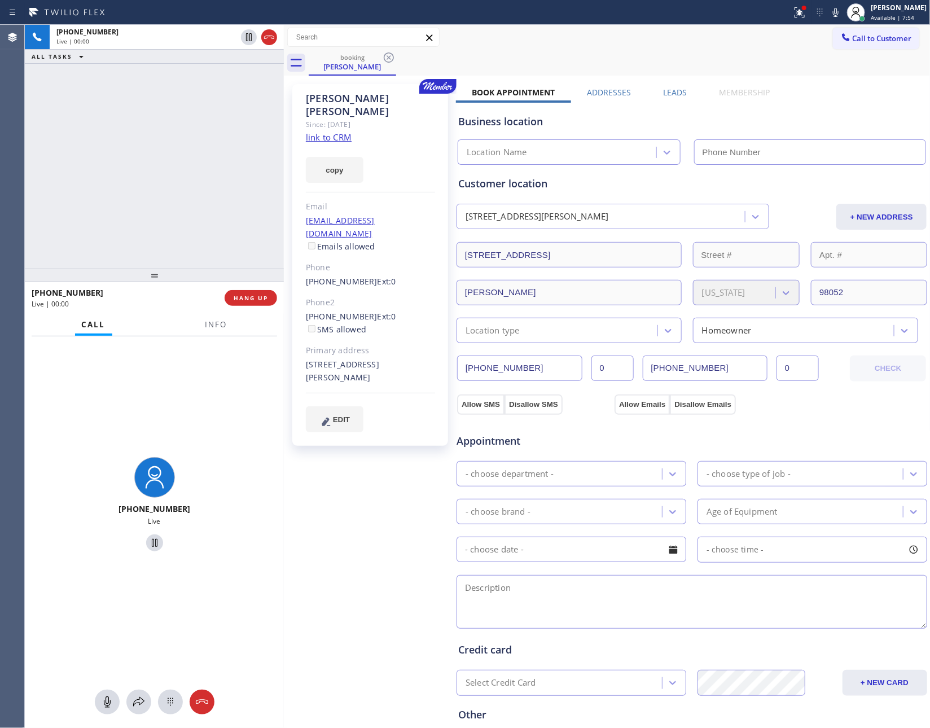
type input "[PHONE_NUMBER]"
drag, startPoint x: 199, startPoint y: 146, endPoint x: 345, endPoint y: 135, distance: 147.1
click at [232, 146] on div "[PHONE_NUMBER] Live | 00:01 ALL TASKS ALL TASKS ACTIVE TASKS TASKS IN WRAP UP" at bounding box center [154, 147] width 259 height 244
click at [341, 131] on link "link to CRM" at bounding box center [329, 136] width 46 height 11
drag, startPoint x: 144, startPoint y: 175, endPoint x: 154, endPoint y: 181, distance: 11.4
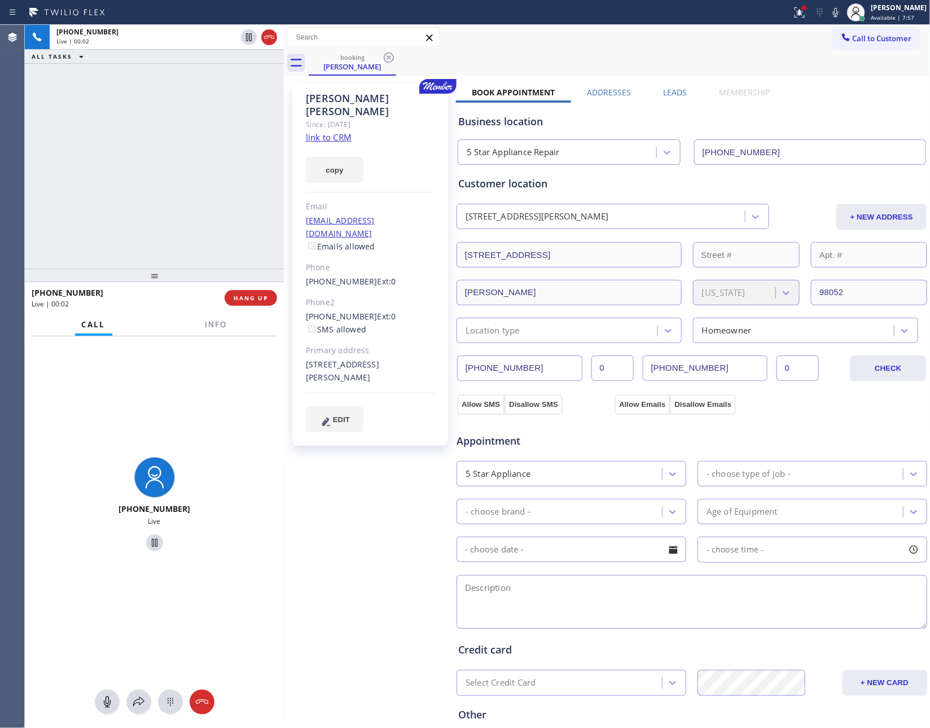
click at [147, 175] on div "[PHONE_NUMBER] Live | 00:02 ALL TASKS ALL TASKS ACTIVE TASKS TASKS IN WRAP UP" at bounding box center [154, 147] width 259 height 244
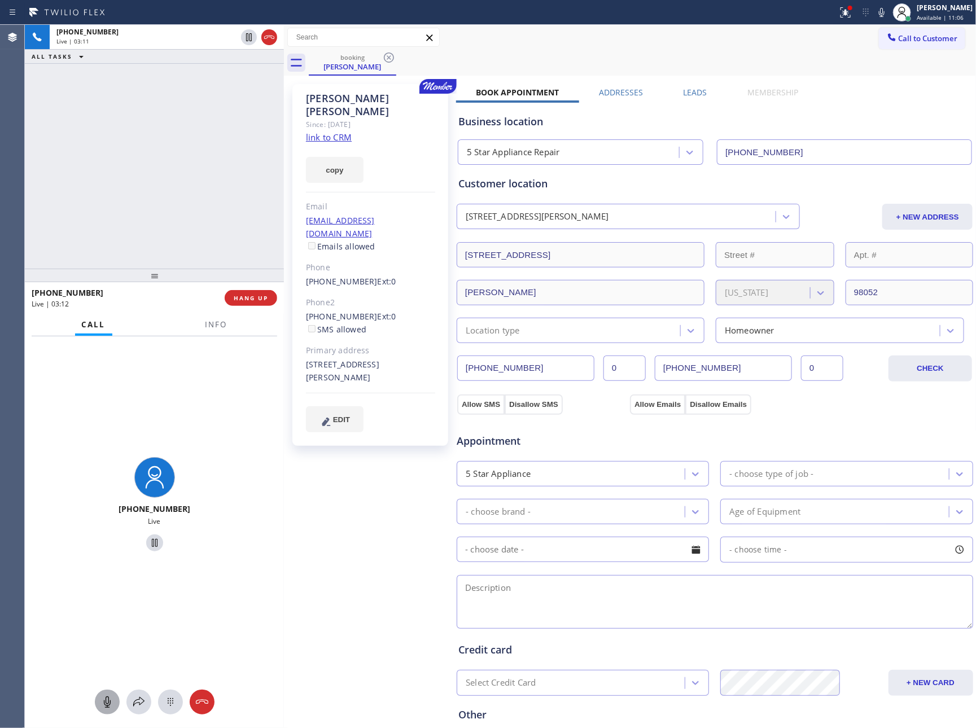
click at [100, 697] on icon at bounding box center [107, 702] width 14 height 14
click at [181, 171] on div "[PHONE_NUMBER] Live | 04:05 ALL TASKS ALL TASKS ACTIVE TASKS TASKS IN WRAP UP" at bounding box center [154, 147] width 259 height 244
click at [111, 702] on icon at bounding box center [107, 702] width 14 height 14
click at [158, 128] on div "[PHONE_NUMBER] Live | 05:15 ALL TASKS ALL TASKS ACTIVE TASKS TASKS IN WRAP UP" at bounding box center [154, 147] width 259 height 244
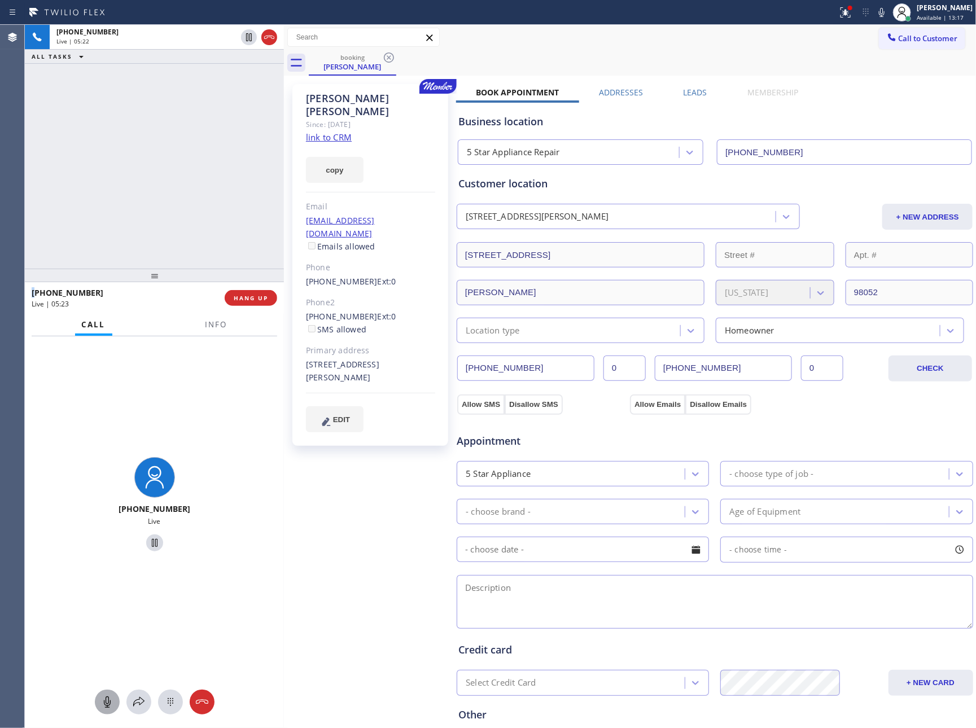
click at [104, 704] on icon at bounding box center [107, 701] width 7 height 11
click at [103, 701] on icon at bounding box center [107, 702] width 14 height 14
click at [174, 200] on div "[PHONE_NUMBER] Live | 05:35 ALL TASKS ALL TASKS ACTIVE TASKS TASKS IN WRAP UP" at bounding box center [154, 147] width 259 height 244
click at [113, 709] on button at bounding box center [107, 701] width 25 height 25
drag, startPoint x: 212, startPoint y: 151, endPoint x: 276, endPoint y: 89, distance: 89.4
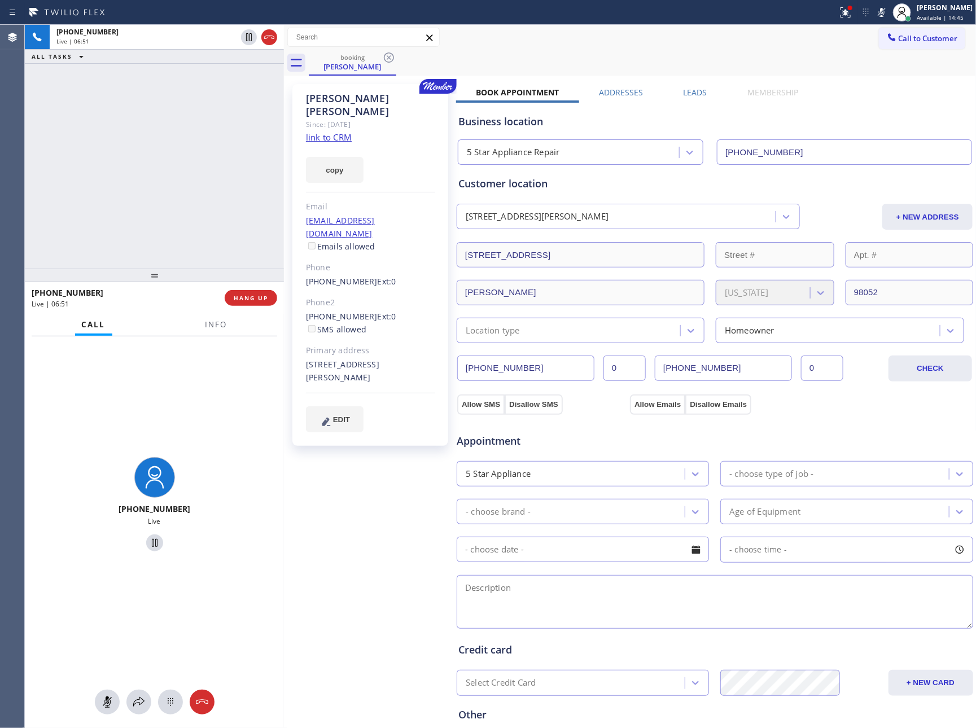
click at [276, 89] on div "[PHONE_NUMBER] Live | 06:51 ALL TASKS ALL TASKS ACTIVE TASKS TASKS IN WRAP UP" at bounding box center [154, 147] width 259 height 244
click at [161, 175] on div "[PHONE_NUMBER] Live | 07:43 ALL TASKS ALL TASKS ACTIVE TASKS TASKS IN WRAP UP" at bounding box center [154, 147] width 259 height 244
drag, startPoint x: 111, startPoint y: 701, endPoint x: 193, endPoint y: 214, distance: 493.9
click at [112, 699] on icon at bounding box center [107, 702] width 14 height 14
click at [207, 192] on div "[PHONE_NUMBER] Live | 08:15 ALL TASKS ALL TASKS ACTIVE TASKS TASKS IN WRAP UP" at bounding box center [154, 147] width 259 height 244
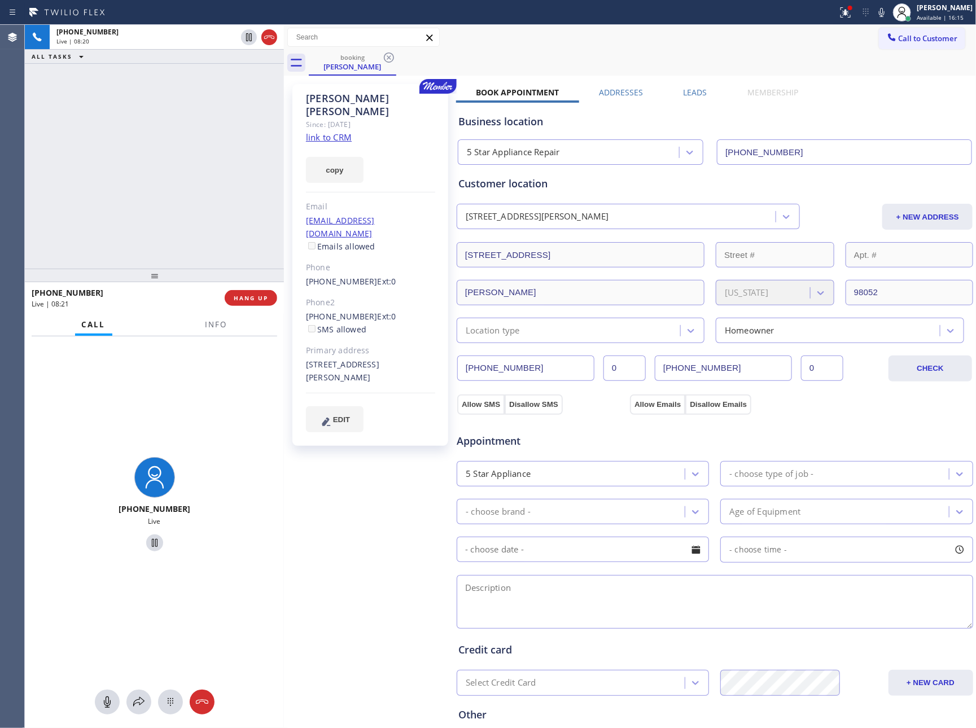
click at [178, 210] on div "[PHONE_NUMBER] Live | 08:20 ALL TASKS ALL TASKS ACTIVE TASKS TASKS IN WRAP UP" at bounding box center [154, 147] width 259 height 244
click at [200, 208] on div "[PHONE_NUMBER] Live | 08:33 ALL TASKS ALL TASKS ACTIVE TASKS TASKS IN WRAP UP" at bounding box center [154, 147] width 259 height 244
drag, startPoint x: 194, startPoint y: 251, endPoint x: 243, endPoint y: 305, distance: 73.1
click at [213, 283] on div "[PHONE_NUMBER] Live | 08:34 ALL TASKS ALL TASKS ACTIVE TASKS TASKS IN WRAP UP […" at bounding box center [154, 376] width 259 height 703
click at [246, 300] on button "HANG UP" at bounding box center [251, 298] width 52 height 16
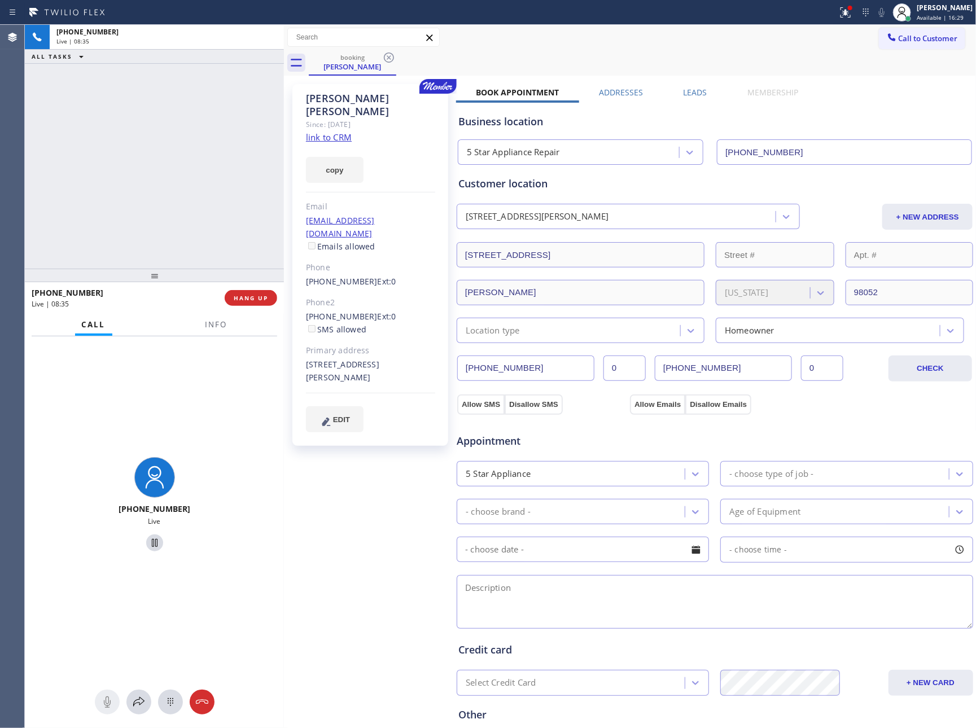
click at [210, 112] on div "[PHONE_NUMBER] Live | 08:35 ALL TASKS ALL TASKS ACTIVE TASKS TASKS IN WRAP UP" at bounding box center [154, 147] width 259 height 244
click at [210, 111] on div "[PHONE_NUMBER] Live | 08:35 ALL TASKS ALL TASKS ACTIVE TASKS TASKS IN WRAP UP" at bounding box center [154, 147] width 259 height 244
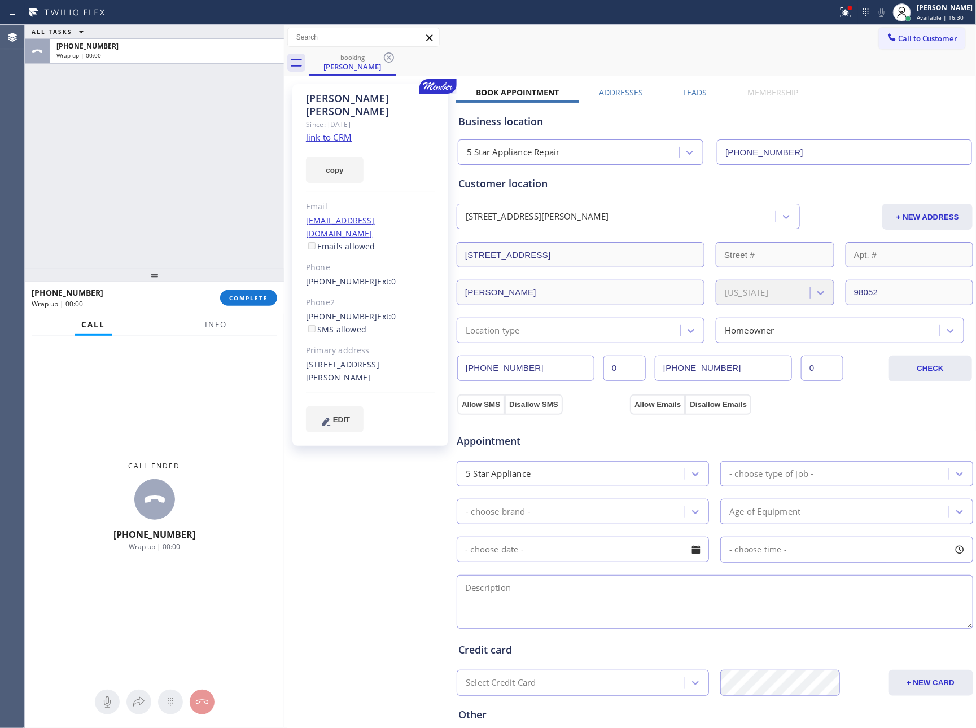
drag, startPoint x: 242, startPoint y: 298, endPoint x: 231, endPoint y: 178, distance: 121.3
click at [241, 298] on span "COMPLETE" at bounding box center [248, 298] width 39 height 8
click at [229, 151] on div "ALL TASKS ALL TASKS ACTIVE TASKS TASKS IN WRAP UP [PHONE_NUMBER] Wrap up | 00:00" at bounding box center [154, 147] width 259 height 244
click at [229, 151] on div "ALL TASKS ALL TASKS ACTIVE TASKS TASKS IN WRAP UP [PHONE_NUMBER] Wrap up | 00:01" at bounding box center [154, 147] width 259 height 244
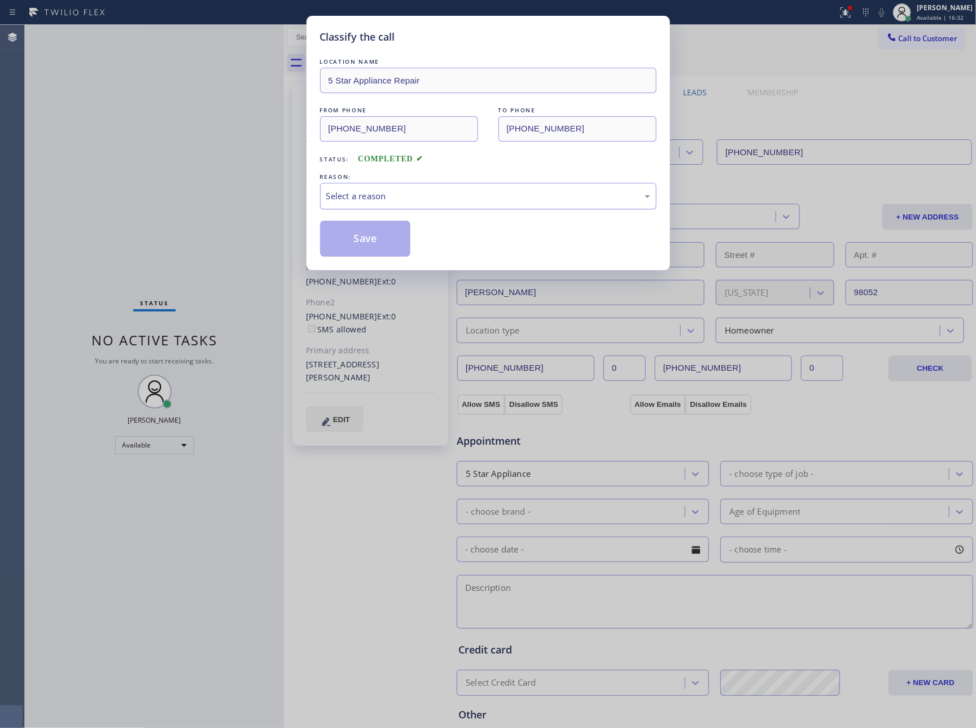
click at [383, 200] on div "Select a reason" at bounding box center [488, 196] width 324 height 13
click at [371, 234] on button "Save" at bounding box center [365, 239] width 91 height 36
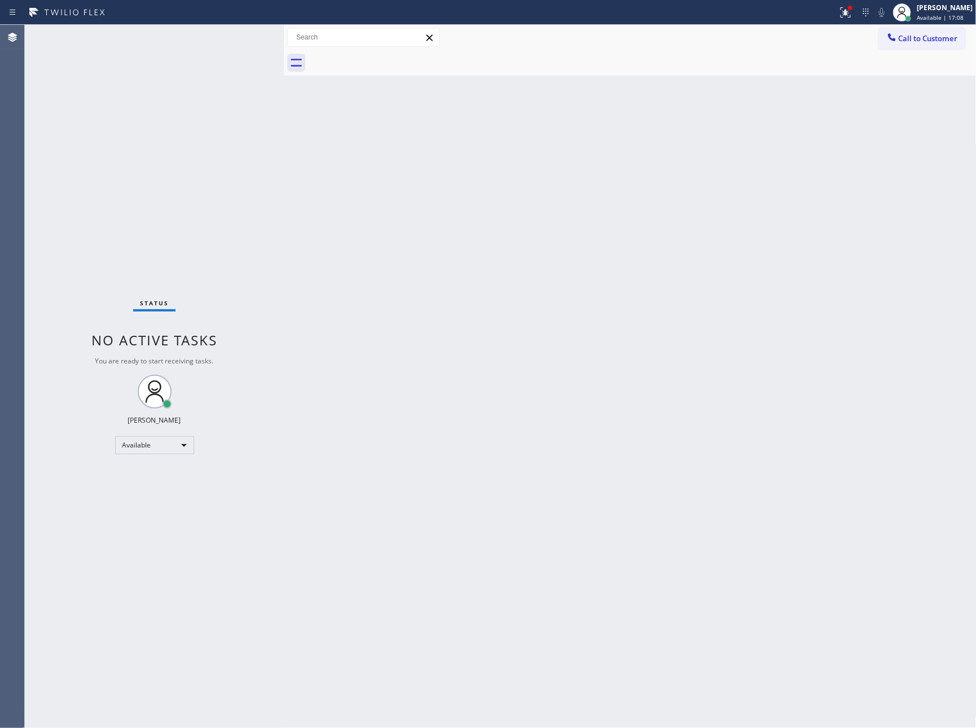
drag, startPoint x: 344, startPoint y: 308, endPoint x: 394, endPoint y: 410, distance: 114.1
click at [373, 357] on div "Back to Dashboard Change Sender ID Customers Technicians Select a contact Outbo…" at bounding box center [630, 376] width 692 height 703
click at [399, 534] on div "Back to Dashboard Change Sender ID Customers Technicians Select a contact Outbo…" at bounding box center [630, 376] width 692 height 703
drag, startPoint x: 391, startPoint y: 276, endPoint x: 713, endPoint y: 14, distance: 415.9
click at [437, 247] on div "Back to Dashboard Change Sender ID Customers Technicians Select a contact Outbo…" at bounding box center [630, 376] width 692 height 703
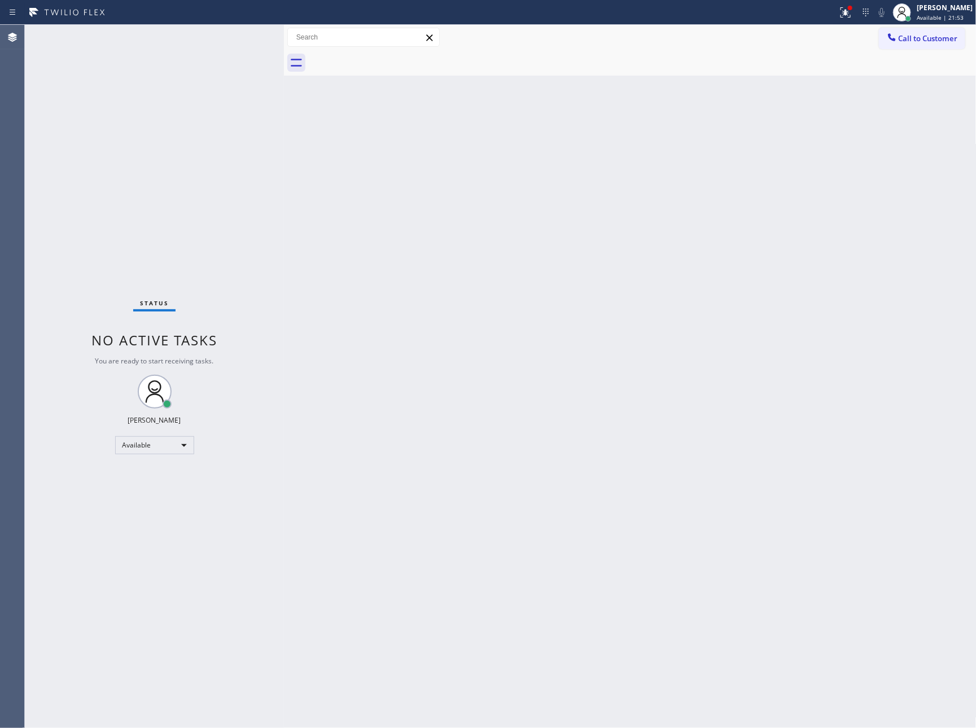
click at [257, 226] on div "Status No active tasks You are ready to start receiving tasks. [PERSON_NAME] Av…" at bounding box center [154, 376] width 259 height 703
click at [792, 540] on div "Back to Dashboard Change Sender ID Customers Technicians Select a contact Outbo…" at bounding box center [630, 376] width 692 height 703
click at [796, 508] on div "Back to Dashboard Change Sender ID Customers Technicians Select a contact Outbo…" at bounding box center [630, 376] width 692 height 703
click at [322, 427] on div "Back to Dashboard Change Sender ID Customers Technicians Select a contact Outbo…" at bounding box center [630, 376] width 692 height 703
click at [447, 345] on div "Back to Dashboard Change Sender ID Customers Technicians Select a contact Outbo…" at bounding box center [630, 376] width 692 height 703
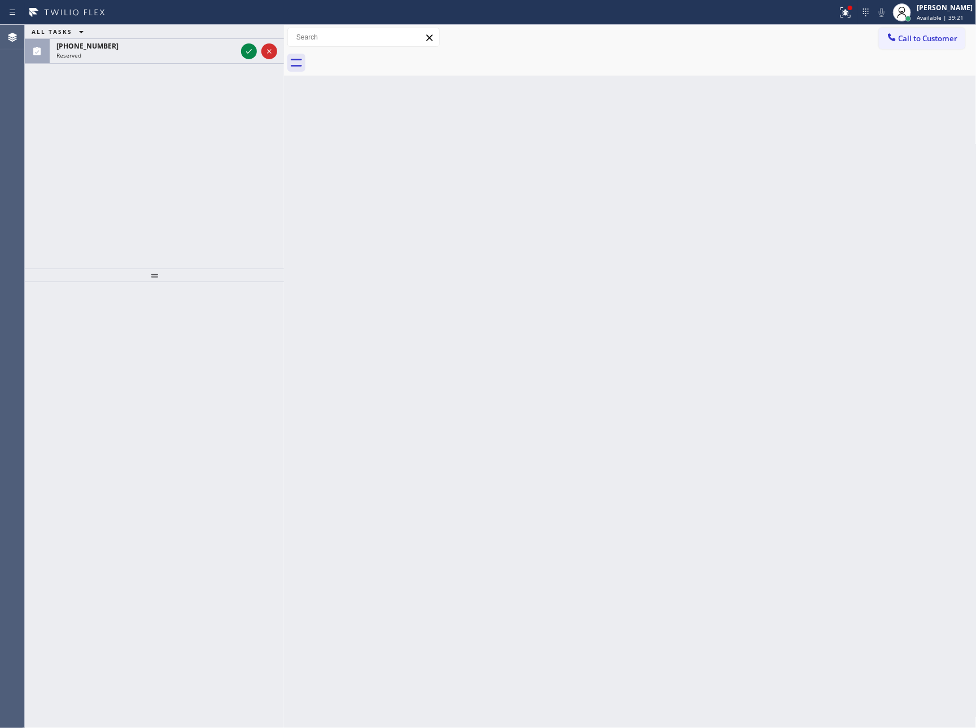
drag, startPoint x: 98, startPoint y: 151, endPoint x: 130, endPoint y: 134, distance: 36.1
click at [121, 138] on div "ALL TASKS ALL TASKS ACTIVE TASKS TASKS IN WRAP UP [PHONE_NUMBER] Reserved" at bounding box center [154, 147] width 259 height 244
drag, startPoint x: 246, startPoint y: 50, endPoint x: 230, endPoint y: 165, distance: 116.2
click at [246, 56] on icon at bounding box center [249, 52] width 14 height 14
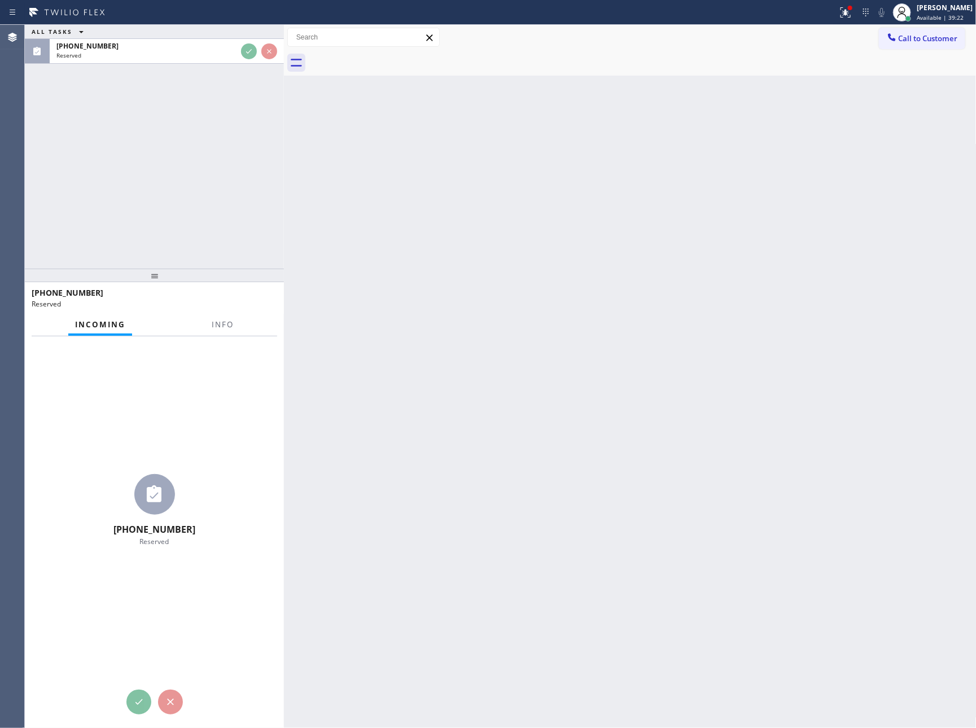
click at [230, 166] on div "ALL TASKS ALL TASKS ACTIVE TASKS TASKS IN WRAP UP [PHONE_NUMBER] Reserved" at bounding box center [154, 147] width 259 height 244
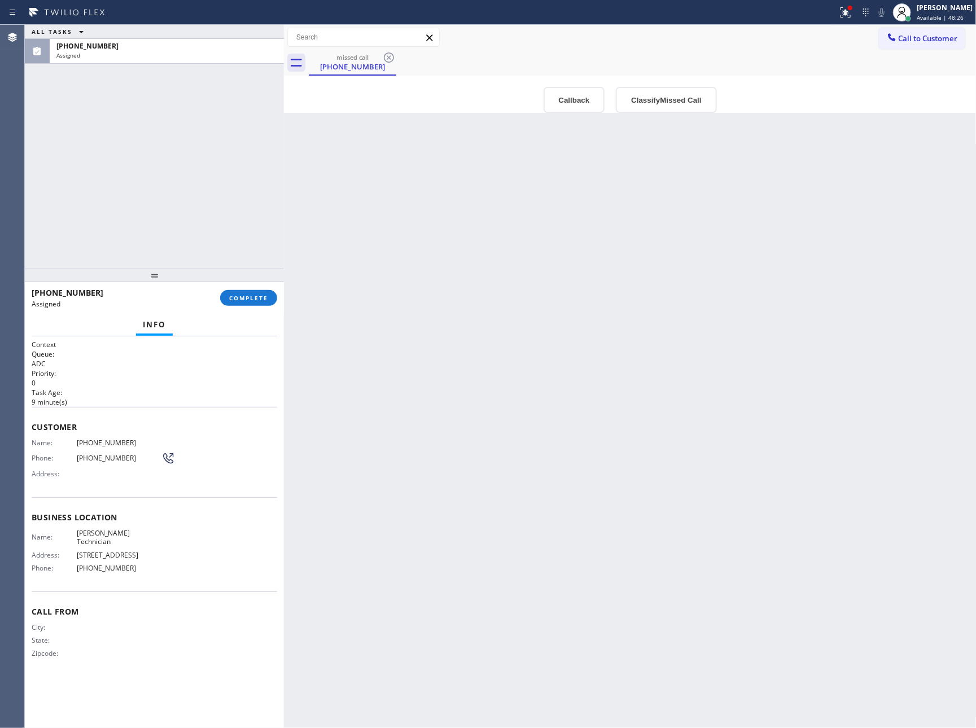
click at [512, 599] on div "Back to Dashboard Change Sender ID Customers Technicians Select a contact Outbo…" at bounding box center [630, 376] width 692 height 703
click at [523, 611] on div "Back to Dashboard Change Sender ID Customers Technicians Select a contact Outbo…" at bounding box center [630, 376] width 692 height 703
drag, startPoint x: 523, startPoint y: 611, endPoint x: 261, endPoint y: 346, distance: 373.0
click at [510, 604] on div "Back to Dashboard Change Sender ID Customers Technicians Select a contact Outbo…" at bounding box center [630, 376] width 692 height 703
click at [254, 293] on button "COMPLETE" at bounding box center [248, 298] width 57 height 16
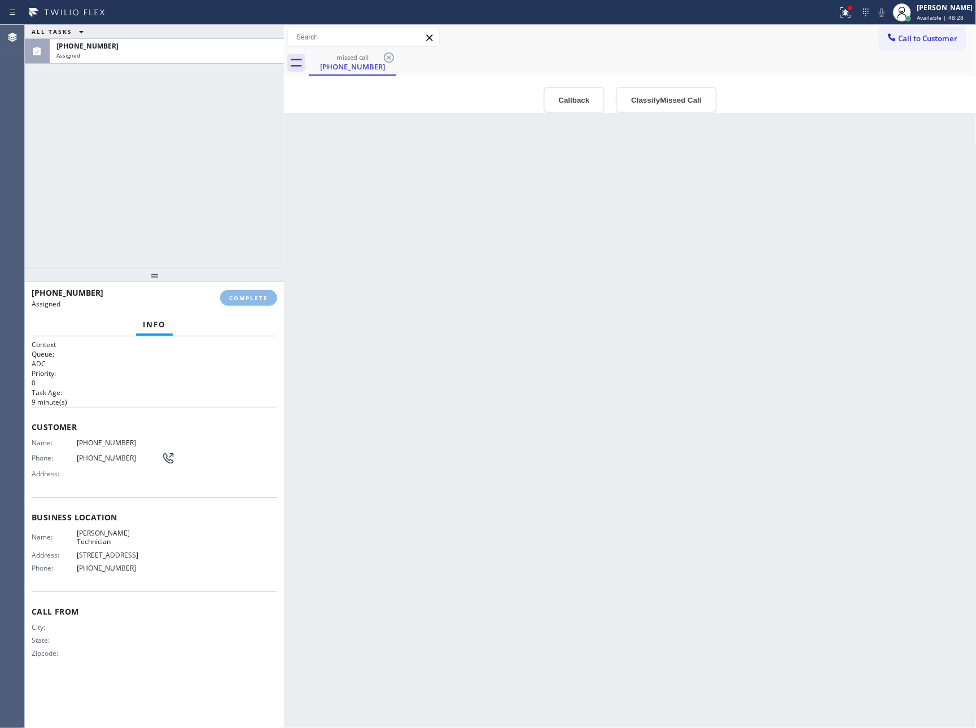
click at [230, 190] on div "ALL TASKS ALL TASKS ACTIVE TASKS TASKS IN WRAP UP [PHONE_NUMBER] Assigned" at bounding box center [154, 147] width 259 height 244
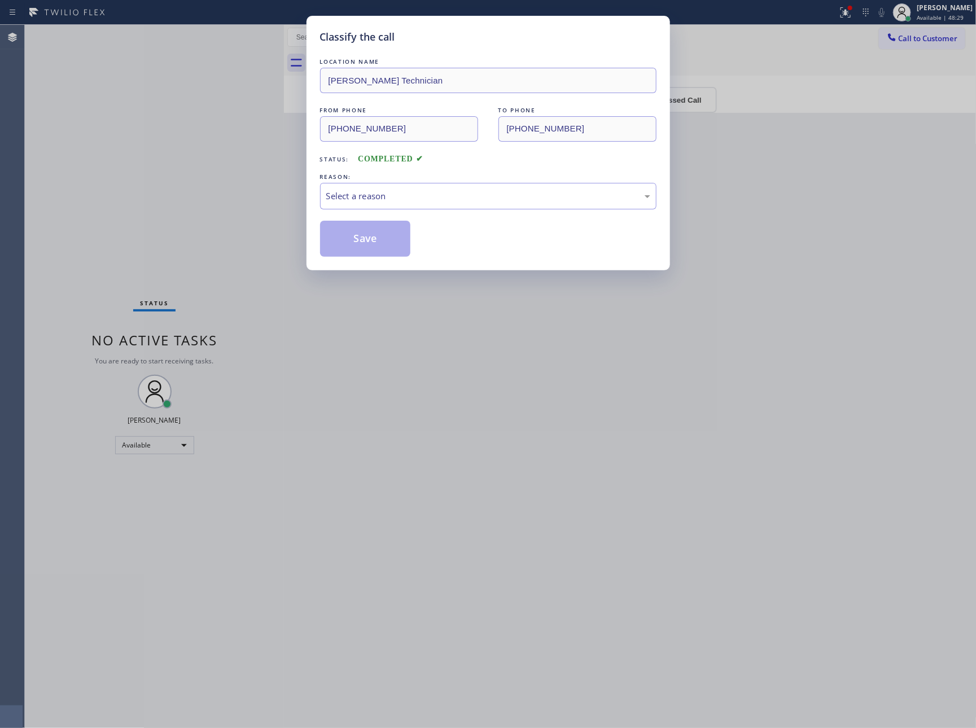
click at [689, 310] on div "Classify the call LOCATION NAME [PERSON_NAME] Technician FROM PHONE [PHONE_NUMB…" at bounding box center [488, 364] width 976 height 728
drag, startPoint x: 532, startPoint y: 192, endPoint x: 515, endPoint y: 200, distance: 18.9
click at [532, 192] on div "Select a reason" at bounding box center [488, 196] width 324 height 13
click at [394, 242] on button "Save" at bounding box center [365, 239] width 91 height 36
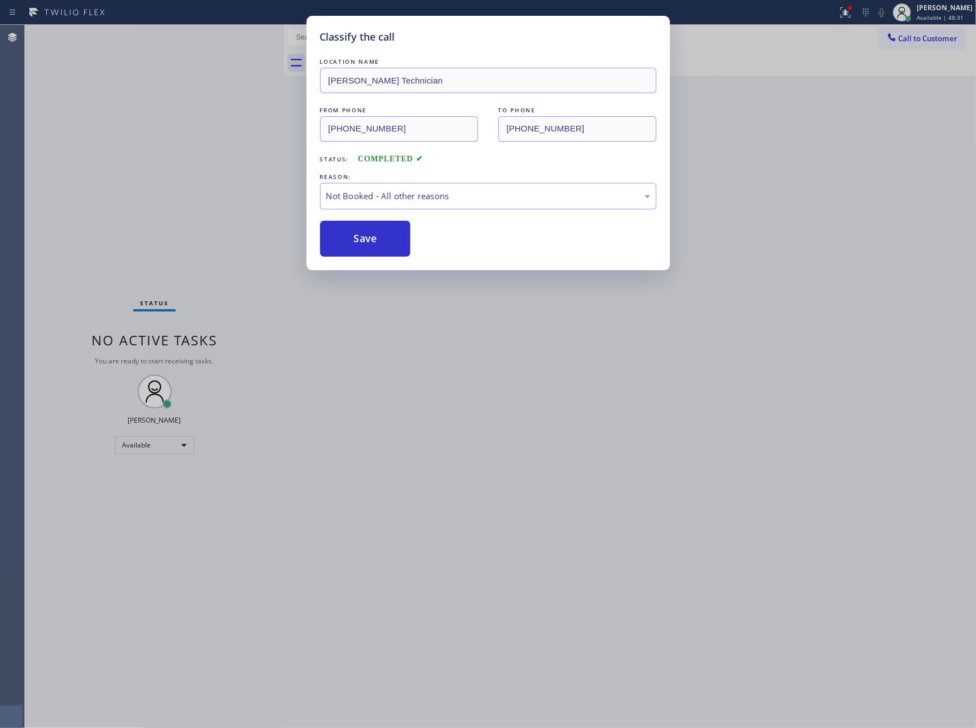
drag, startPoint x: 394, startPoint y: 242, endPoint x: 951, endPoint y: 535, distance: 629.5
click at [418, 252] on div "Save" at bounding box center [488, 239] width 336 height 36
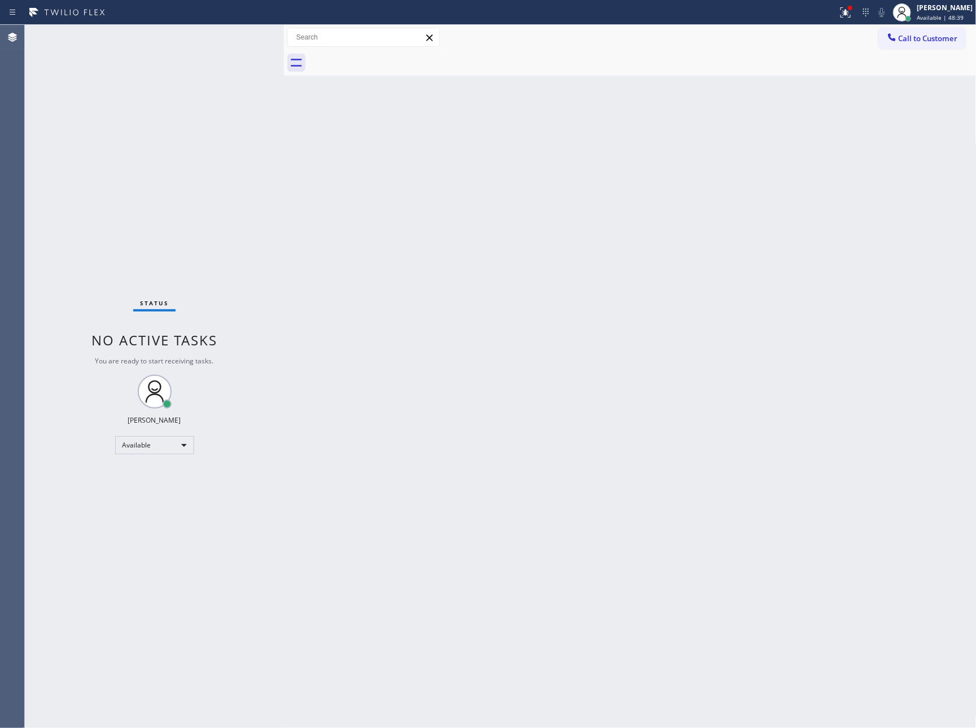
drag, startPoint x: 731, startPoint y: 317, endPoint x: 958, endPoint y: 192, distance: 258.8
click at [845, 283] on div "Back to Dashboard Change Sender ID Customers Technicians Select a contact Outbo…" at bounding box center [630, 376] width 692 height 703
click at [962, 14] on span "Available | 48:39" at bounding box center [939, 18] width 47 height 8
click at [884, 84] on button "Break" at bounding box center [919, 89] width 113 height 15
drag, startPoint x: 724, startPoint y: 286, endPoint x: 768, endPoint y: 398, distance: 120.1
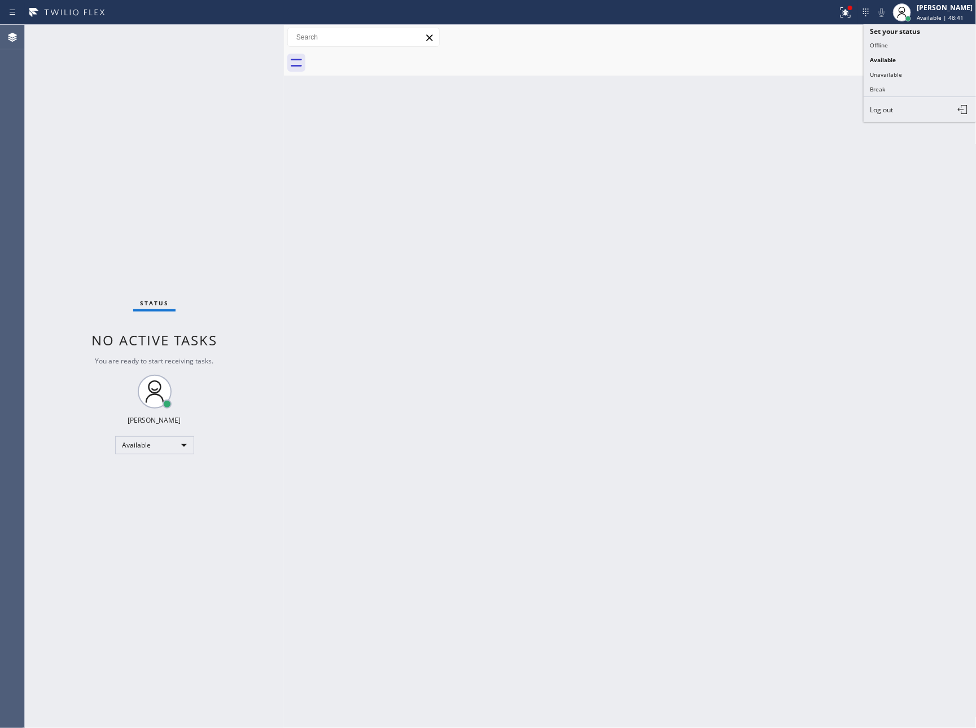
click at [757, 359] on div "Back to Dashboard Change Sender ID Customers Technicians Select a contact Outbo…" at bounding box center [630, 376] width 692 height 703
